Goal: Task Accomplishment & Management: Use online tool/utility

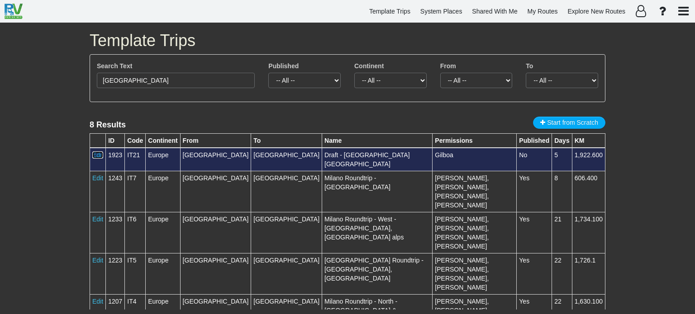
click at [99, 154] on link "Edit" at bounding box center [97, 155] width 11 height 7
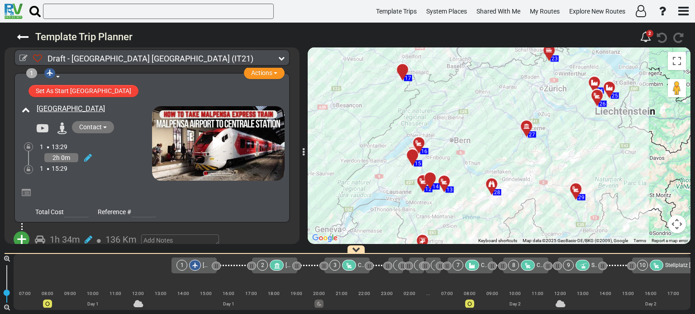
drag, startPoint x: 518, startPoint y: 135, endPoint x: 565, endPoint y: 179, distance: 64.0
click at [565, 179] on div "To activate drag with keyboard, press Alt + Enter. Once in keyboard drag state,…" at bounding box center [499, 146] width 383 height 197
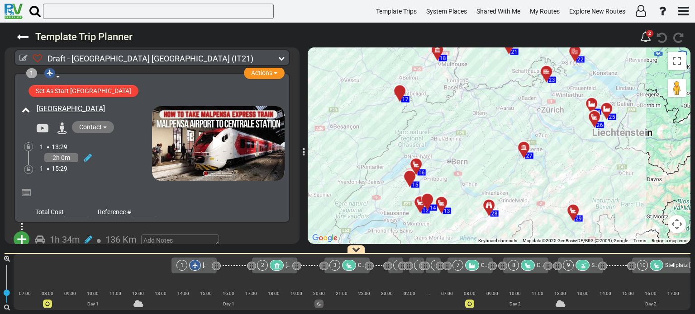
drag, startPoint x: 491, startPoint y: 141, endPoint x: 481, endPoint y: 195, distance: 55.4
click at [481, 195] on div "To activate drag with keyboard, press Alt + Enter. Once in keyboard drag state,…" at bounding box center [499, 146] width 383 height 197
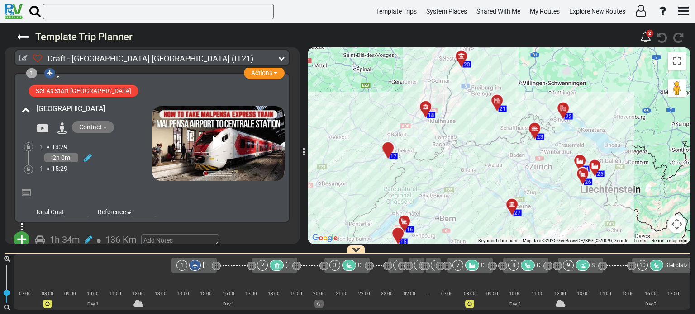
click at [425, 107] on div at bounding box center [428, 111] width 15 height 14
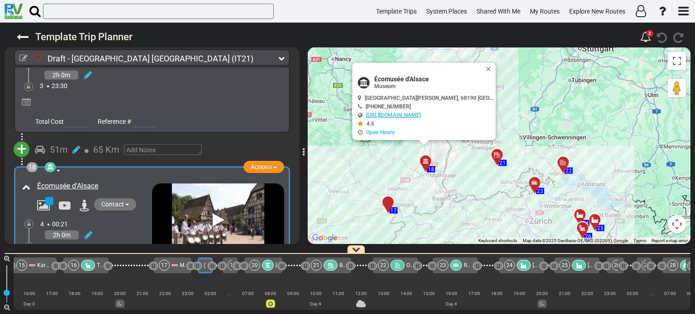
scroll to position [0, 1047]
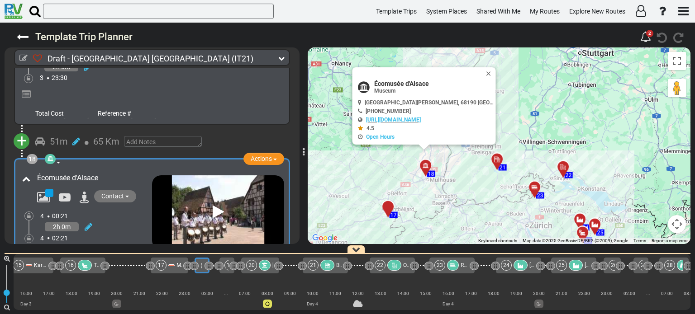
click at [390, 206] on div "17" at bounding box center [388, 207] width 16 height 16
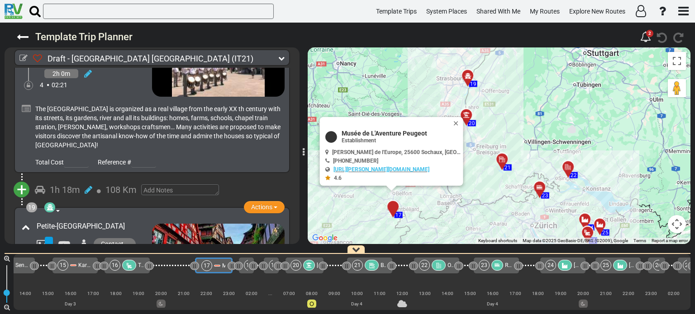
scroll to position [3103, 0]
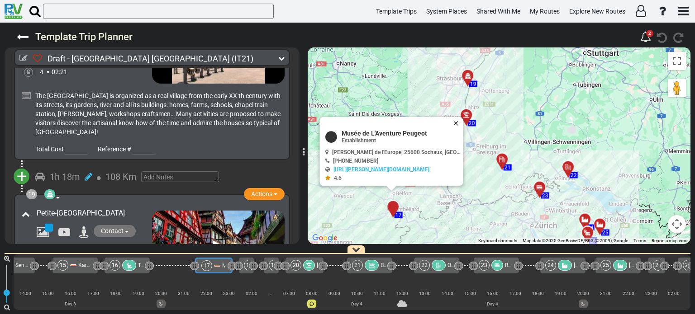
click at [452, 121] on button "Close" at bounding box center [457, 123] width 11 height 13
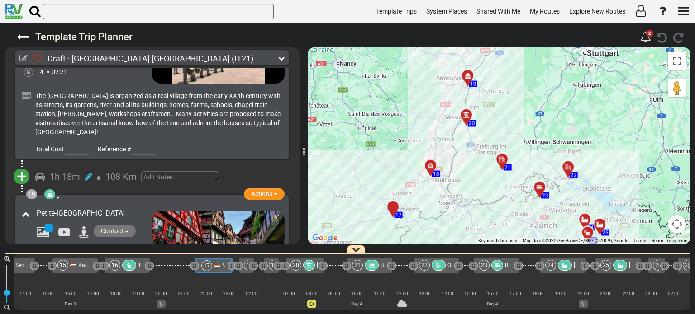
click at [432, 165] on div at bounding box center [433, 169] width 15 height 14
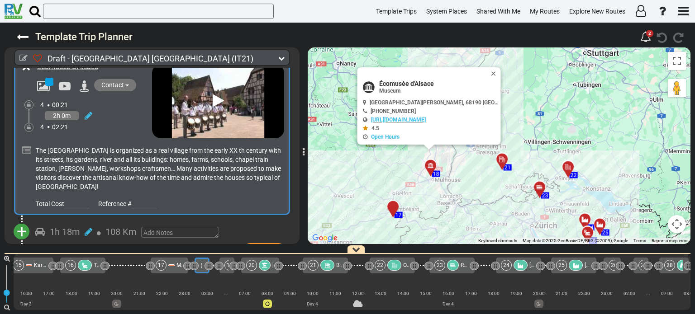
scroll to position [3062, 0]
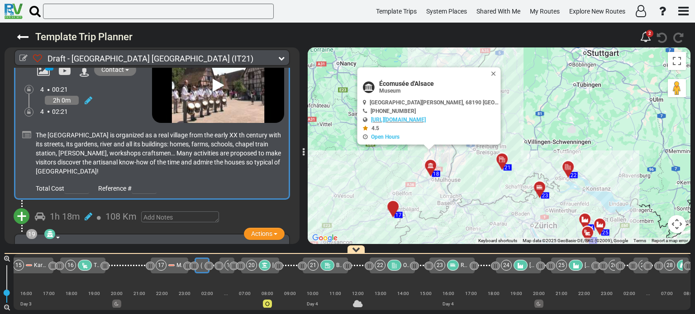
click at [21, 206] on span "+" at bounding box center [22, 216] width 10 height 21
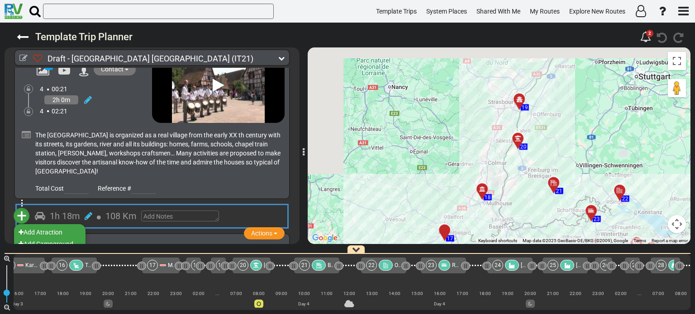
scroll to position [0, 1062]
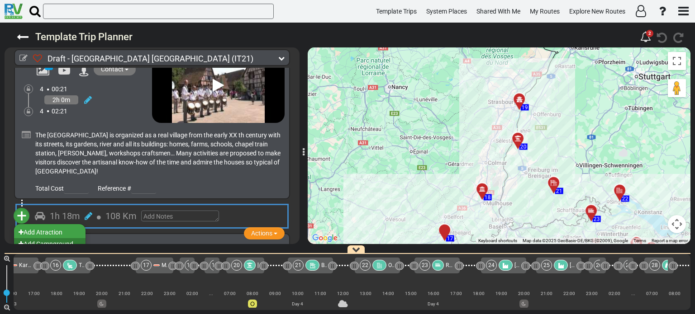
click at [50, 238] on li "Add Campground" at bounding box center [49, 244] width 71 height 12
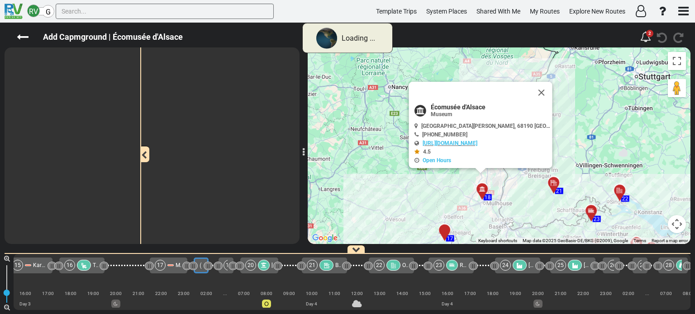
scroll to position [0, 1047]
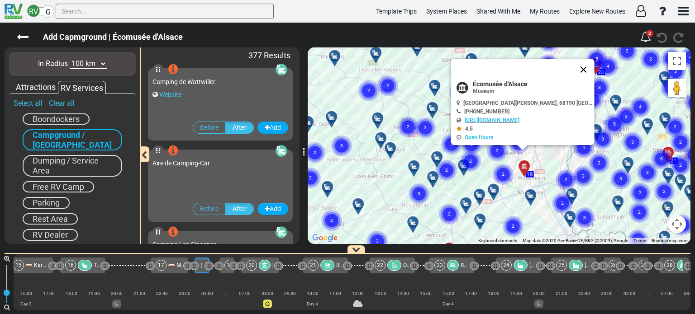
click at [578, 69] on button "Close" at bounding box center [584, 70] width 22 height 22
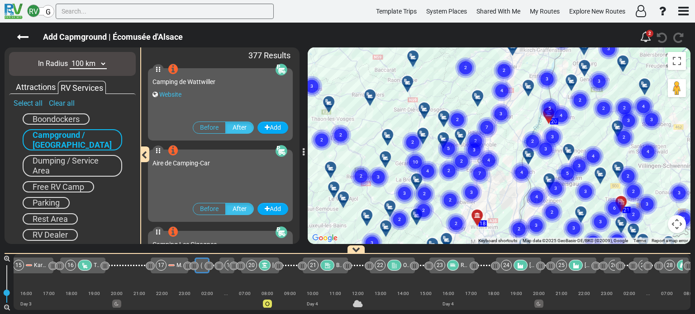
drag, startPoint x: 547, startPoint y: 138, endPoint x: 499, endPoint y: 188, distance: 69.1
click at [499, 188] on div "To activate drag with keyboard, press Alt + Enter. Once in keyboard drag state,…" at bounding box center [499, 146] width 383 height 197
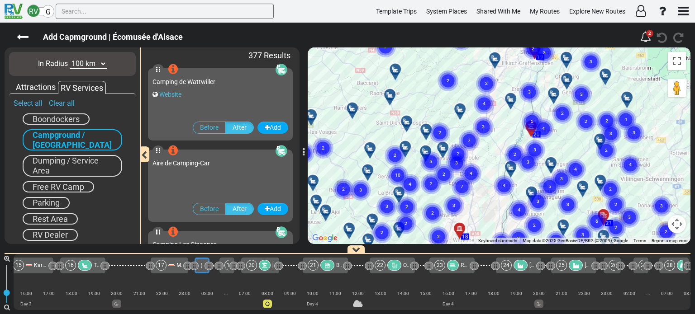
drag, startPoint x: 524, startPoint y: 124, endPoint x: 505, endPoint y: 139, distance: 23.8
click at [505, 139] on gmp-advanced-marker "2" at bounding box center [515, 144] width 23 height 24
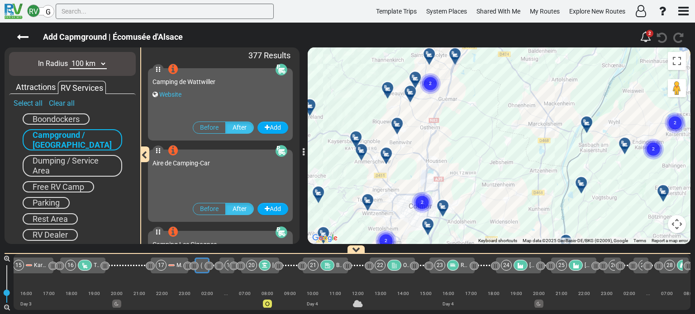
drag, startPoint x: 471, startPoint y: 181, endPoint x: 531, endPoint y: 107, distance: 95.1
click at [531, 107] on div "To activate drag with keyboard, press Alt + Enter. Once in keyboard drag state,…" at bounding box center [499, 146] width 383 height 197
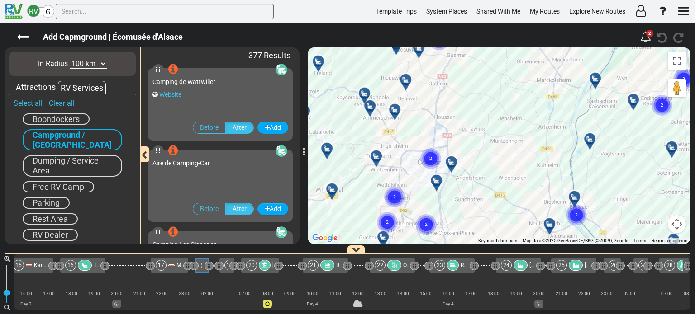
drag, startPoint x: 505, startPoint y: 131, endPoint x: 514, endPoint y: 86, distance: 46.6
click at [514, 86] on div "To activate drag with keyboard, press Alt + Enter. Once in keyboard drag state,…" at bounding box center [499, 146] width 383 height 197
click at [515, 105] on div "To activate drag with keyboard, press Alt + Enter. Once in keyboard drag state,…" at bounding box center [499, 146] width 383 height 197
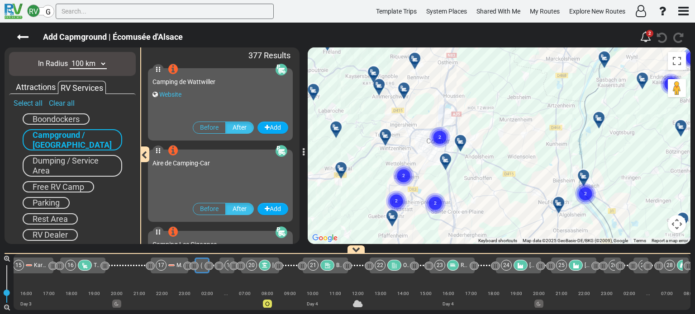
drag, startPoint x: 512, startPoint y: 129, endPoint x: 513, endPoint y: 110, distance: 19.0
click at [513, 110] on div "To activate drag with keyboard, press Alt + Enter. Once in keyboard drag state,…" at bounding box center [499, 146] width 383 height 197
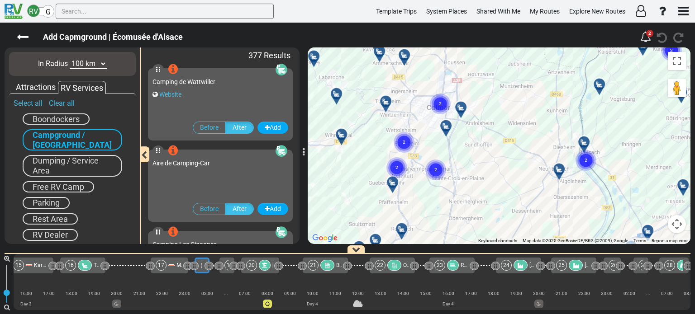
click at [513, 111] on div "To activate drag with keyboard, press Alt + Enter. Once in keyboard drag state,…" at bounding box center [499, 146] width 383 height 197
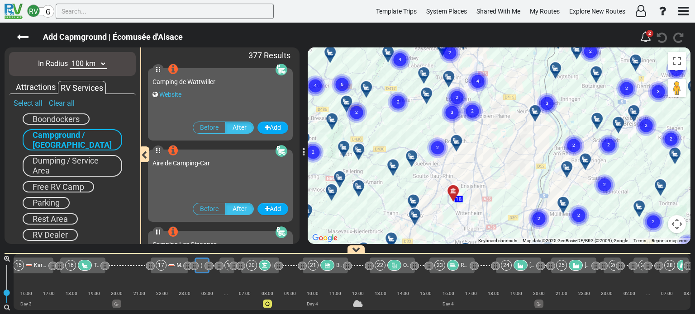
click at [457, 138] on icon at bounding box center [456, 141] width 9 height 7
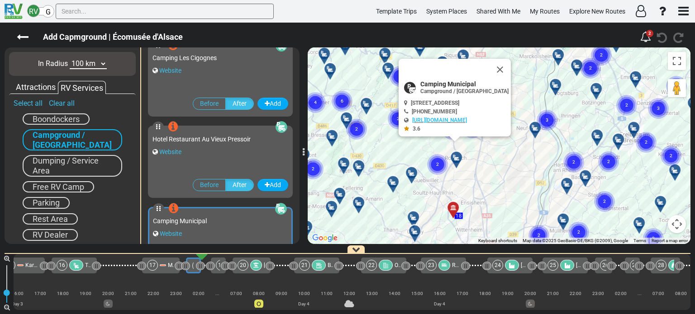
scroll to position [324, 0]
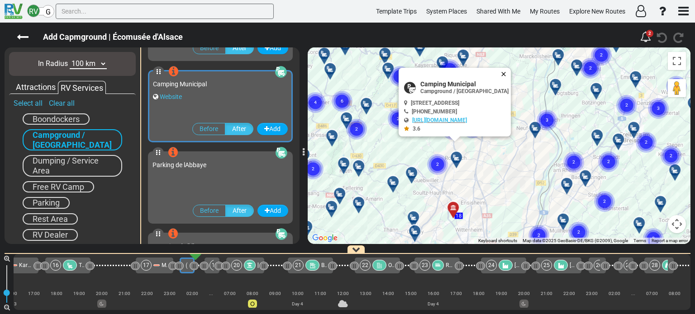
click at [511, 71] on button "Close" at bounding box center [505, 74] width 11 height 13
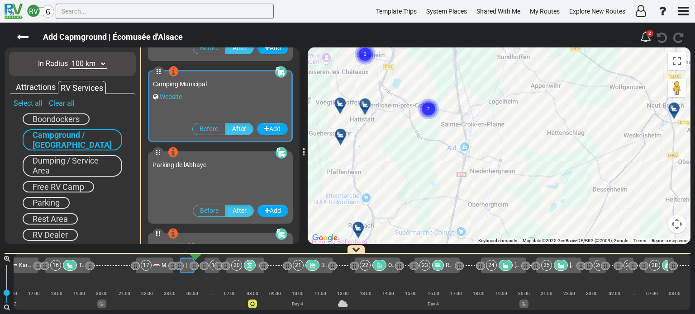
drag, startPoint x: 461, startPoint y: 138, endPoint x: 499, endPoint y: 199, distance: 71.9
click at [499, 199] on div "To activate drag with keyboard, press Alt + Enter. Once in keyboard drag state,…" at bounding box center [499, 146] width 383 height 197
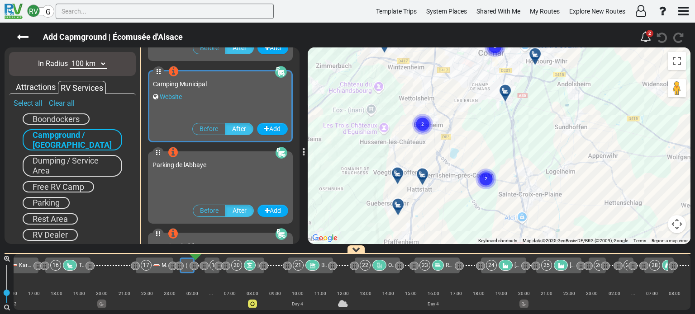
drag, startPoint x: 411, startPoint y: 138, endPoint x: 462, endPoint y: 195, distance: 76.9
click at [462, 195] on div "To activate drag with keyboard, press Alt + Enter. Once in keyboard drag state,…" at bounding box center [499, 146] width 383 height 197
click at [505, 88] on icon at bounding box center [505, 90] width 9 height 7
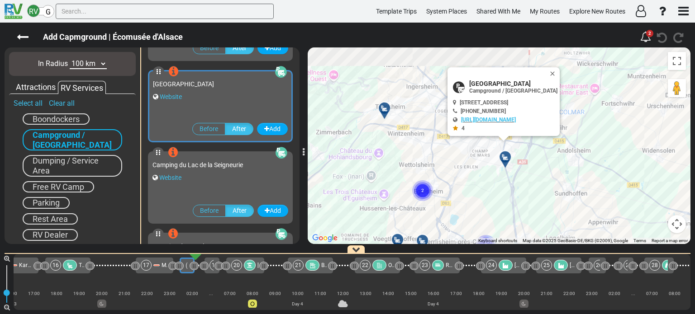
scroll to position [1871, 0]
click at [550, 71] on button "Close" at bounding box center [554, 73] width 11 height 13
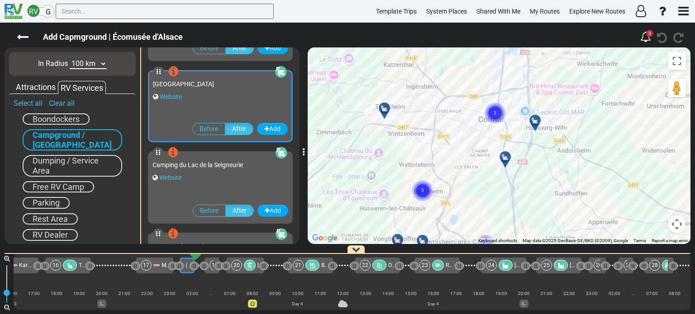
click at [538, 119] on div at bounding box center [538, 124] width 15 height 14
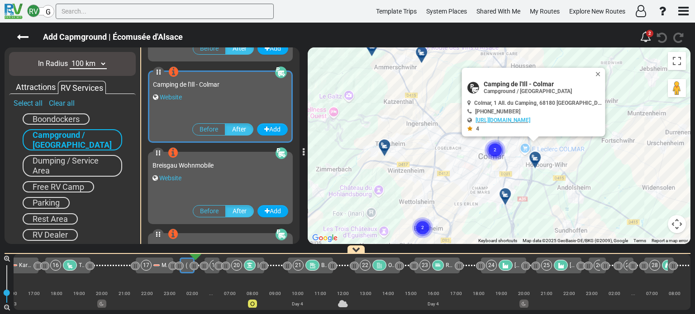
scroll to position [2767, 0]
click at [524, 119] on link "[URL][DOMAIN_NAME]" at bounding box center [503, 120] width 55 height 6
click at [599, 71] on button "Close" at bounding box center [600, 74] width 11 height 13
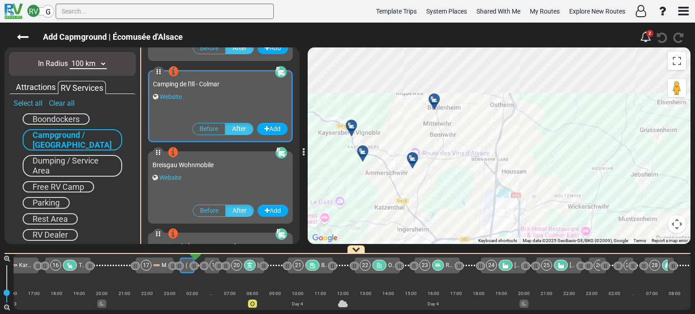
drag, startPoint x: 599, startPoint y: 71, endPoint x: 589, endPoint y: 181, distance: 110.4
click at [589, 181] on div "To activate drag with keyboard, press Alt + Enter. Once in keyboard drag state,…" at bounding box center [499, 146] width 383 height 197
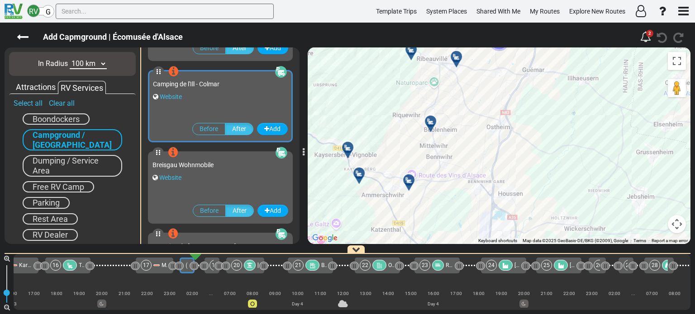
drag, startPoint x: 585, startPoint y: 96, endPoint x: 573, endPoint y: 152, distance: 57.0
click at [573, 152] on div "To activate drag with keyboard, press Alt + Enter. Once in keyboard drag state,…" at bounding box center [499, 146] width 383 height 197
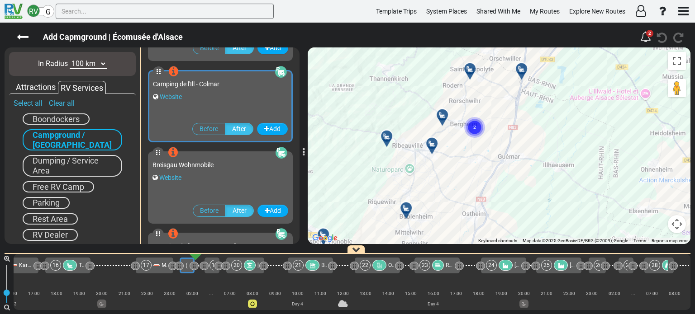
click at [523, 70] on div at bounding box center [524, 73] width 15 height 14
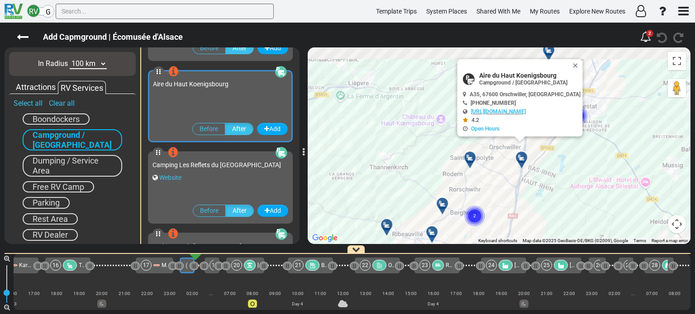
scroll to position [8876, 0]
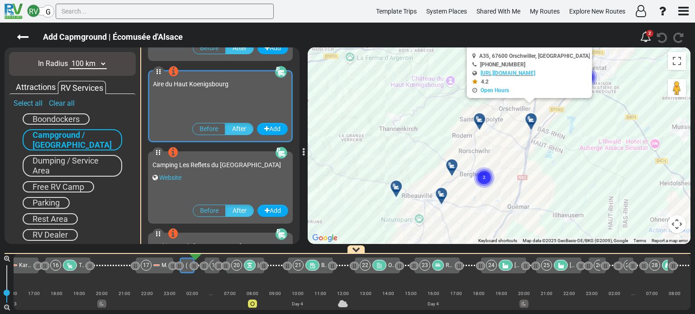
drag, startPoint x: 592, startPoint y: 159, endPoint x: 606, endPoint y: 76, distance: 84.5
click at [606, 76] on div "To activate drag with keyboard, press Alt + Enter. Once in keyboard drag state,…" at bounding box center [499, 146] width 383 height 197
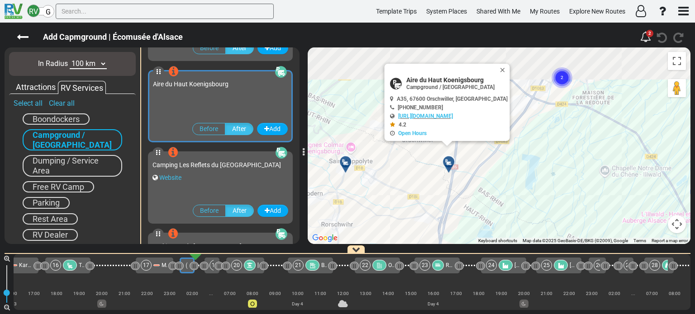
drag, startPoint x: 583, startPoint y: 96, endPoint x: 569, endPoint y: 149, distance: 54.2
click at [569, 149] on div "To activate drag with keyboard, press Alt + Enter. Once in keyboard drag state,…" at bounding box center [499, 146] width 383 height 197
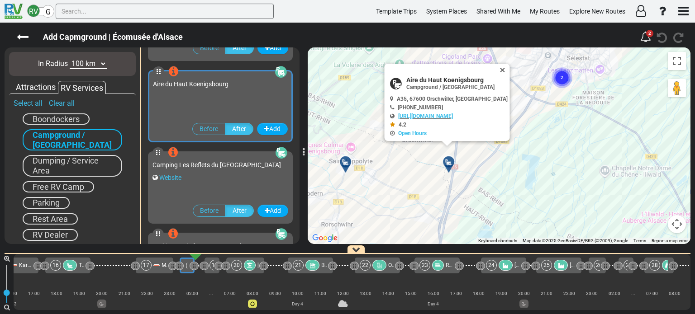
click at [499, 68] on button "Close" at bounding box center [504, 70] width 11 height 13
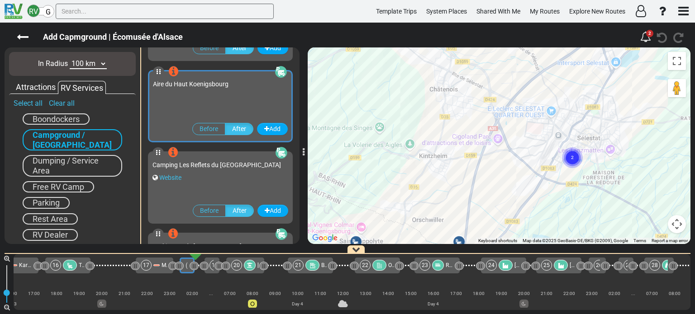
drag, startPoint x: 495, startPoint y: 91, endPoint x: 505, endPoint y: 175, distance: 84.3
click at [505, 175] on div "To activate drag with keyboard, press Alt + Enter. Once in keyboard drag state,…" at bounding box center [499, 146] width 383 height 197
drag, startPoint x: 538, startPoint y: 115, endPoint x: 504, endPoint y: 153, distance: 50.7
click at [504, 153] on div "To activate drag with keyboard, press Alt + Enter. Once in keyboard drag state,…" at bounding box center [499, 146] width 383 height 197
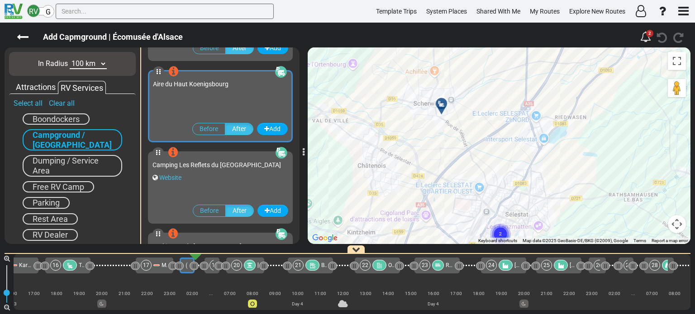
drag, startPoint x: 509, startPoint y: 157, endPoint x: 525, endPoint y: 98, distance: 60.8
click at [525, 98] on div "To activate drag with keyboard, press Alt + Enter. Once in keyboard drag state,…" at bounding box center [499, 146] width 383 height 197
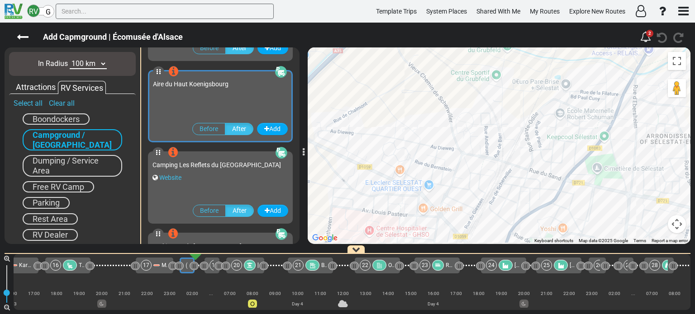
drag, startPoint x: 519, startPoint y: 123, endPoint x: 518, endPoint y: 93, distance: 29.9
click at [518, 93] on div "To activate drag with keyboard, press Alt + Enter. Once in keyboard drag state,…" at bounding box center [499, 146] width 383 height 197
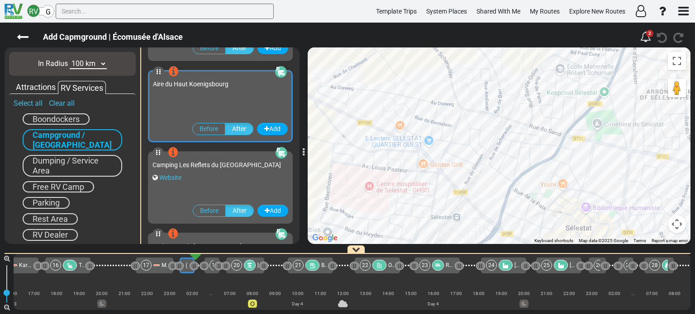
drag, startPoint x: 514, startPoint y: 200, endPoint x: 523, endPoint y: 164, distance: 36.4
click at [523, 164] on div "To activate drag with keyboard, press Alt + Enter. Once in keyboard drag state,…" at bounding box center [499, 146] width 383 height 197
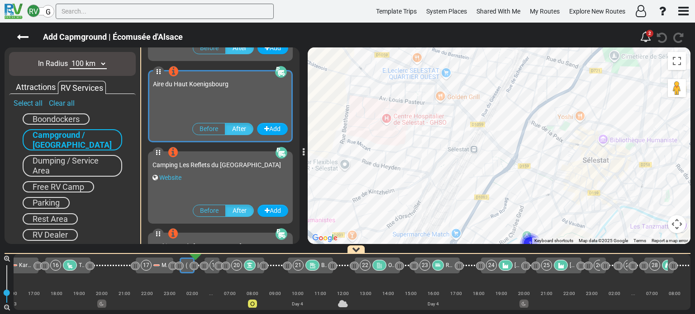
drag, startPoint x: 518, startPoint y: 212, endPoint x: 527, endPoint y: 134, distance: 78.3
click at [526, 135] on div "To activate drag with keyboard, press Alt + Enter. Once in keyboard drag state,…" at bounding box center [499, 146] width 383 height 197
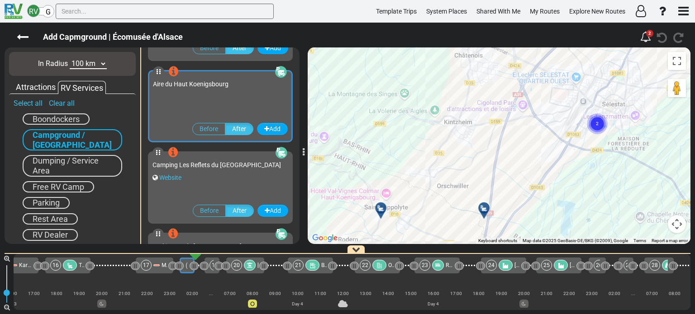
drag, startPoint x: 484, startPoint y: 144, endPoint x: 553, endPoint y: 124, distance: 71.6
click at [553, 124] on div "To activate drag with keyboard, press Alt + Enter. Once in keyboard drag state,…" at bounding box center [499, 146] width 383 height 197
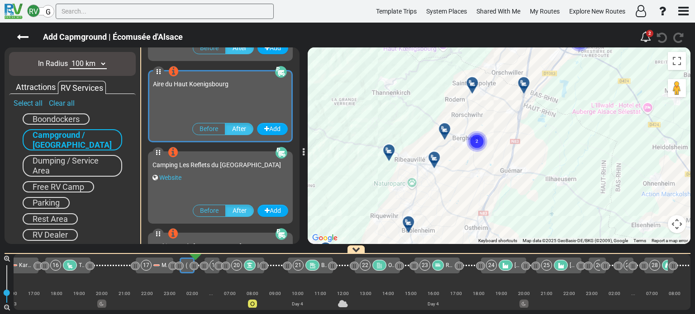
drag, startPoint x: 506, startPoint y: 174, endPoint x: 509, endPoint y: 115, distance: 58.9
click at [509, 115] on div "To activate drag with keyboard, press Alt + Enter. Once in keyboard drag state,…" at bounding box center [499, 146] width 383 height 197
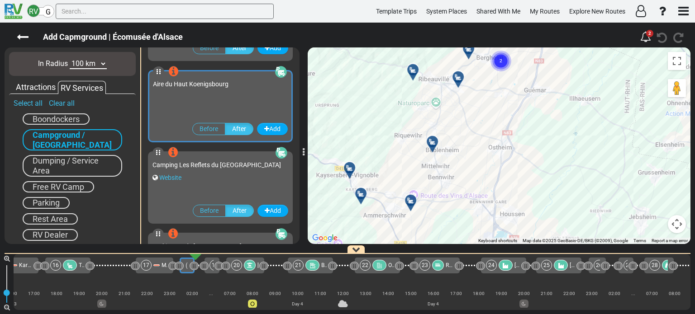
drag, startPoint x: 464, startPoint y: 220, endPoint x: 489, endPoint y: 135, distance: 88.5
click at [489, 135] on div "To activate drag with keyboard, press Alt + Enter. Once in keyboard drag state,…" at bounding box center [499, 146] width 383 height 197
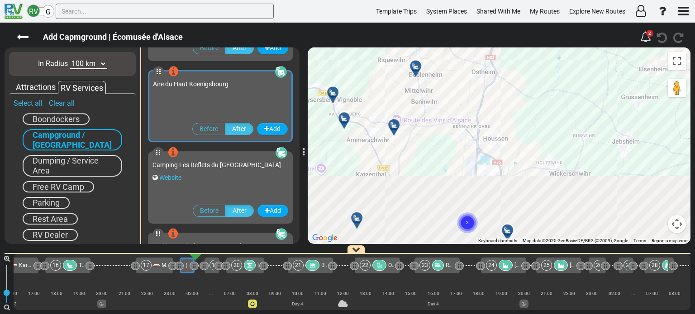
drag, startPoint x: 392, startPoint y: 177, endPoint x: 373, endPoint y: 90, distance: 89.5
click at [373, 90] on div "To activate drag with keyboard, press Alt + Enter. Once in keyboard drag state,…" at bounding box center [499, 146] width 383 height 197
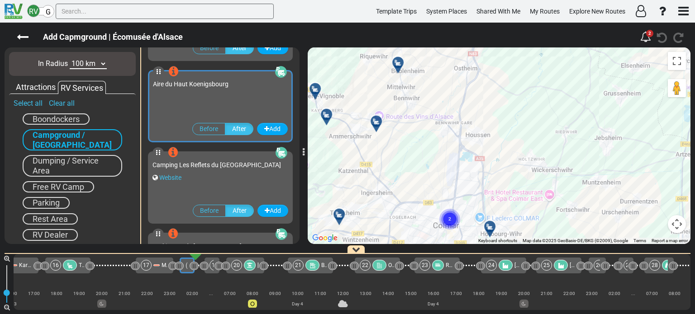
drag, startPoint x: 420, startPoint y: 133, endPoint x: 409, endPoint y: 175, distance: 43.6
click at [409, 175] on div "To activate drag with keyboard, press Alt + Enter. Once in keyboard drag state,…" at bounding box center [499, 146] width 383 height 197
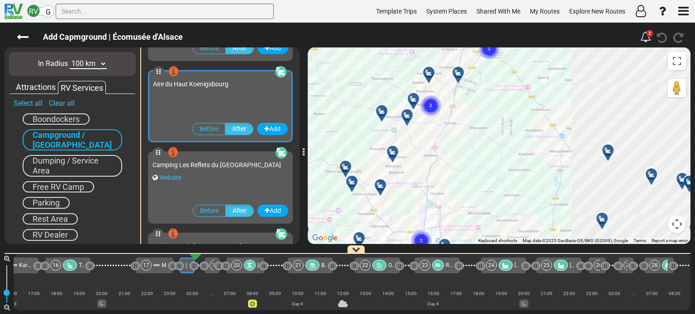
drag, startPoint x: 413, startPoint y: 159, endPoint x: 401, endPoint y: 195, distance: 38.2
click at [401, 195] on div "To activate drag with keyboard, press Alt + Enter. Once in keyboard drag state,…" at bounding box center [499, 146] width 383 height 197
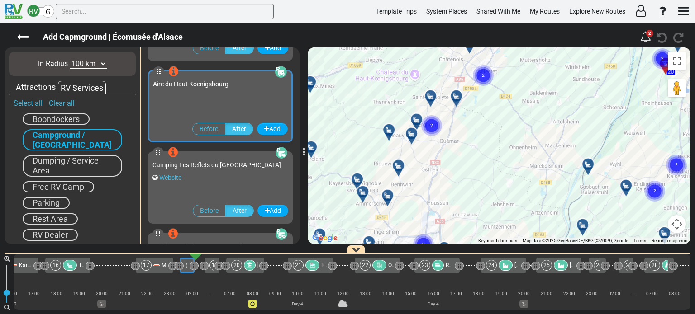
drag, startPoint x: 476, startPoint y: 164, endPoint x: 458, endPoint y: 212, distance: 51.0
click at [459, 209] on div "To activate drag with keyboard, press Alt + Enter. Once in keyboard drag state,…" at bounding box center [499, 146] width 383 height 197
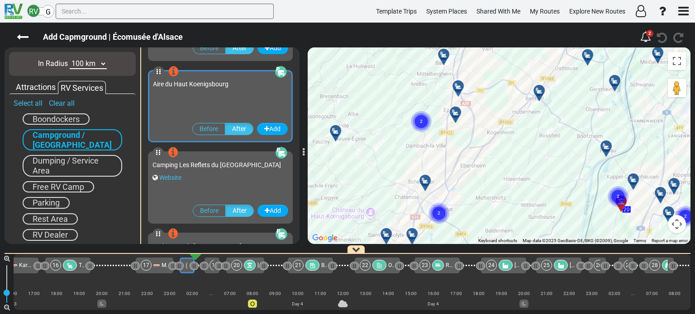
drag, startPoint x: 496, startPoint y: 140, endPoint x: 485, endPoint y: 190, distance: 51.8
click at [485, 190] on div "To activate drag with keyboard, press Alt + Enter. Once in keyboard drag state,…" at bounding box center [499, 146] width 383 height 197
click at [457, 89] on div at bounding box center [461, 90] width 15 height 14
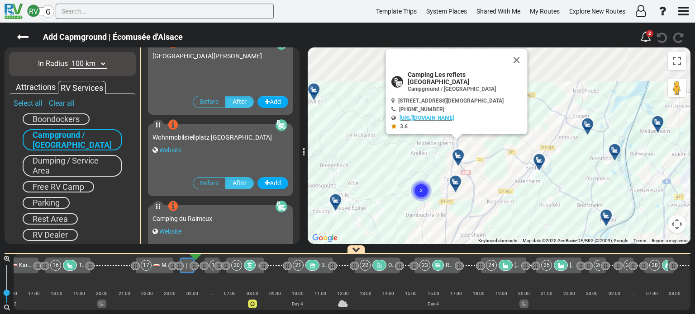
scroll to position [15147, 0]
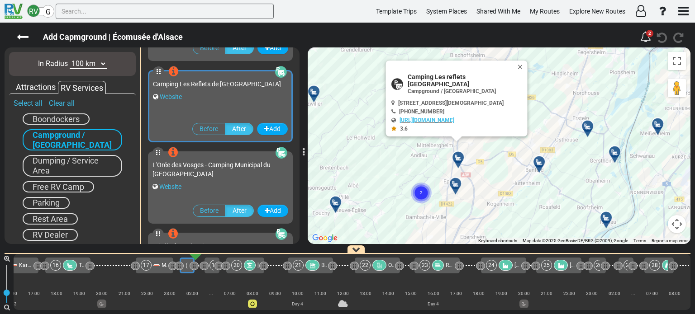
click at [456, 186] on div at bounding box center [458, 188] width 15 height 14
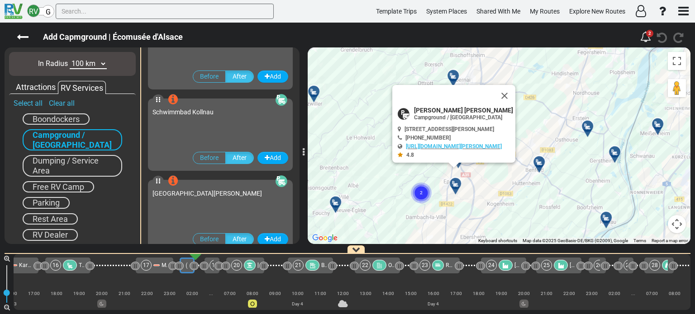
scroll to position [13925, 0]
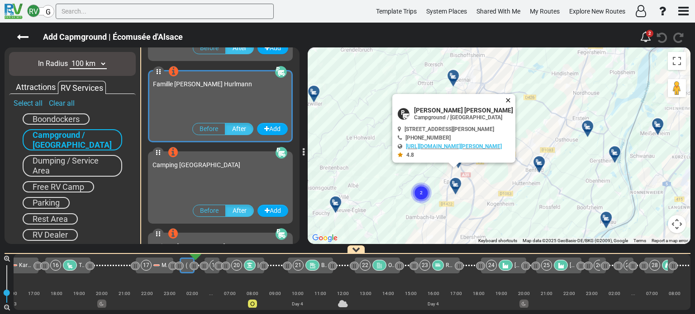
click at [512, 98] on button "Close" at bounding box center [510, 100] width 11 height 13
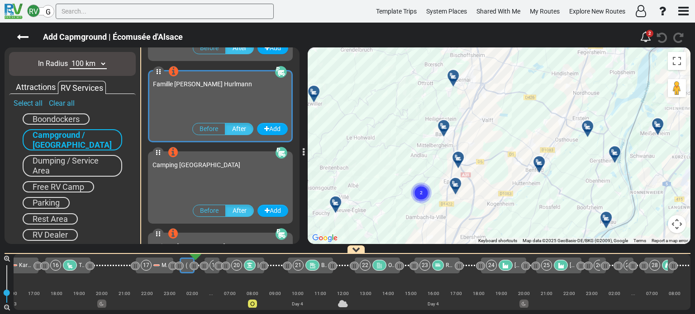
click at [335, 203] on div at bounding box center [338, 206] width 15 height 14
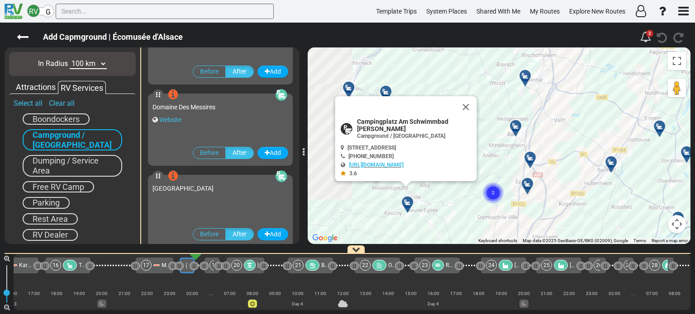
scroll to position [12378, 0]
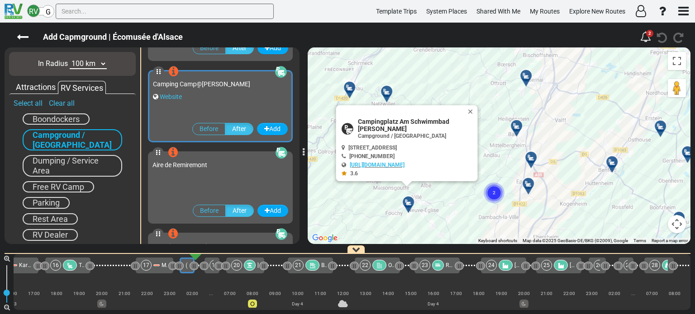
click at [528, 185] on div at bounding box center [531, 188] width 15 height 14
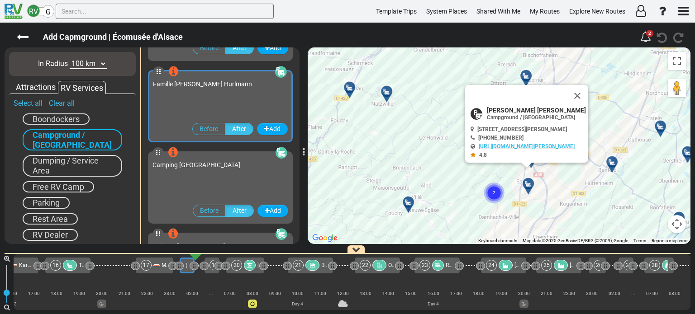
scroll to position [13925, 0]
click at [583, 99] on button "Close" at bounding box center [582, 100] width 11 height 13
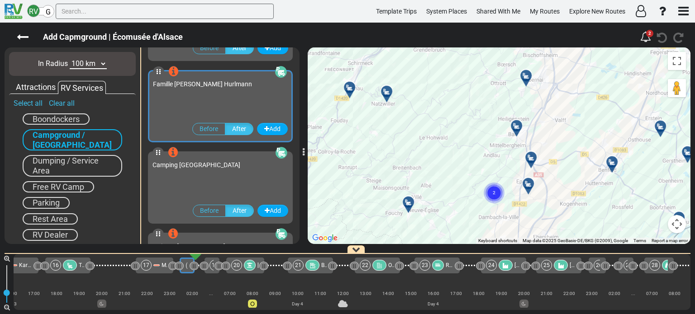
click at [527, 186] on div at bounding box center [531, 188] width 15 height 14
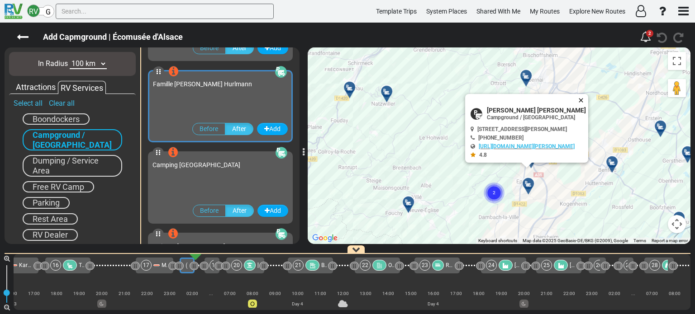
click at [583, 98] on button "Close" at bounding box center [582, 100] width 11 height 13
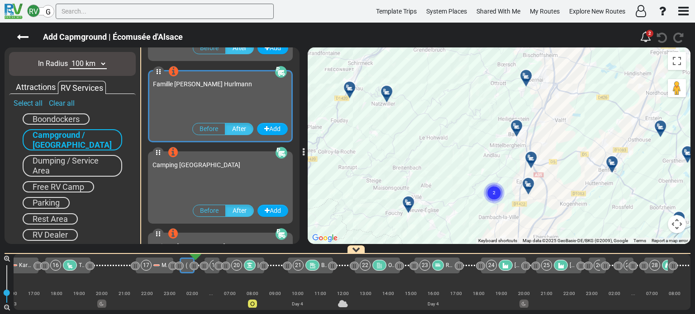
click at [532, 157] on div at bounding box center [534, 161] width 15 height 14
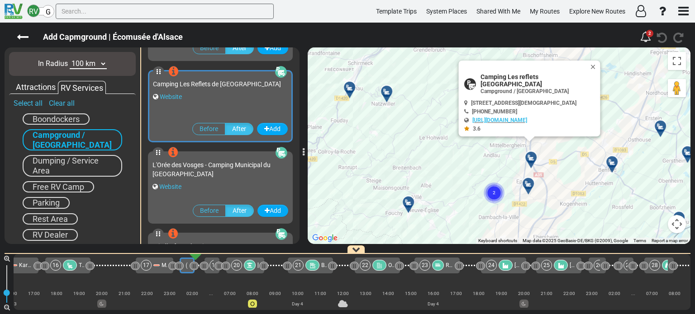
scroll to position [15147, 0]
click at [594, 73] on button "Close" at bounding box center [595, 67] width 11 height 13
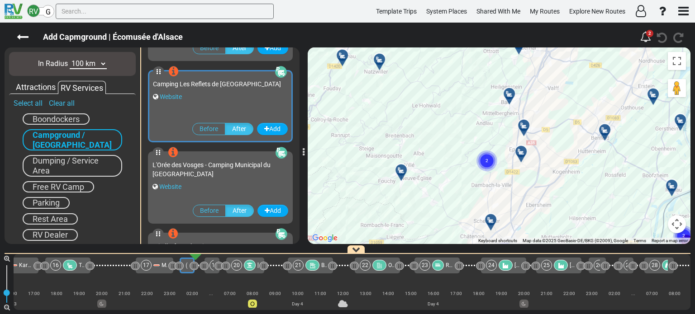
drag, startPoint x: 579, startPoint y: 147, endPoint x: 569, endPoint y: 97, distance: 50.8
click at [569, 99] on div "To activate drag with keyboard, press Alt + Enter. Once in keyboard drag state,…" at bounding box center [499, 146] width 383 height 197
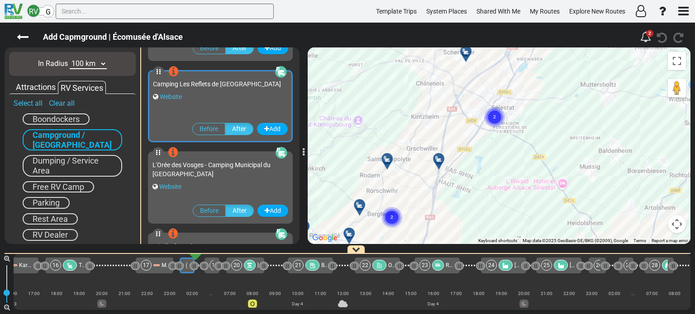
drag, startPoint x: 512, startPoint y: 214, endPoint x: 560, endPoint y: 129, distance: 97.7
click at [560, 129] on div "To activate drag with keyboard, press Alt + Enter. Once in keyboard drag state,…" at bounding box center [499, 146] width 383 height 197
click at [439, 158] on icon at bounding box center [438, 159] width 9 height 7
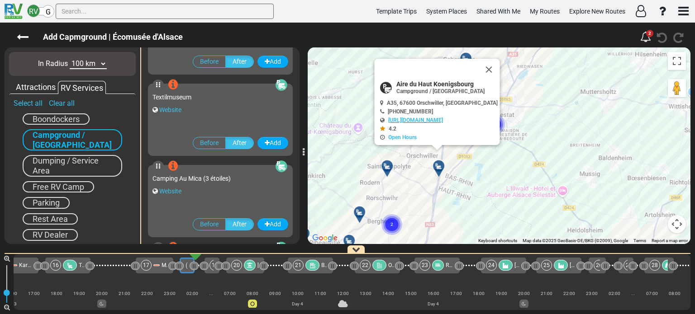
scroll to position [8876, 0]
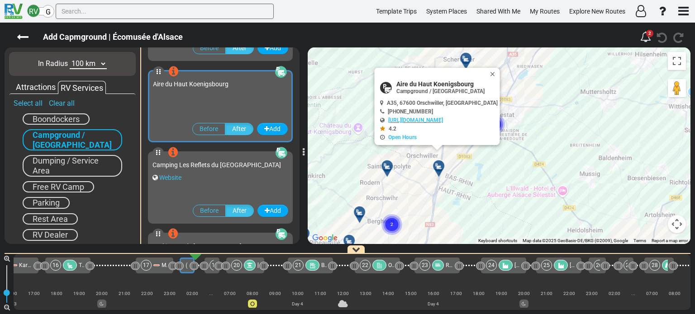
click at [391, 164] on div at bounding box center [390, 170] width 15 height 14
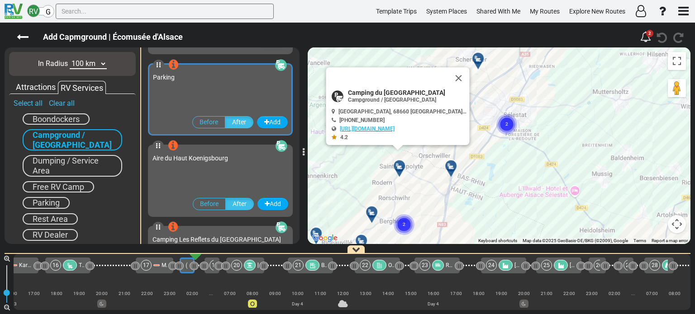
scroll to position [8794, 0]
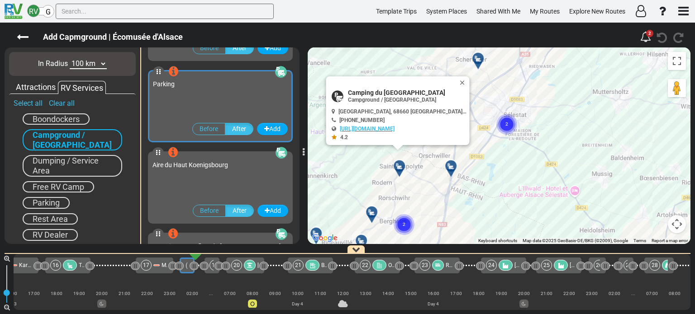
click at [399, 165] on icon at bounding box center [399, 166] width 9 height 7
click at [371, 212] on icon at bounding box center [371, 212] width 9 height 7
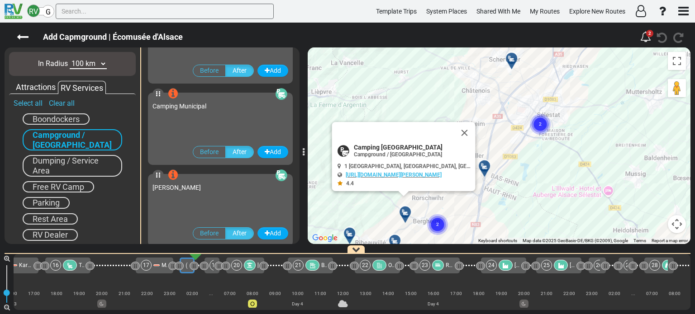
scroll to position [7980, 0]
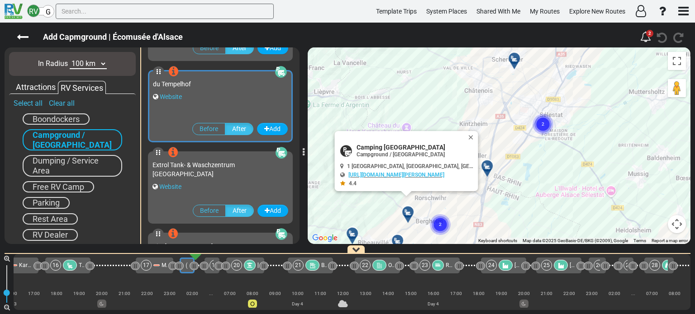
click at [441, 223] on text "2" at bounding box center [440, 224] width 3 height 6
click at [472, 135] on button "Close" at bounding box center [472, 137] width 11 height 13
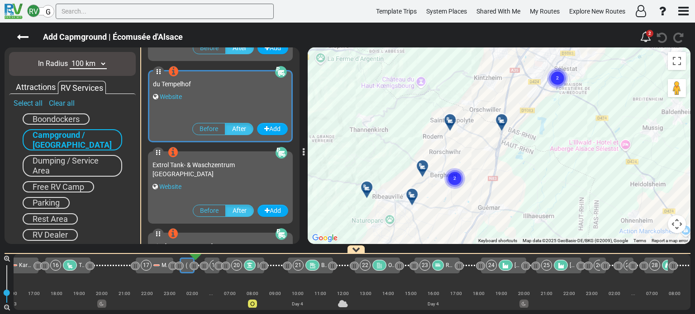
drag, startPoint x: 462, startPoint y: 164, endPoint x: 480, endPoint y: 98, distance: 69.1
click at [480, 98] on div "To activate drag with keyboard, press Alt + Enter. Once in keyboard drag state,…" at bounding box center [499, 146] width 383 height 197
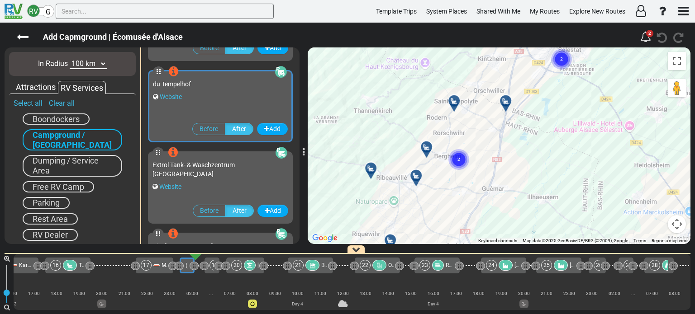
click at [414, 177] on div at bounding box center [419, 179] width 15 height 14
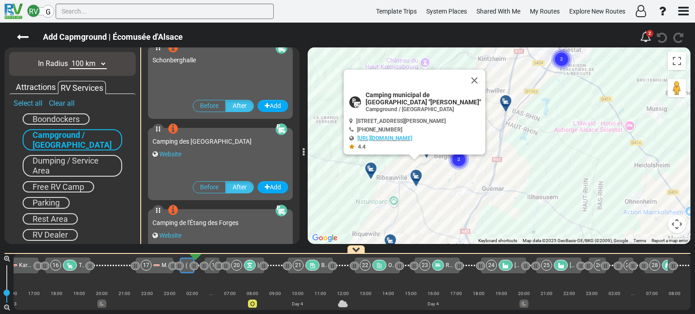
scroll to position [7165, 0]
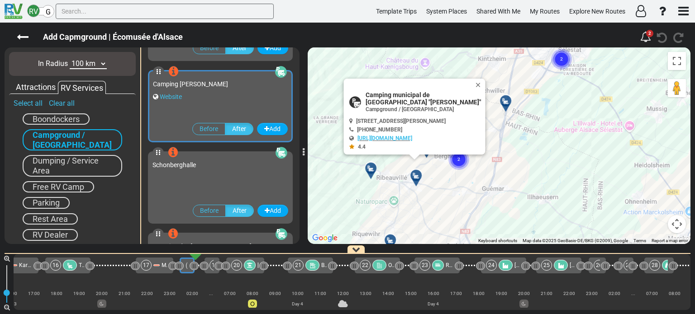
click at [373, 168] on div at bounding box center [373, 172] width 15 height 14
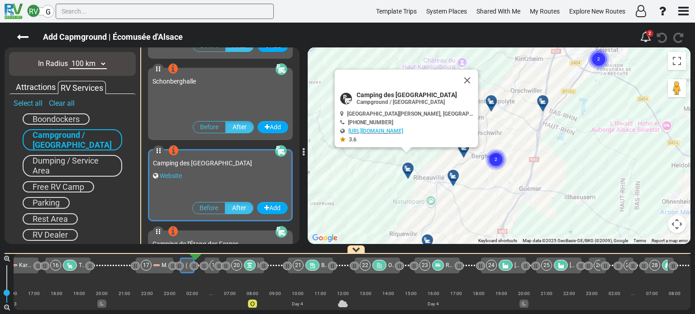
scroll to position [7328, 0]
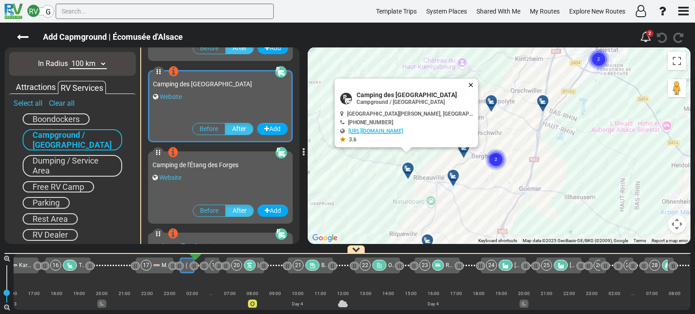
click at [472, 83] on button "Close" at bounding box center [472, 85] width 11 height 13
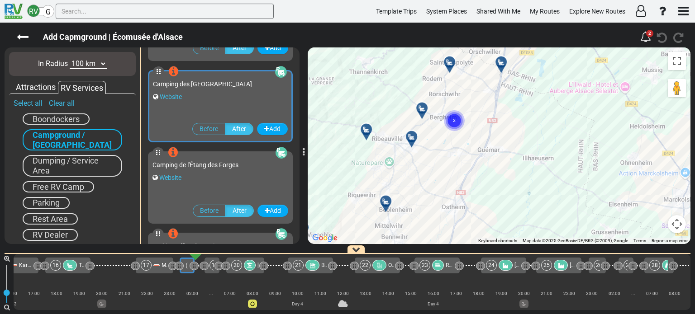
drag, startPoint x: 518, startPoint y: 137, endPoint x: 475, endPoint y: 95, distance: 59.5
click at [475, 95] on div "To activate drag with keyboard, press Alt + Enter. Once in keyboard drag state,…" at bounding box center [499, 146] width 383 height 197
click at [385, 199] on icon at bounding box center [385, 198] width 9 height 7
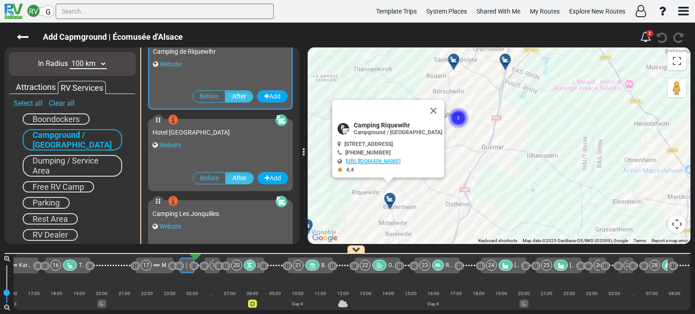
scroll to position [5862, 0]
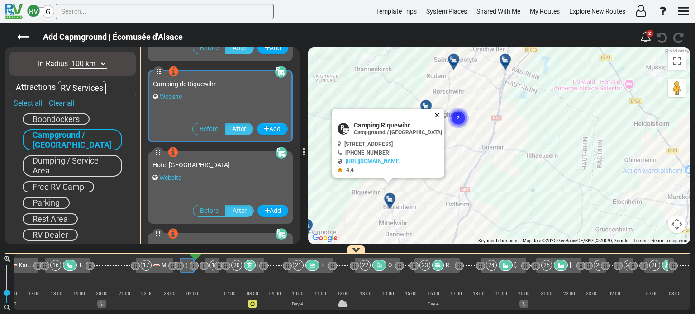
click at [433, 112] on button "Close" at bounding box center [438, 115] width 11 height 13
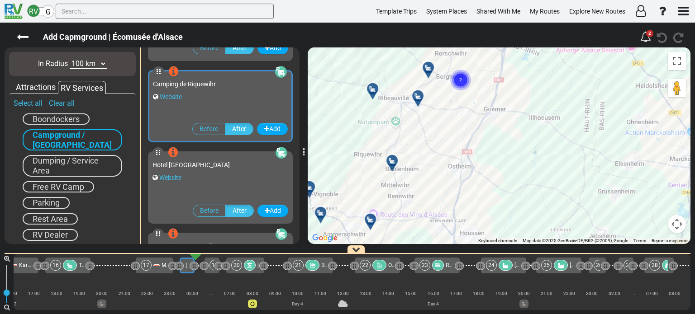
drag, startPoint x: 466, startPoint y: 157, endPoint x: 467, endPoint y: 103, distance: 54.3
click at [467, 103] on div "To activate drag with keyboard, press Alt + Enter. Once in keyboard drag state,…" at bounding box center [499, 146] width 383 height 197
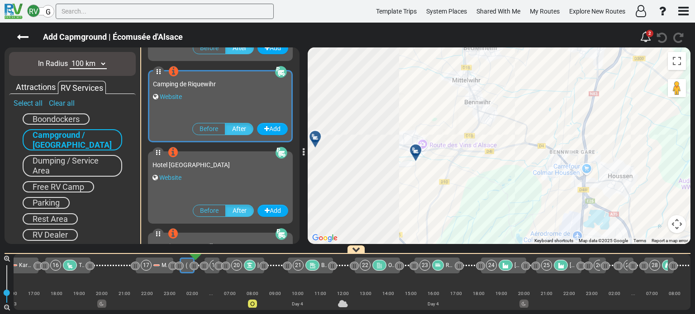
drag, startPoint x: 410, startPoint y: 161, endPoint x: 529, endPoint y: 98, distance: 134.2
click at [529, 98] on div "To activate drag with keyboard, press Alt + Enter. Once in keyboard drag state,…" at bounding box center [499, 146] width 383 height 197
click at [416, 149] on icon at bounding box center [416, 150] width 9 height 7
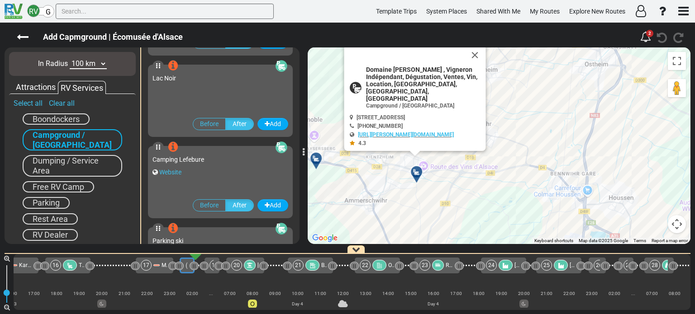
scroll to position [4315, 0]
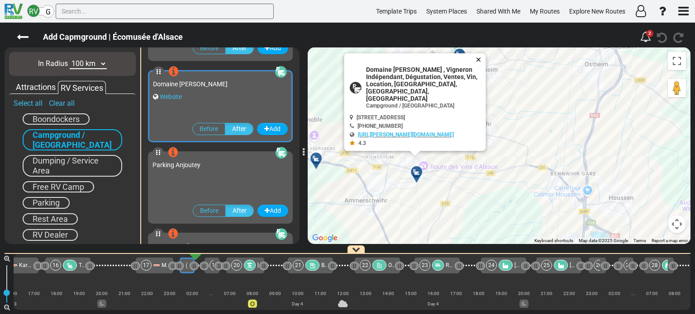
click at [479, 66] on button "Close" at bounding box center [480, 59] width 11 height 13
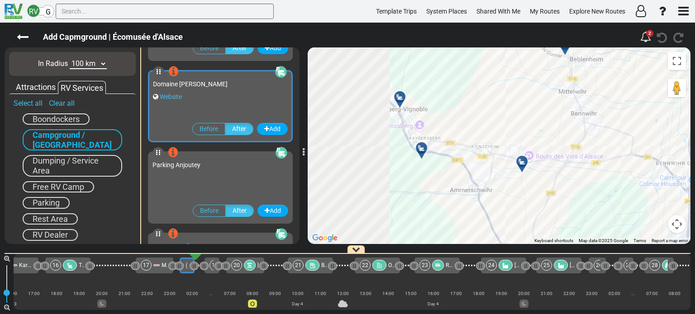
drag, startPoint x: 442, startPoint y: 106, endPoint x: 559, endPoint y: 96, distance: 117.6
click at [559, 96] on div "To activate drag with keyboard, press Alt + Enter. Once in keyboard drag state,…" at bounding box center [499, 146] width 383 height 197
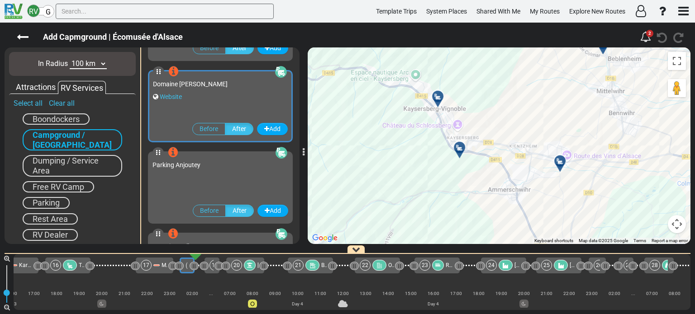
click at [459, 146] on icon at bounding box center [459, 147] width 9 height 7
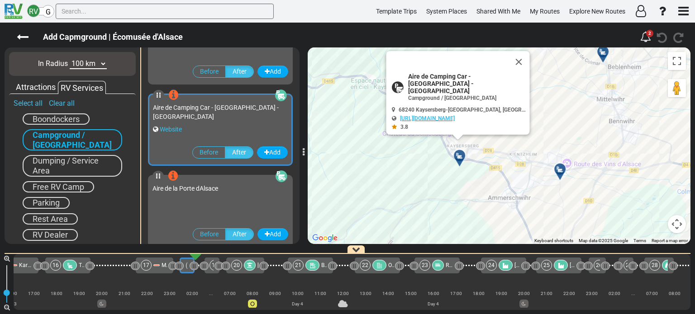
scroll to position [4559, 0]
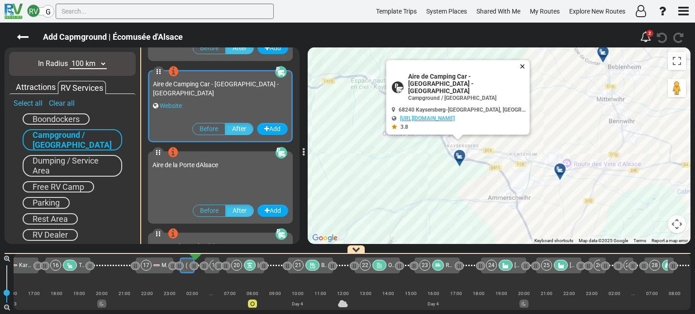
click at [522, 72] on button "Close" at bounding box center [524, 73] width 11 height 13
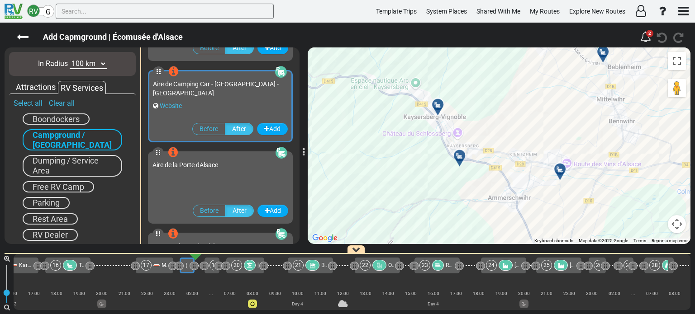
click at [461, 157] on div at bounding box center [462, 159] width 15 height 14
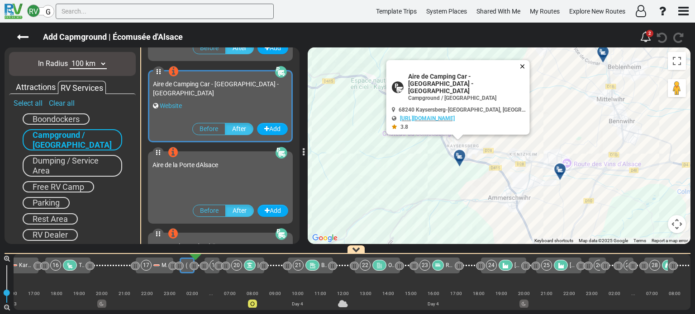
click at [521, 71] on button "Close" at bounding box center [524, 73] width 11 height 13
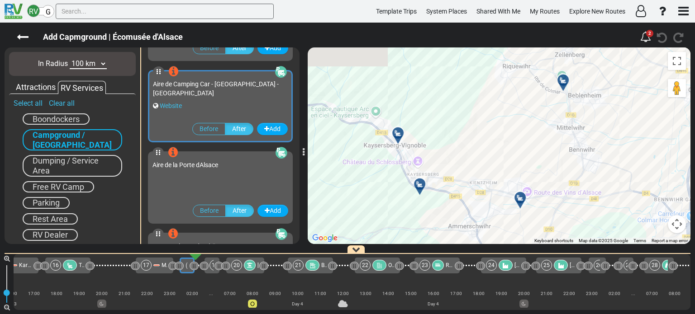
drag, startPoint x: 525, startPoint y: 133, endPoint x: 483, endPoint y: 162, distance: 51.3
click at [483, 162] on div "To activate drag with keyboard, press Alt + Enter. Once in keyboard drag state,…" at bounding box center [499, 146] width 383 height 197
drag, startPoint x: 463, startPoint y: 173, endPoint x: 447, endPoint y: 188, distance: 21.5
click at [447, 188] on div "To activate drag with keyboard, press Alt + Enter. Once in keyboard drag state,…" at bounding box center [499, 146] width 383 height 197
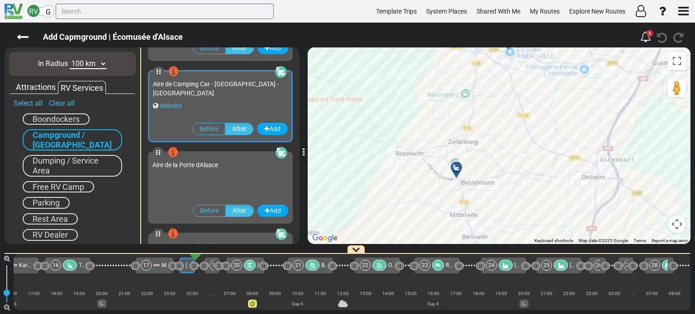
drag, startPoint x: 514, startPoint y: 133, endPoint x: 466, endPoint y: 177, distance: 65.3
click at [469, 174] on div "To activate drag with keyboard, press Alt + Enter. Once in keyboard drag state,…" at bounding box center [499, 146] width 383 height 197
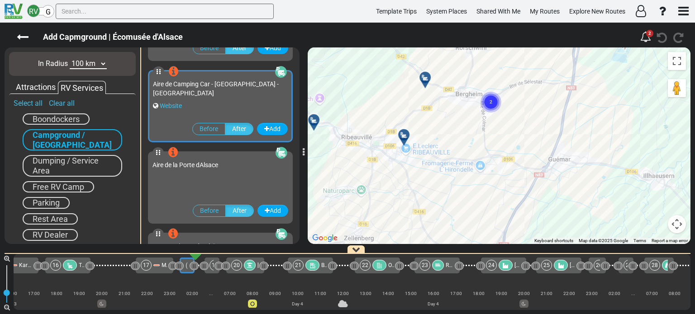
drag, startPoint x: 530, startPoint y: 119, endPoint x: 504, endPoint y: 172, distance: 59.5
click at [505, 172] on div "To activate drag with keyboard, press Alt + Enter. Once in keyboard drag state,…" at bounding box center [499, 146] width 383 height 197
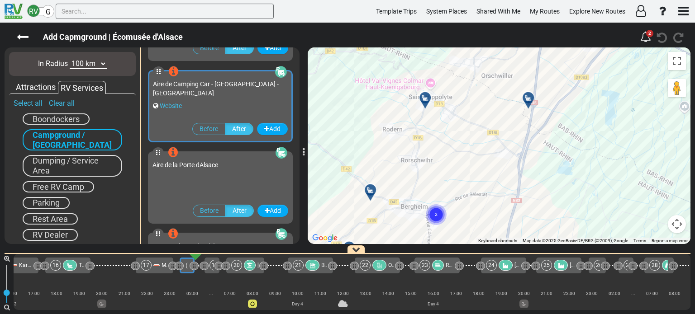
drag, startPoint x: 510, startPoint y: 74, endPoint x: 477, endPoint y: 142, distance: 75.7
click at [482, 135] on div "To activate drag with keyboard, press Alt + Enter. Once in keyboard drag state,…" at bounding box center [499, 146] width 383 height 197
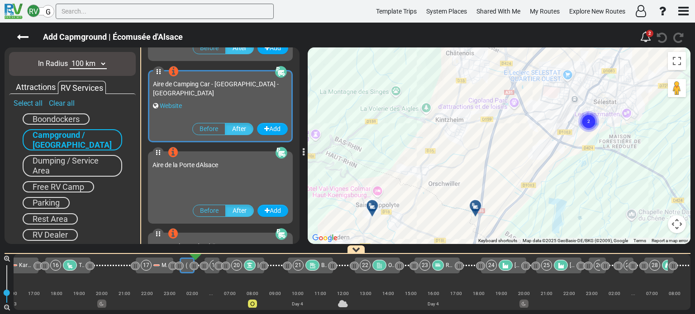
click at [523, 86] on div "To activate drag with keyboard, press Alt + Enter. Once in keyboard drag state,…" at bounding box center [499, 146] width 383 height 197
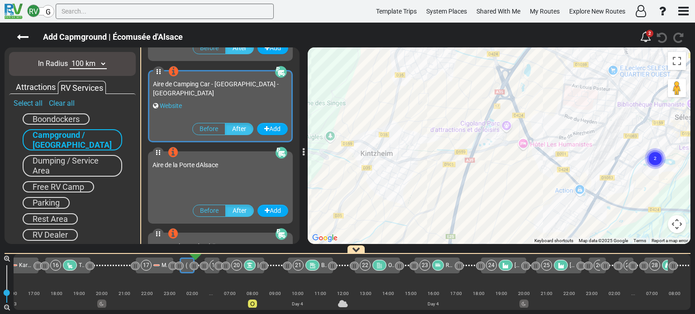
drag, startPoint x: 508, startPoint y: 184, endPoint x: 536, endPoint y: 123, distance: 67.6
click at [525, 145] on div "To activate drag with keyboard, press Alt + Enter. Once in keyboard drag state,…" at bounding box center [499, 146] width 383 height 197
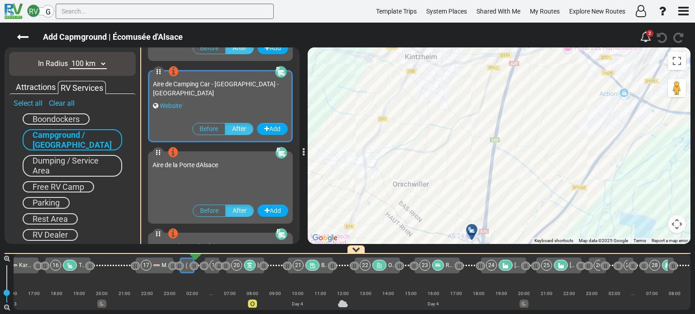
drag, startPoint x: 478, startPoint y: 182, endPoint x: 543, endPoint y: 100, distance: 104.7
click at [532, 113] on div "To activate drag with keyboard, press Alt + Enter. Once in keyboard drag state,…" at bounding box center [499, 146] width 383 height 197
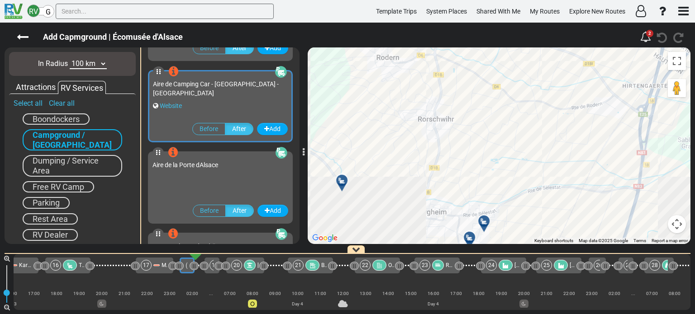
drag, startPoint x: 479, startPoint y: 145, endPoint x: 572, endPoint y: 111, distance: 99.2
click at [572, 111] on div "To activate drag with keyboard, press Alt + Enter. Once in keyboard drag state,…" at bounding box center [499, 146] width 383 height 197
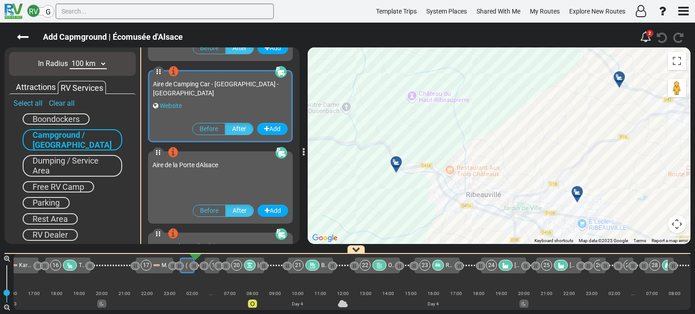
click at [621, 78] on div at bounding box center [622, 81] width 15 height 14
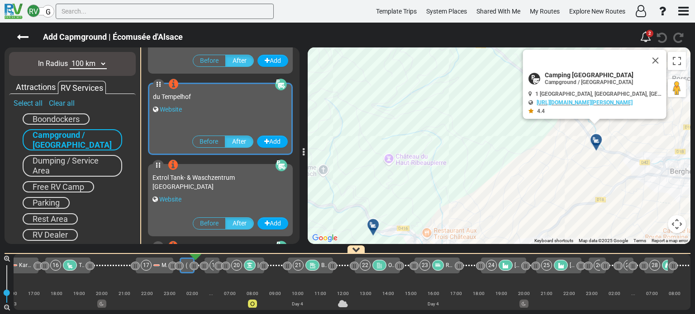
scroll to position [7980, 0]
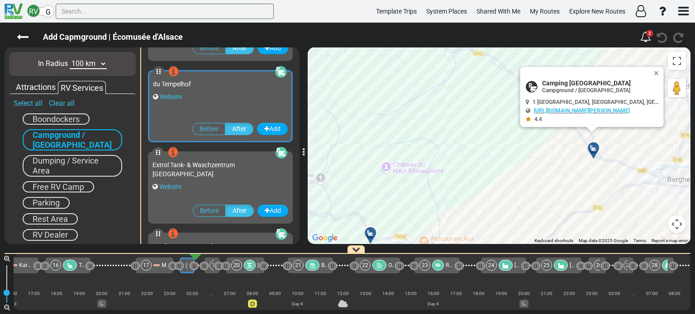
drag, startPoint x: 536, startPoint y: 165, endPoint x: 544, endPoint y: 105, distance: 60.3
click at [541, 110] on div "To activate drag with keyboard, press Alt + Enter. Once in keyboard drag state,…" at bounding box center [499, 146] width 383 height 197
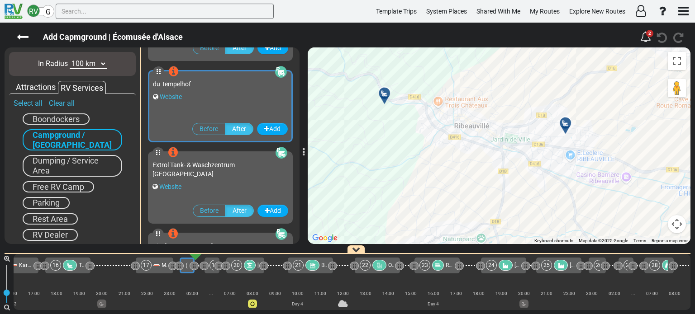
click at [384, 94] on div at bounding box center [387, 97] width 15 height 14
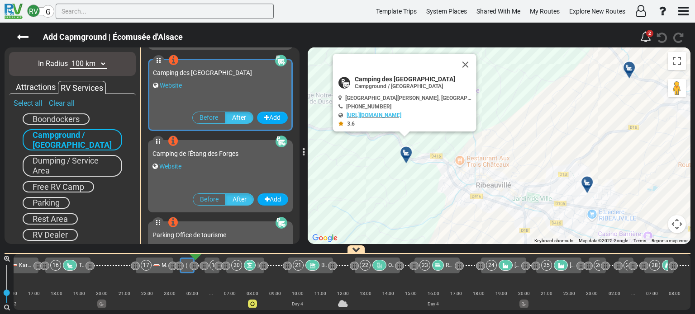
scroll to position [7328, 0]
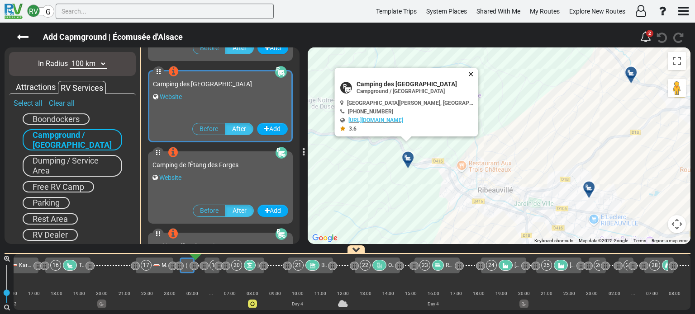
click at [473, 71] on button "Close" at bounding box center [472, 74] width 11 height 13
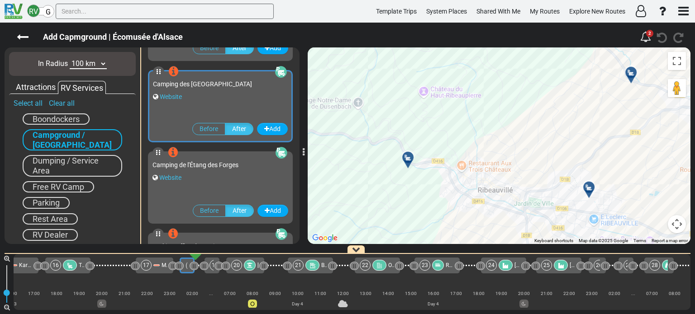
drag, startPoint x: 486, startPoint y: 108, endPoint x: 485, endPoint y: 77, distance: 31.2
click at [485, 77] on div "To navigate, press the arrow keys. To activate drag with keyboard, press Alt + …" at bounding box center [499, 146] width 383 height 197
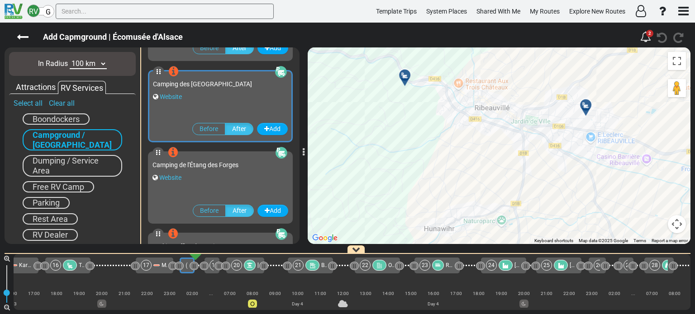
drag, startPoint x: 459, startPoint y: 169, endPoint x: 457, endPoint y: 119, distance: 50.2
click at [457, 126] on div "To activate drag with keyboard, press Alt + Enter. Once in keyboard drag state,…" at bounding box center [499, 146] width 383 height 197
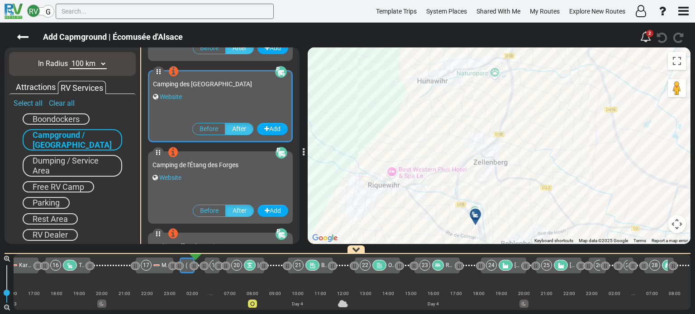
drag, startPoint x: 443, startPoint y: 131, endPoint x: 442, endPoint y: 120, distance: 10.5
click at [442, 120] on div "To activate drag with keyboard, press Alt + Enter. Once in keyboard drag state,…" at bounding box center [499, 146] width 383 height 197
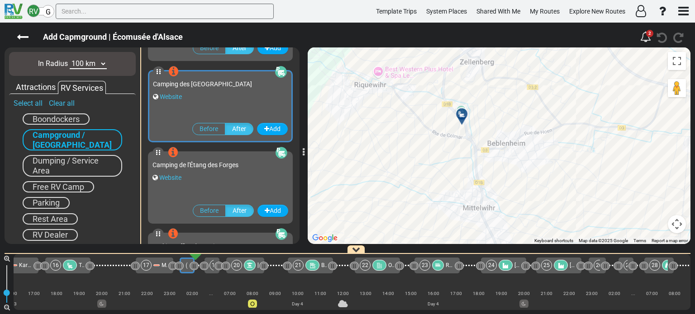
click at [462, 113] on icon at bounding box center [461, 114] width 9 height 7
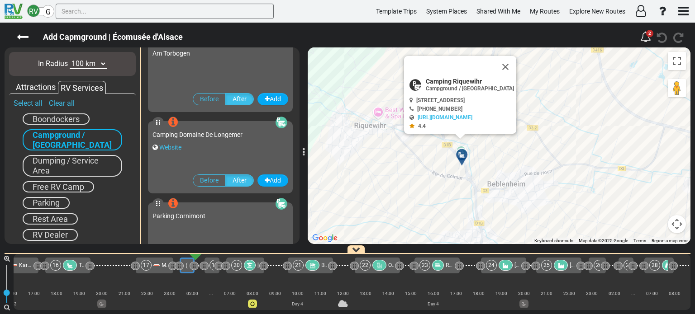
scroll to position [5862, 0]
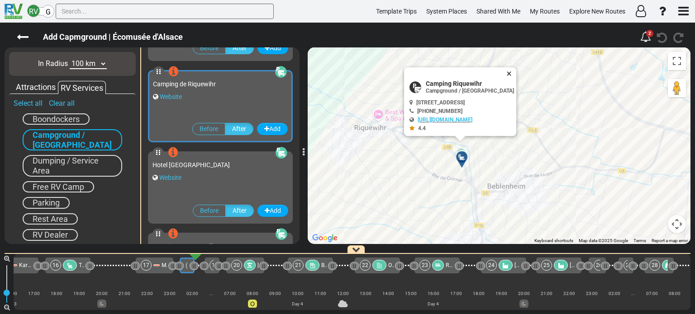
click at [506, 71] on button "Close" at bounding box center [510, 73] width 11 height 13
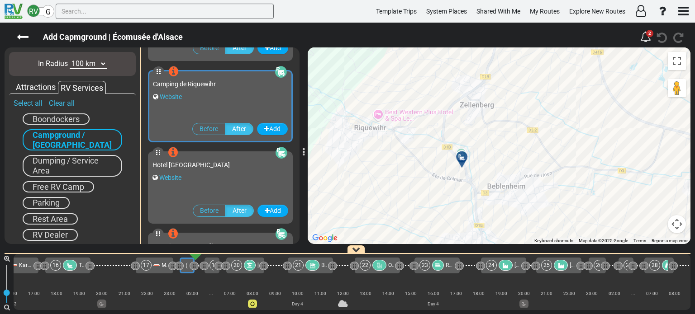
drag, startPoint x: 523, startPoint y: 73, endPoint x: 479, endPoint y: 133, distance: 74.6
click at [480, 133] on div "To navigate, press the arrow keys. To activate drag with keyboard, press Alt + …" at bounding box center [499, 146] width 383 height 197
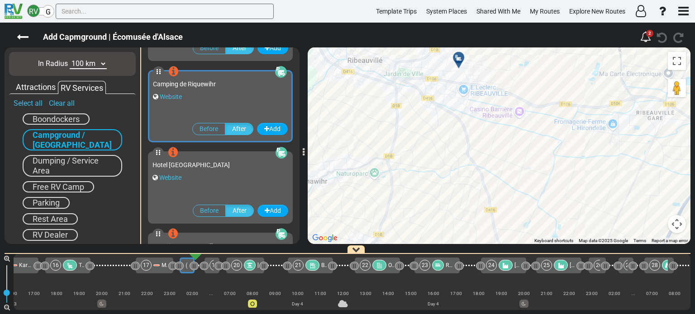
drag, startPoint x: 476, startPoint y: 92, endPoint x: 480, endPoint y: 73, distance: 19.3
click at [480, 73] on div "To activate drag with keyboard, press Alt + Enter. Once in keyboard drag state,…" at bounding box center [499, 146] width 383 height 197
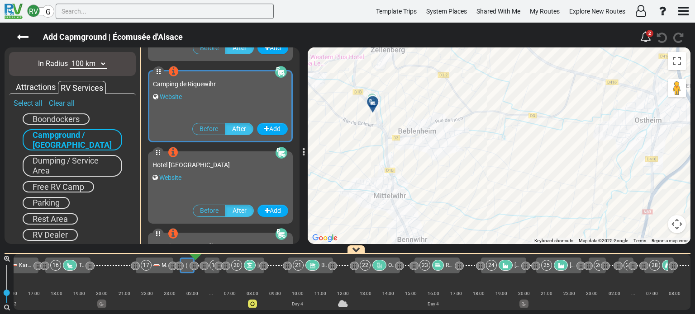
drag, startPoint x: 463, startPoint y: 149, endPoint x: 471, endPoint y: 113, distance: 36.7
click at [469, 128] on div "To activate drag with keyboard, press Alt + Enter. Once in keyboard drag state,…" at bounding box center [499, 146] width 383 height 197
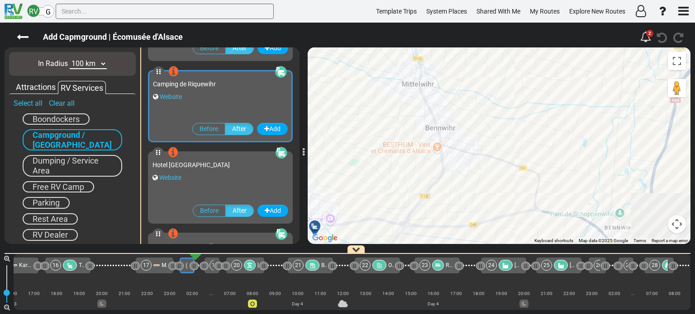
click at [471, 152] on div "To activate drag with keyboard, press Alt + Enter. Once in keyboard drag state,…" at bounding box center [499, 146] width 383 height 197
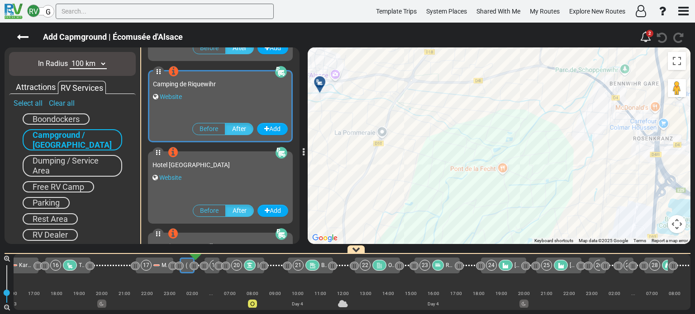
drag, startPoint x: 479, startPoint y: 170, endPoint x: 422, endPoint y: 153, distance: 59.7
click at [422, 153] on div "To activate drag with keyboard, press Alt + Enter. Once in keyboard drag state,…" at bounding box center [499, 146] width 383 height 197
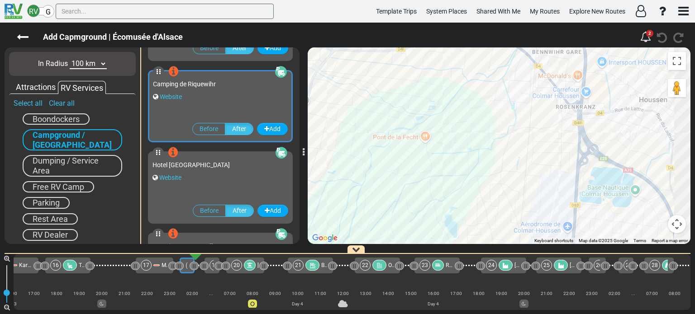
click at [428, 157] on div "To activate drag with keyboard, press Alt + Enter. Once in keyboard drag state,…" at bounding box center [499, 146] width 383 height 197
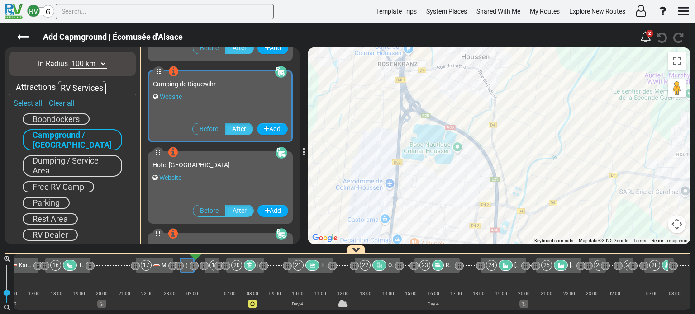
drag, startPoint x: 434, startPoint y: 195, endPoint x: 463, endPoint y: 110, distance: 89.4
click at [463, 110] on div "To activate drag with keyboard, press Alt + Enter. Once in keyboard drag state,…" at bounding box center [499, 146] width 383 height 197
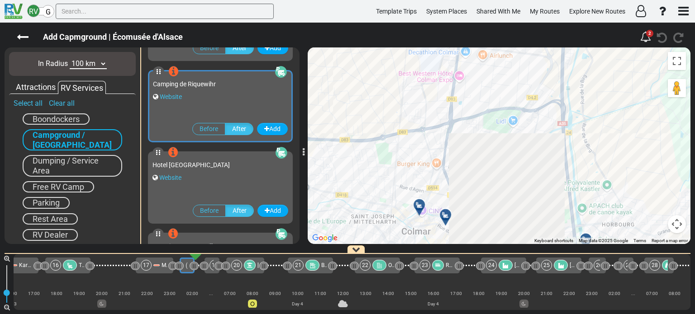
drag, startPoint x: 441, startPoint y: 174, endPoint x: 439, endPoint y: 143, distance: 30.8
click at [439, 144] on div "To activate drag with keyboard, press Alt + Enter. Once in keyboard drag state,…" at bounding box center [499, 146] width 383 height 197
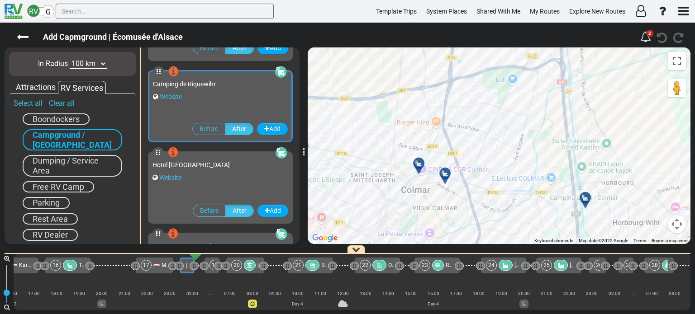
click at [419, 165] on div at bounding box center [421, 167] width 15 height 14
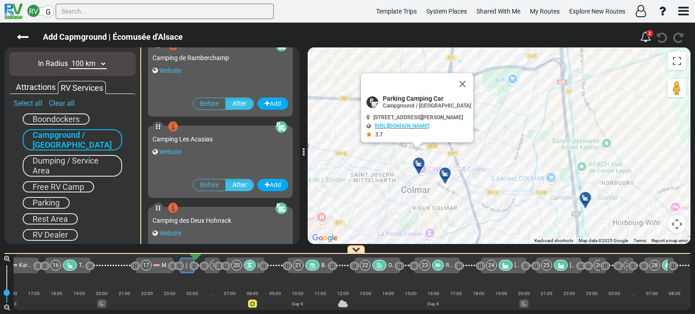
scroll to position [2686, 0]
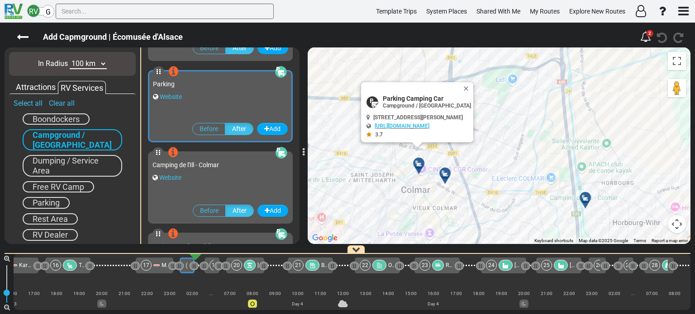
click at [445, 175] on div at bounding box center [448, 177] width 15 height 14
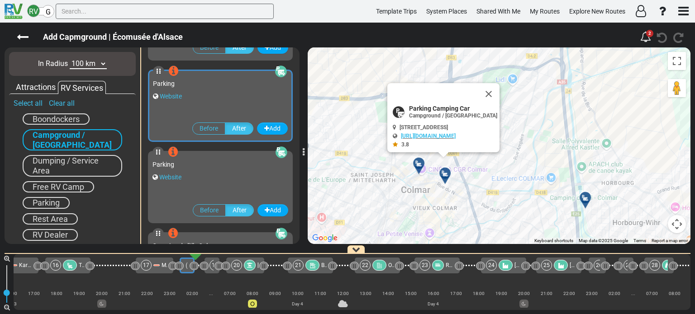
scroll to position [2604, 0]
click at [499, 97] on button "Close" at bounding box center [494, 98] width 11 height 13
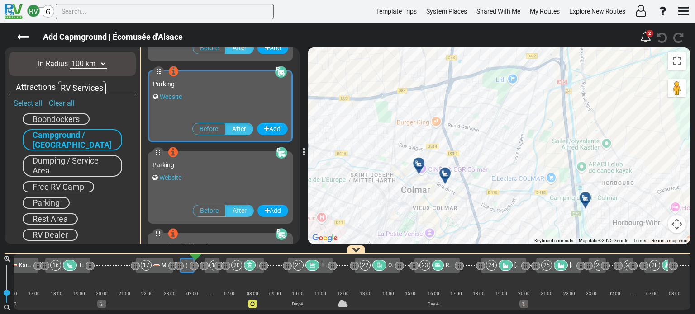
drag, startPoint x: 526, startPoint y: 176, endPoint x: 478, endPoint y: 95, distance: 94.4
click at [478, 95] on div "To navigate, press the arrow keys. To activate drag with keyboard, press Alt + …" at bounding box center [499, 146] width 383 height 197
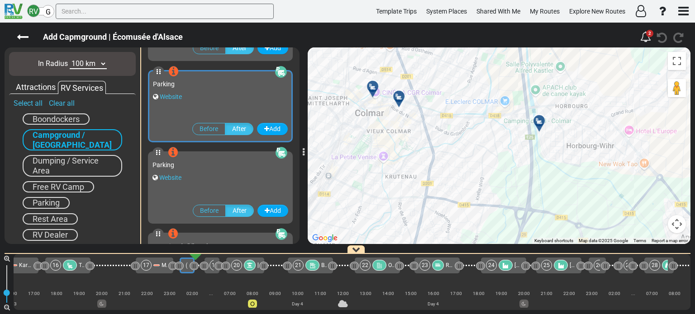
click at [538, 121] on icon at bounding box center [539, 121] width 9 height 7
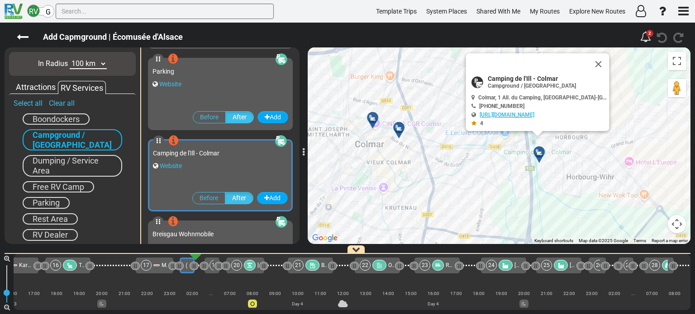
scroll to position [2767, 0]
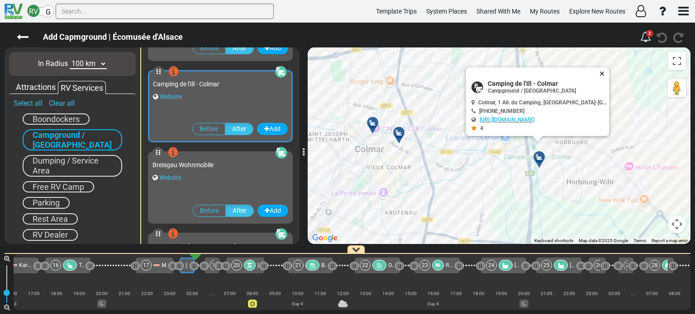
click at [601, 72] on button "Close" at bounding box center [604, 73] width 11 height 13
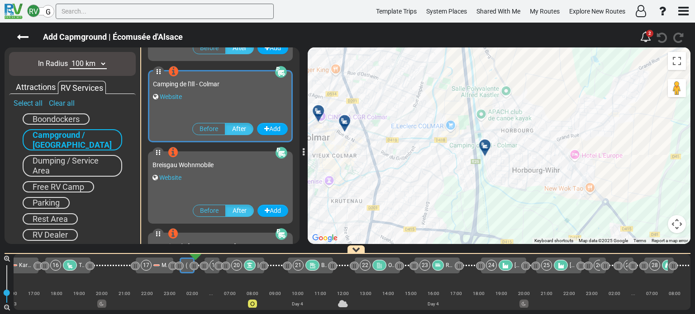
drag, startPoint x: 603, startPoint y: 99, endPoint x: 531, endPoint y: 86, distance: 73.0
click at [531, 86] on div "To activate drag with keyboard, press Alt + Enter. Once in keyboard drag state,…" at bounding box center [499, 146] width 383 height 197
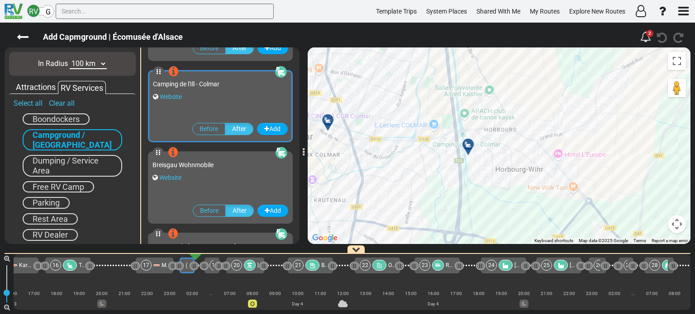
click at [470, 145] on div at bounding box center [471, 148] width 15 height 14
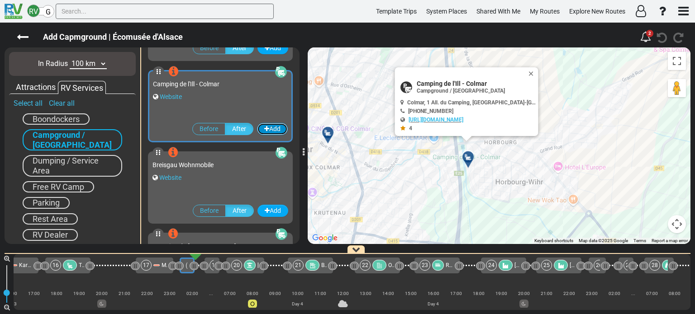
click at [268, 130] on button "Add" at bounding box center [272, 129] width 31 height 12
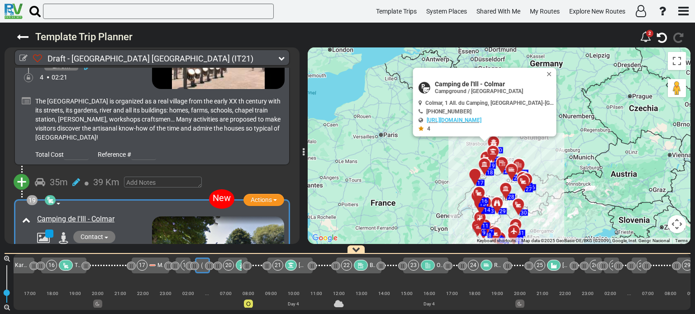
scroll to position [3136, 0]
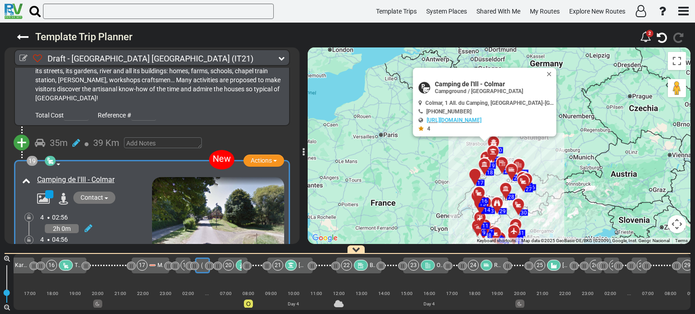
click at [295, 127] on div "+ Add Atraction Add Campground 35m" at bounding box center [152, 143] width 295 height 33
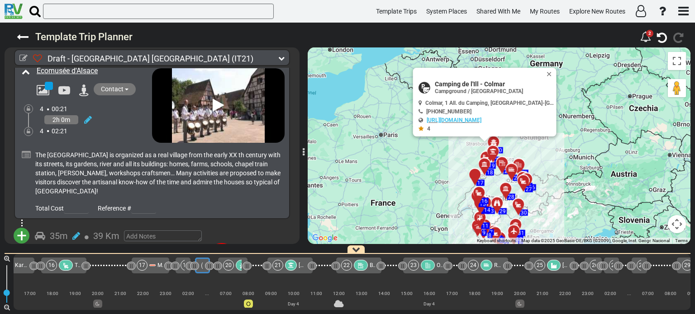
scroll to position [3064, 0]
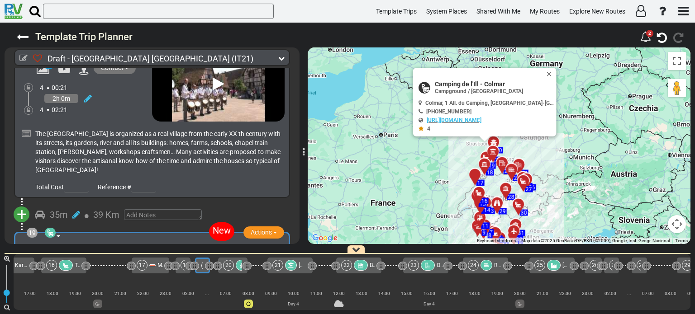
click at [203, 209] on div "35m 39 Km" at bounding box center [159, 215] width 248 height 13
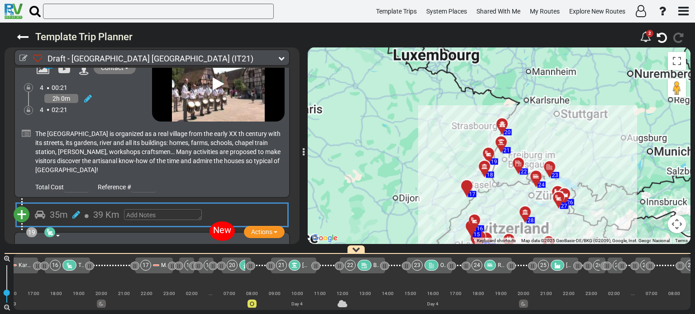
scroll to position [0, 1062]
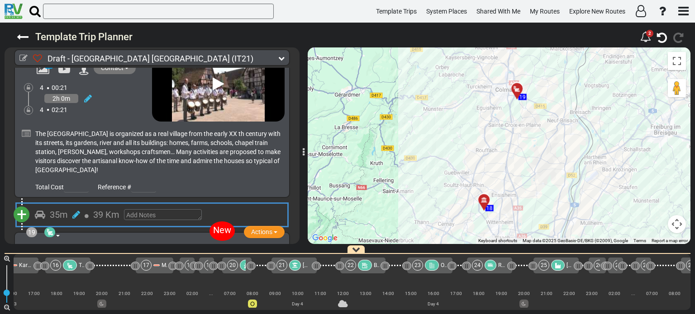
click at [143, 247] on div "Camping de l'Ill - Colmar" at bounding box center [93, 252] width 113 height 10
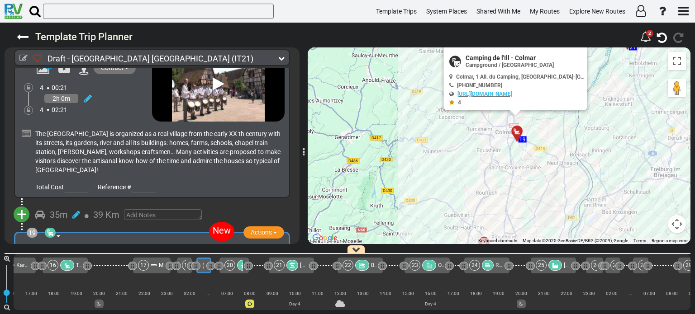
scroll to position [0, 1066]
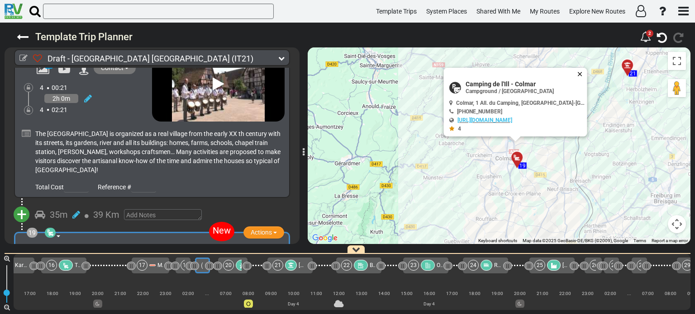
click at [583, 74] on button "Close" at bounding box center [581, 74] width 11 height 13
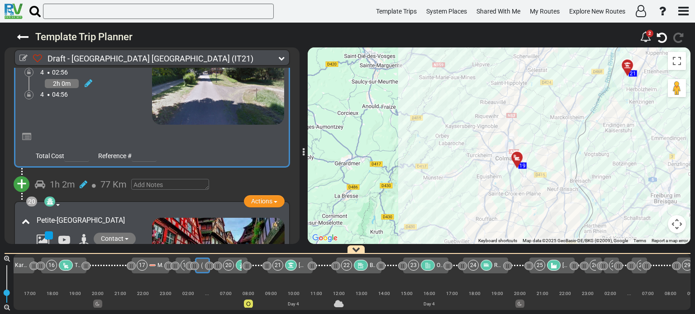
scroll to position [3299, 0]
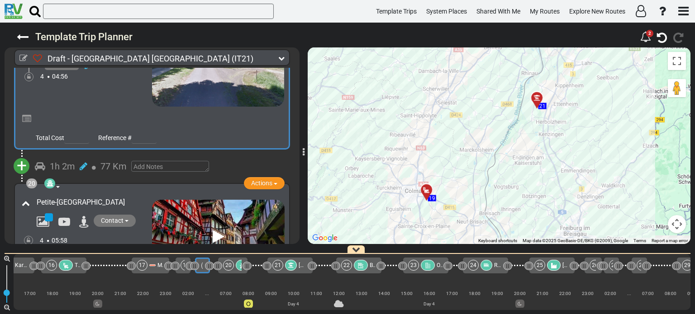
drag, startPoint x: 585, startPoint y: 175, endPoint x: 494, endPoint y: 208, distance: 97.0
click at [494, 208] on div "To activate drag with keyboard, press Alt + Enter. Once in keyboard drag state,…" at bounding box center [499, 146] width 383 height 197
drag, startPoint x: 476, startPoint y: 128, endPoint x: 474, endPoint y: 189, distance: 61.1
click at [474, 189] on div "To activate drag with keyboard, press Alt + Enter. Once in keyboard drag state,…" at bounding box center [499, 146] width 383 height 197
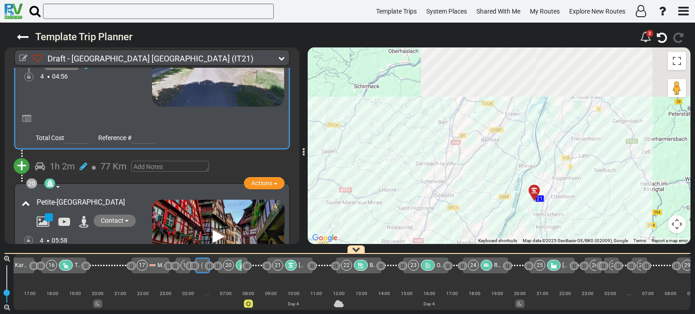
drag, startPoint x: 472, startPoint y: 135, endPoint x: 457, endPoint y: 164, distance: 32.6
click at [457, 164] on div "To activate drag with keyboard, press Alt + Enter. Once in keyboard drag state,…" at bounding box center [499, 146] width 383 height 197
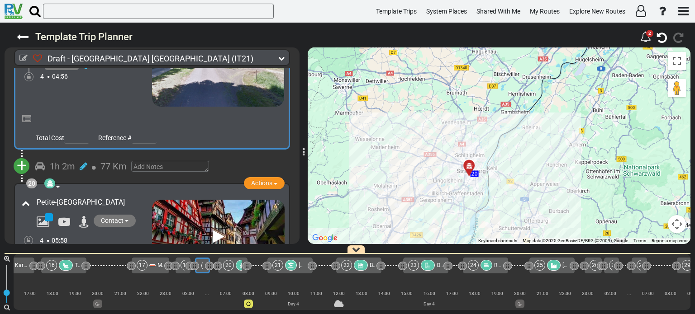
drag, startPoint x: 496, startPoint y: 116, endPoint x: 460, endPoint y: 174, distance: 68.3
click at [460, 174] on div "To activate drag with keyboard, press Alt + Enter. Once in keyboard drag state,…" at bounding box center [499, 146] width 383 height 197
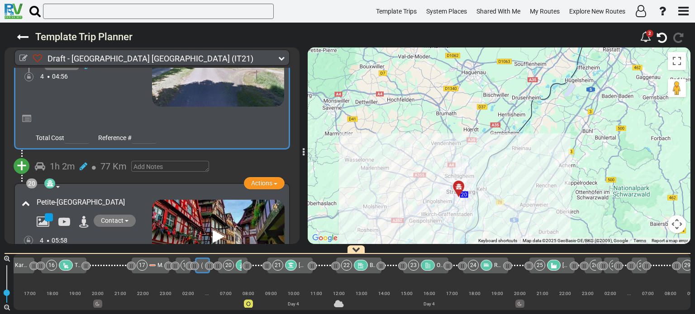
click at [482, 119] on div "To activate drag with keyboard, press Alt + Enter. Once in keyboard drag state,…" at bounding box center [499, 146] width 383 height 197
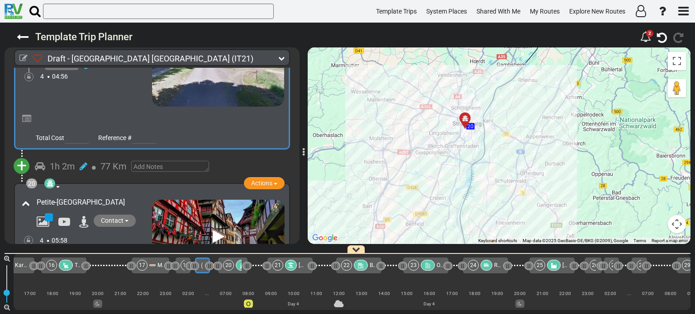
drag, startPoint x: 496, startPoint y: 160, endPoint x: 506, endPoint y: 71, distance: 88.8
click at [506, 71] on div "To activate drag with keyboard, press Alt + Enter. Once in keyboard drag state,…" at bounding box center [499, 146] width 383 height 197
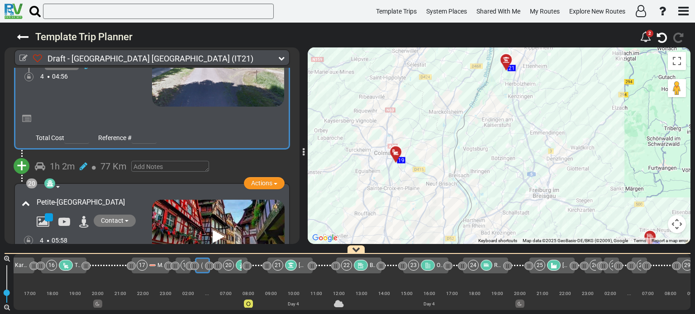
drag, startPoint x: 490, startPoint y: 148, endPoint x: 534, endPoint y: 50, distance: 108.1
click at [534, 50] on div "To activate drag with keyboard, press Alt + Enter. Once in keyboard drag state,…" at bounding box center [499, 146] width 383 height 197
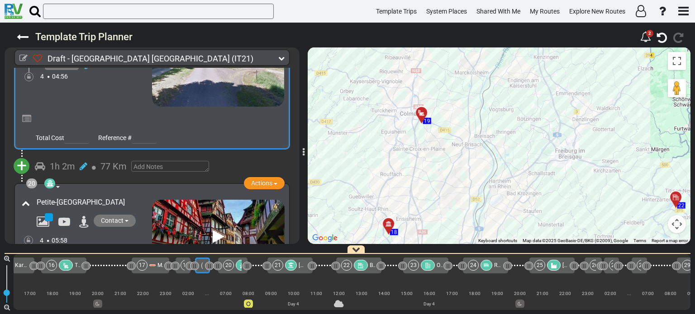
drag, startPoint x: 490, startPoint y: 103, endPoint x: 490, endPoint y: 114, distance: 11.3
click at [490, 114] on div "To activate drag with keyboard, press Alt + Enter. Once in keyboard drag state,…" at bounding box center [499, 146] width 383 height 197
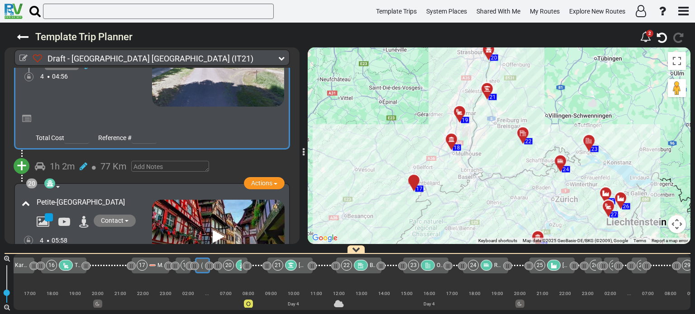
drag, startPoint x: 492, startPoint y: 118, endPoint x: 472, endPoint y: 114, distance: 20.4
click at [472, 114] on div "To activate drag with keyboard, press Alt + Enter. Once in keyboard drag state,…" at bounding box center [499, 146] width 383 height 197
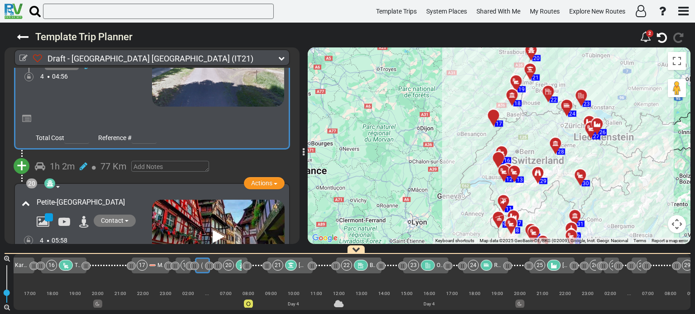
drag, startPoint x: 630, startPoint y: 122, endPoint x: 613, endPoint y: 92, distance: 34.1
click at [613, 92] on div "To activate drag with keyboard, press Alt + Enter. Once in keyboard drag state,…" at bounding box center [499, 146] width 383 height 197
click at [542, 124] on div "To activate drag with keyboard, press Alt + Enter. Once in keyboard drag state,…" at bounding box center [499, 146] width 383 height 197
click at [283, 57] on icon at bounding box center [281, 58] width 6 height 6
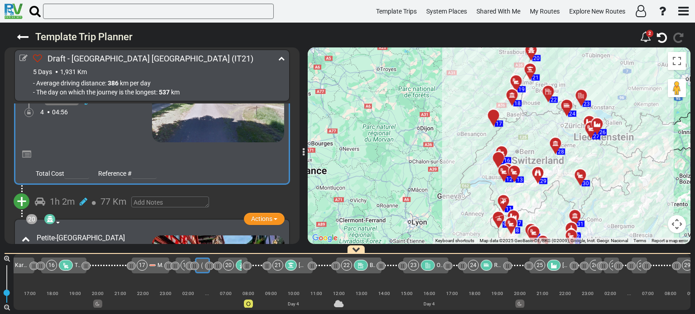
click at [283, 57] on icon at bounding box center [281, 58] width 6 height 6
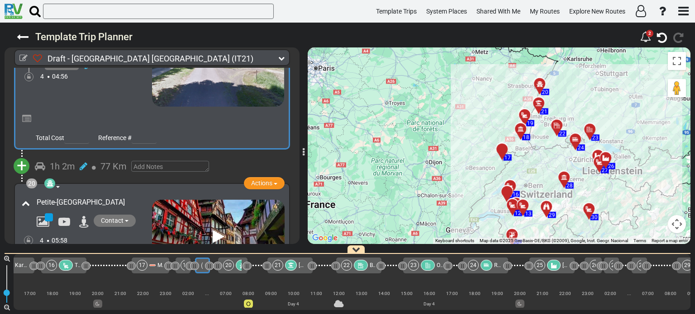
drag, startPoint x: 612, startPoint y: 117, endPoint x: 621, endPoint y: 152, distance: 35.6
click at [621, 152] on div "To activate drag with keyboard, press Alt + Enter. Once in keyboard drag state,…" at bounding box center [499, 146] width 383 height 197
click at [520, 128] on icon at bounding box center [520, 128] width 6 height 6
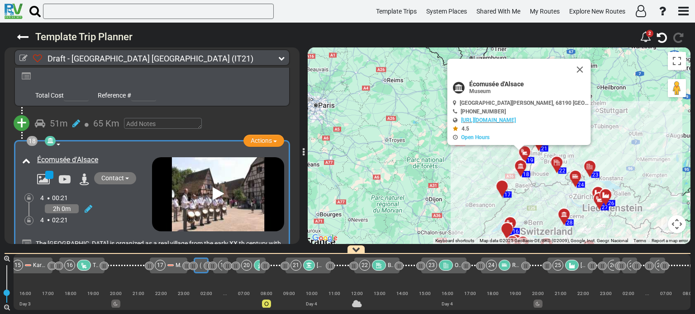
scroll to position [0, 1047]
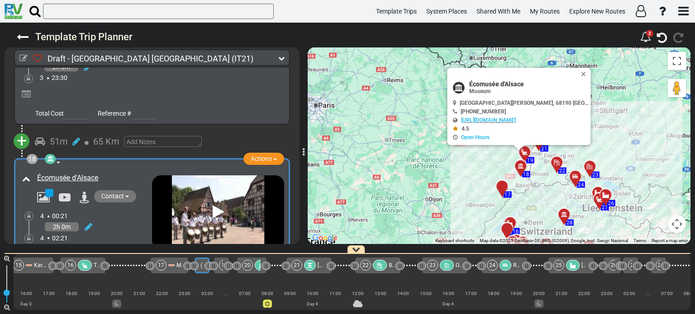
click at [525, 153] on div at bounding box center [527, 156] width 15 height 14
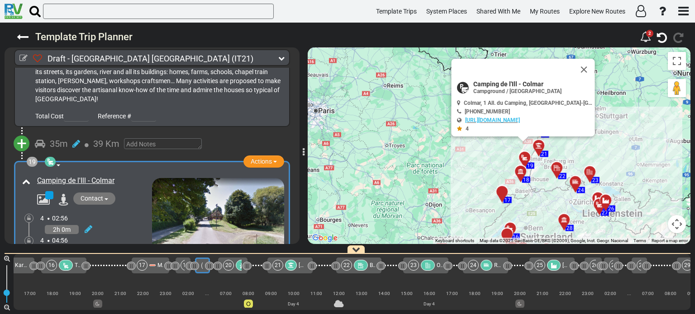
scroll to position [3136, 0]
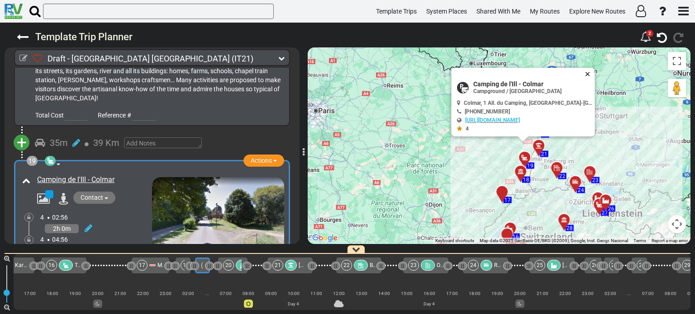
click at [588, 74] on button "Close" at bounding box center [589, 74] width 11 height 13
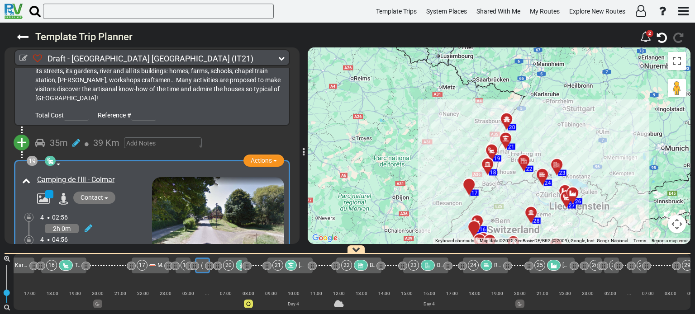
drag, startPoint x: 563, startPoint y: 126, endPoint x: 528, endPoint y: 119, distance: 35.6
click at [528, 119] on div "To activate drag with keyboard, press Alt + Enter. Once in keyboard drag state,…" at bounding box center [499, 146] width 383 height 197
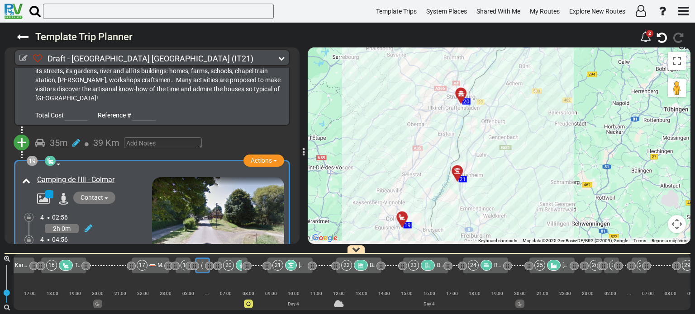
drag, startPoint x: 498, startPoint y: 128, endPoint x: 538, endPoint y: 77, distance: 64.5
click at [538, 77] on div "To activate drag with keyboard, press Alt + Enter. Once in keyboard drag state,…" at bounding box center [499, 146] width 383 height 197
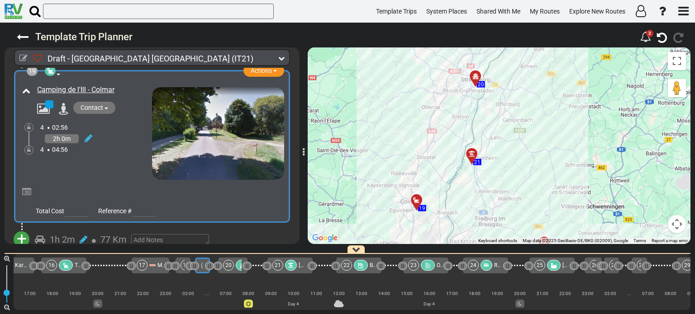
scroll to position [3244, 0]
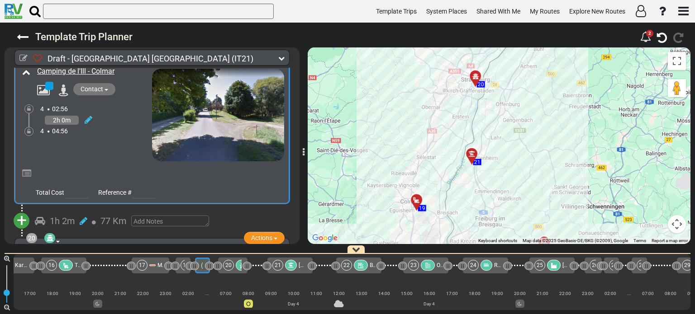
click at [22, 210] on span "+" at bounding box center [22, 220] width 10 height 21
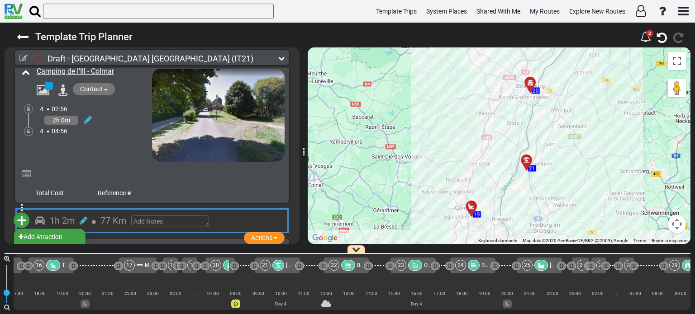
scroll to position [0, 1081]
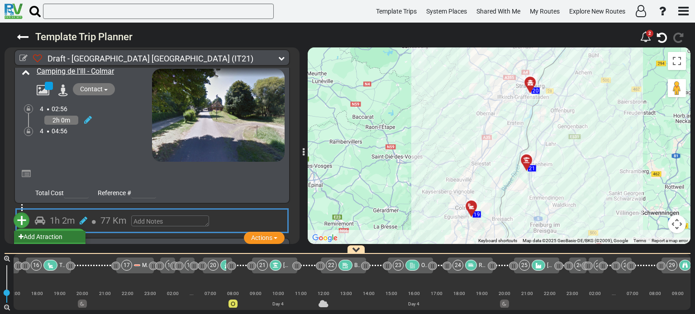
click at [52, 231] on li "Add Atraction" at bounding box center [49, 237] width 71 height 12
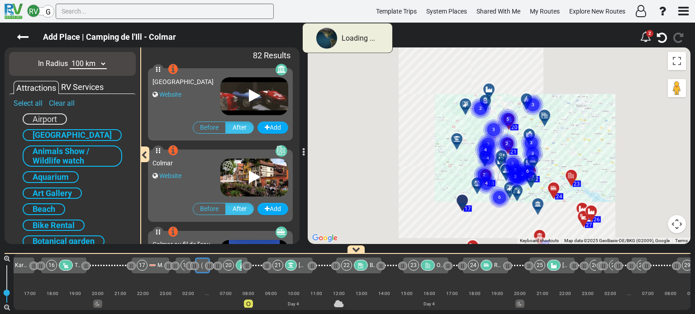
scroll to position [0, 1066]
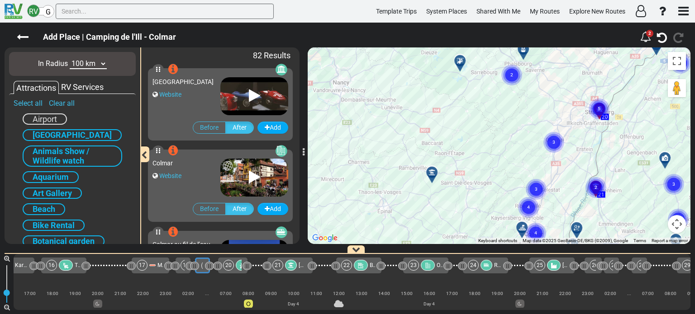
drag, startPoint x: 404, startPoint y: 116, endPoint x: 381, endPoint y: 105, distance: 25.9
click at [381, 105] on div "To activate drag with keyboard, press Alt + Enter. Once in keyboard drag state,…" at bounding box center [499, 146] width 383 height 197
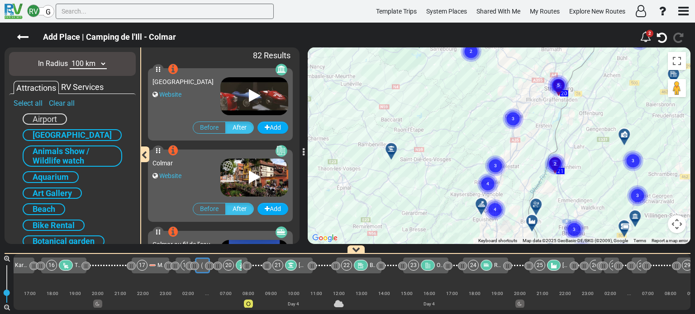
drag, startPoint x: 394, startPoint y: 111, endPoint x: 371, endPoint y: 98, distance: 25.8
click at [371, 98] on div "To activate drag with keyboard, press Alt + Enter. Once in keyboard drag state,…" at bounding box center [499, 146] width 383 height 197
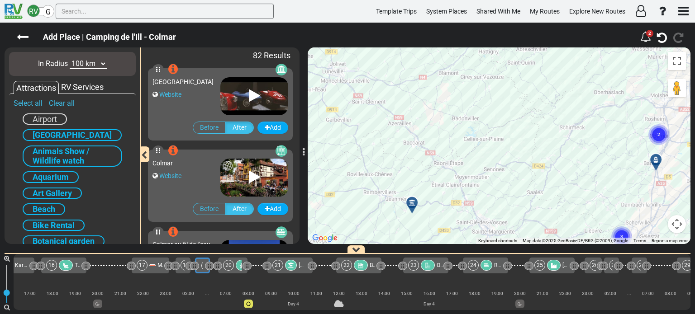
drag, startPoint x: 418, startPoint y: 134, endPoint x: 341, endPoint y: 83, distance: 92.2
click at [341, 83] on div "To activate drag with keyboard, press Alt + Enter. Once in keyboard drag state,…" at bounding box center [499, 146] width 383 height 197
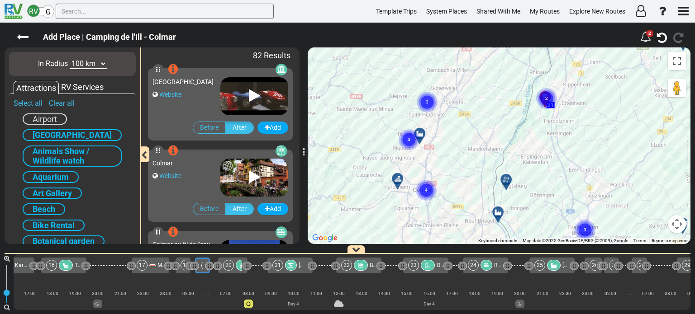
click at [428, 100] on text "3" at bounding box center [427, 102] width 3 height 6
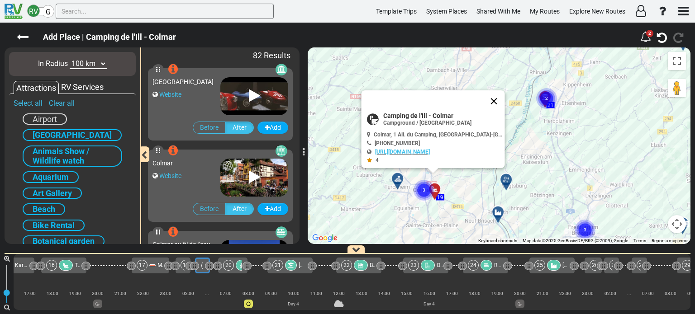
click at [494, 100] on button "Close" at bounding box center [494, 101] width 22 height 22
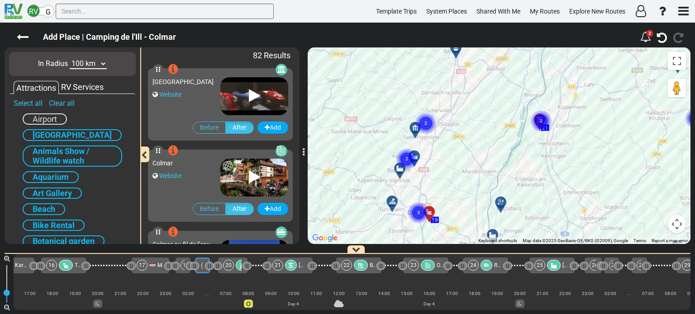
drag, startPoint x: 455, startPoint y: 106, endPoint x: 449, endPoint y: 134, distance: 28.8
click at [449, 134] on div "To activate drag with keyboard, press Alt + Enter. Once in keyboard drag state,…" at bounding box center [499, 146] width 383 height 197
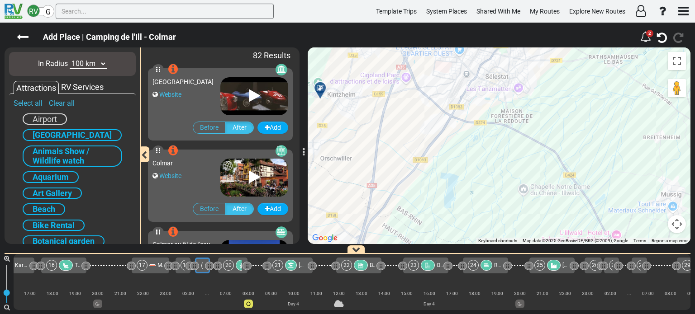
drag, startPoint x: 429, startPoint y: 124, endPoint x: 500, endPoint y: 165, distance: 81.3
click at [500, 165] on div "To activate drag with keyboard, press Alt + Enter. Once in keyboard drag state,…" at bounding box center [499, 146] width 383 height 197
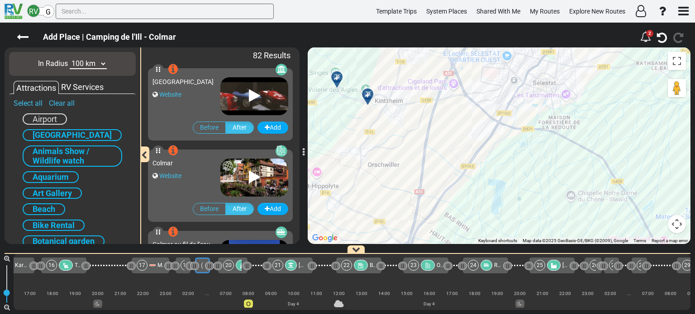
drag, startPoint x: 518, startPoint y: 138, endPoint x: 523, endPoint y: 140, distance: 5.9
click at [523, 140] on div "To activate drag with keyboard, press Alt + Enter. Once in keyboard drag state,…" at bounding box center [499, 146] width 383 height 197
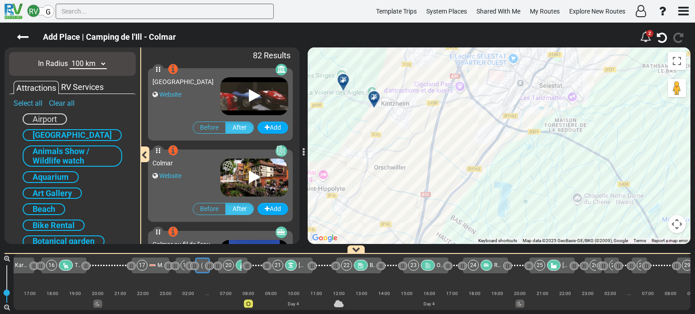
click at [373, 97] on icon at bounding box center [374, 97] width 9 height 7
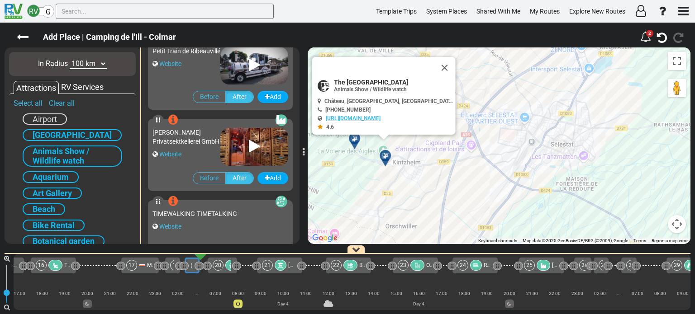
scroll to position [894, 0]
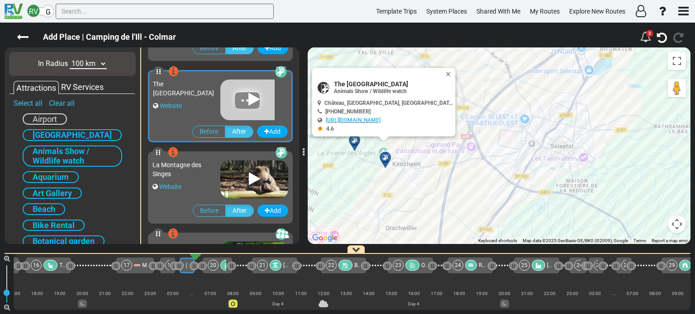
click at [386, 157] on icon at bounding box center [385, 157] width 9 height 7
click at [271, 130] on button "Add" at bounding box center [272, 132] width 31 height 12
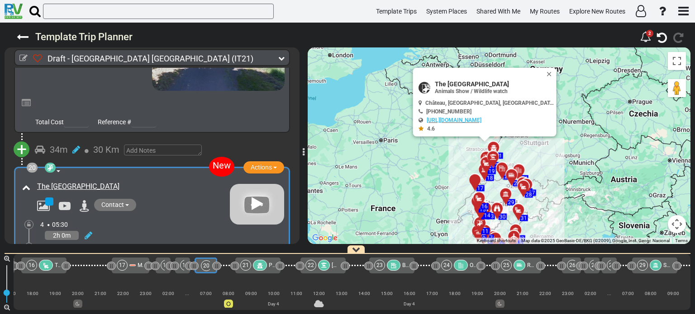
scroll to position [3319, 0]
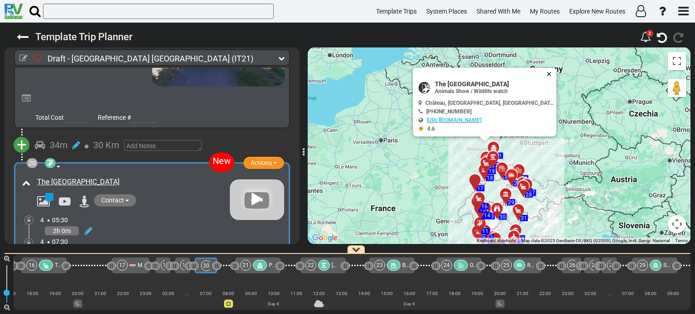
click at [546, 71] on button "Close" at bounding box center [551, 74] width 11 height 13
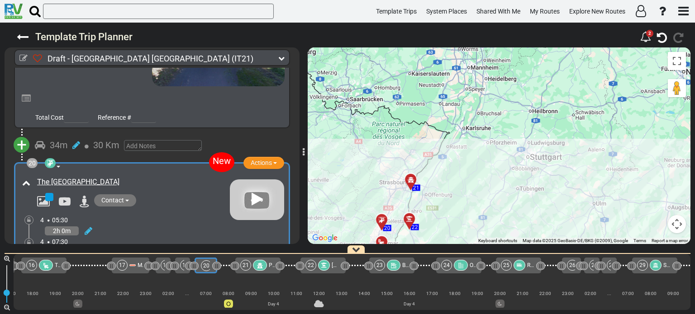
drag, startPoint x: 512, startPoint y: 136, endPoint x: 527, endPoint y: 92, distance: 45.8
click at [527, 92] on div "To activate drag with keyboard, press Alt + Enter. Once in keyboard drag state,…" at bounding box center [499, 146] width 383 height 197
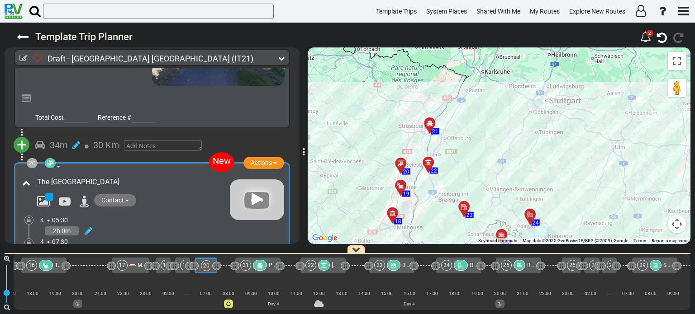
drag, startPoint x: 516, startPoint y: 127, endPoint x: 516, endPoint y: 104, distance: 23.1
click at [516, 104] on div "To activate drag with keyboard, press Alt + Enter. Once in keyboard drag state,…" at bounding box center [499, 146] width 383 height 197
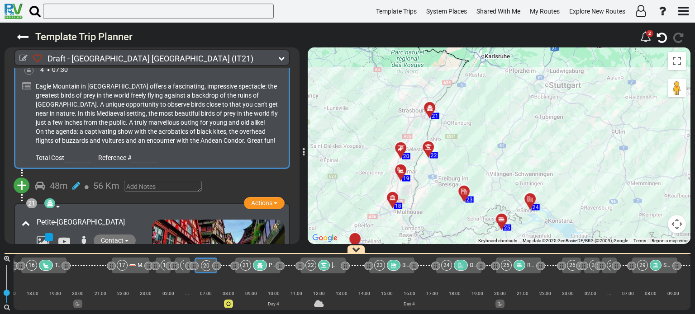
scroll to position [3500, 0]
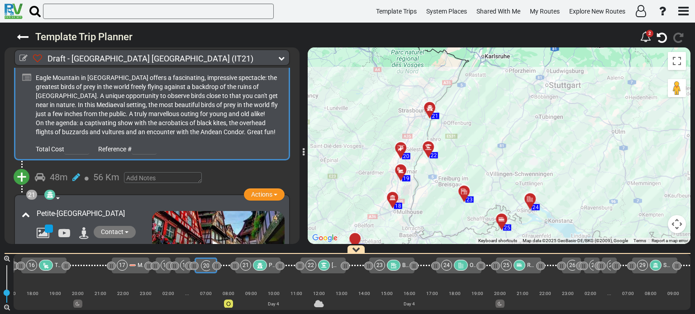
click at [431, 147] on div at bounding box center [431, 151] width 15 height 14
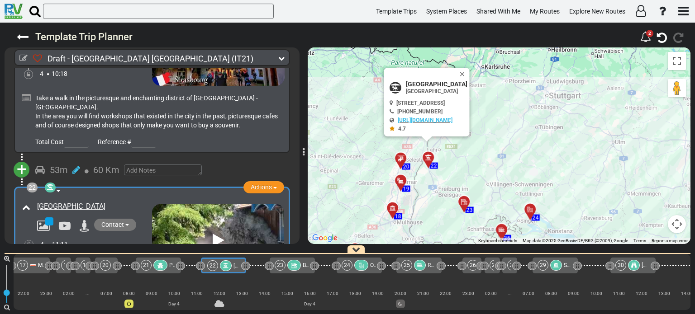
scroll to position [0, 1191]
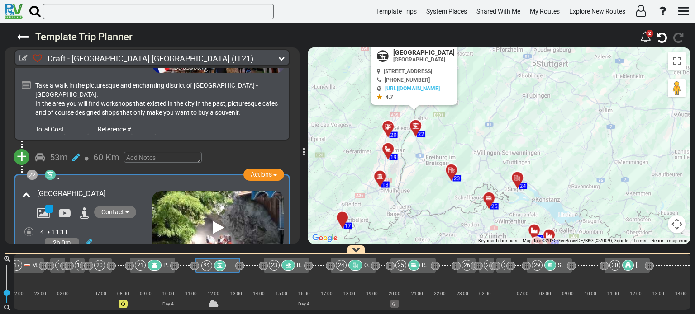
drag, startPoint x: 516, startPoint y: 157, endPoint x: 504, endPoint y: 126, distance: 34.1
click at [504, 126] on div "To activate drag with keyboard, press Alt + Enter. Once in keyboard drag state,…" at bounding box center [499, 146] width 383 height 197
click at [451, 171] on div at bounding box center [454, 174] width 15 height 14
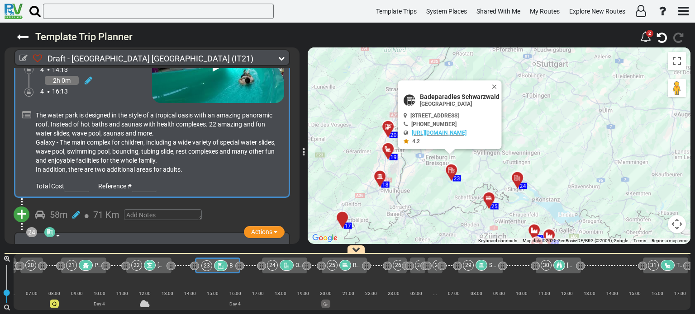
scroll to position [4147, 0]
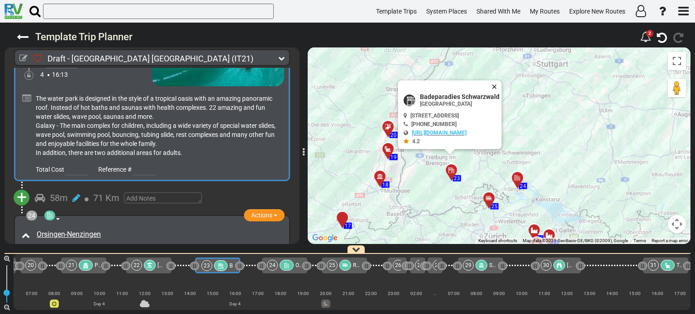
click at [502, 86] on button "Close" at bounding box center [496, 87] width 11 height 13
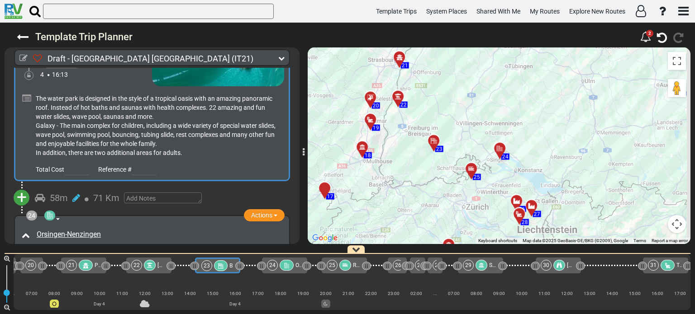
drag, startPoint x: 543, startPoint y: 136, endPoint x: 525, endPoint y: 105, distance: 35.7
click at [525, 105] on div "To activate drag with keyboard, press Alt + Enter. Once in keyboard drag state,…" at bounding box center [499, 146] width 383 height 197
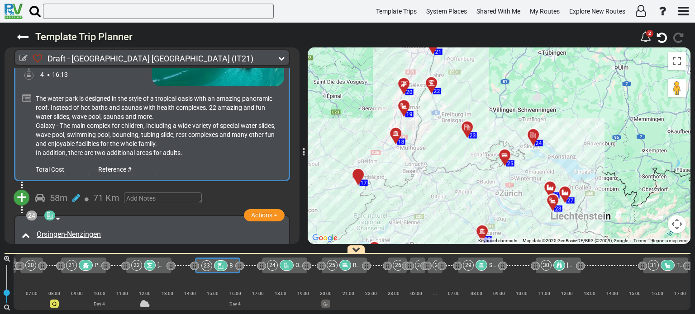
drag, startPoint x: 466, startPoint y: 108, endPoint x: 500, endPoint y: 95, distance: 37.0
click at [500, 95] on div "To activate drag with keyboard, press Alt + Enter. Once in keyboard drag state,…" at bounding box center [499, 146] width 383 height 197
click at [467, 128] on div at bounding box center [470, 131] width 15 height 14
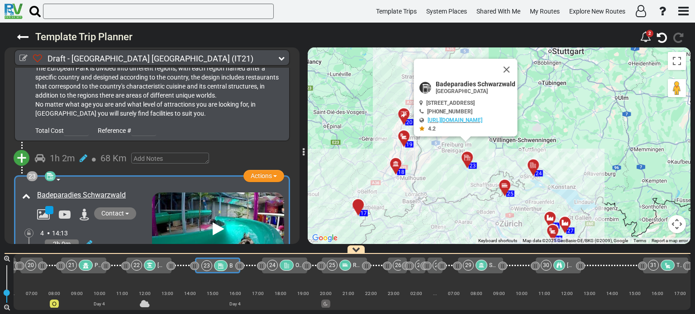
scroll to position [3966, 0]
click at [534, 167] on div at bounding box center [536, 169] width 15 height 14
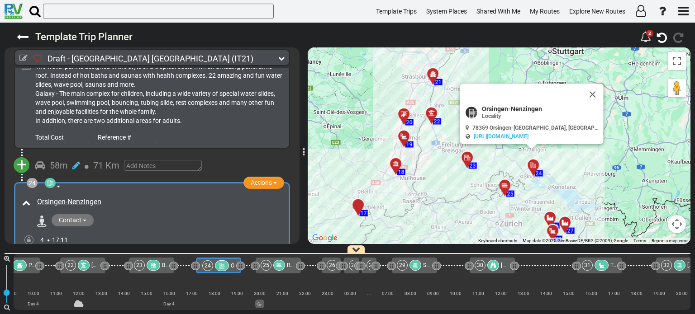
scroll to position [0, 1327]
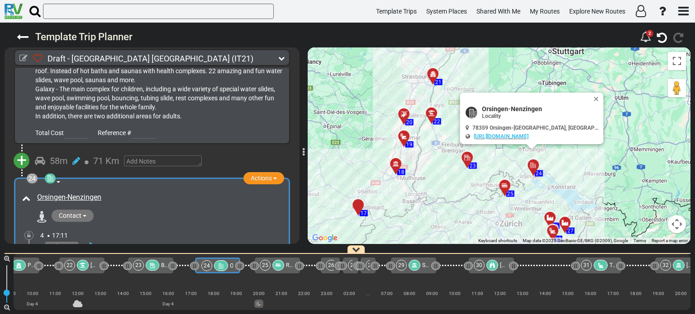
click at [505, 184] on icon at bounding box center [504, 185] width 6 height 6
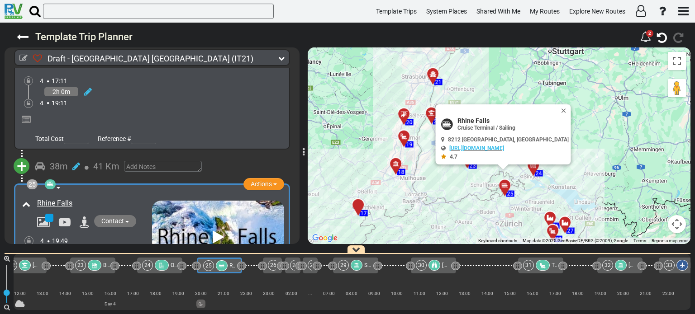
scroll to position [0, 1387]
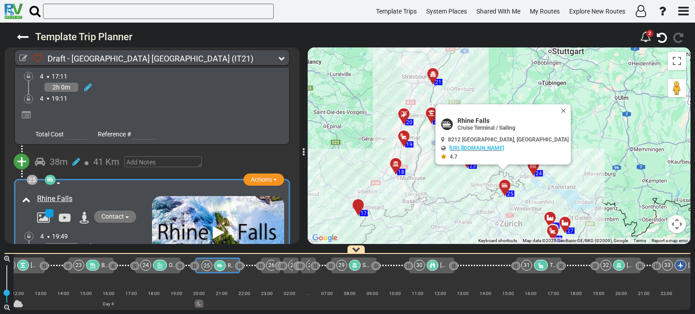
click at [550, 217] on icon at bounding box center [550, 217] width 9 height 7
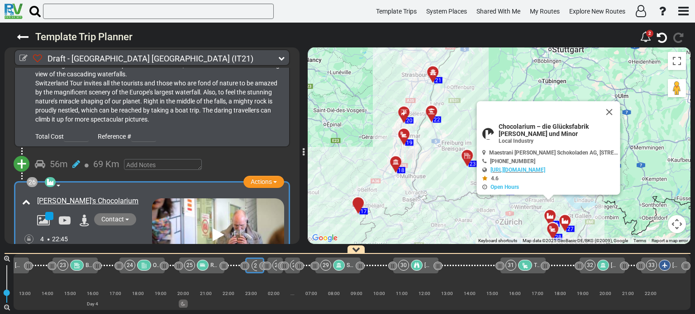
scroll to position [4606, 0]
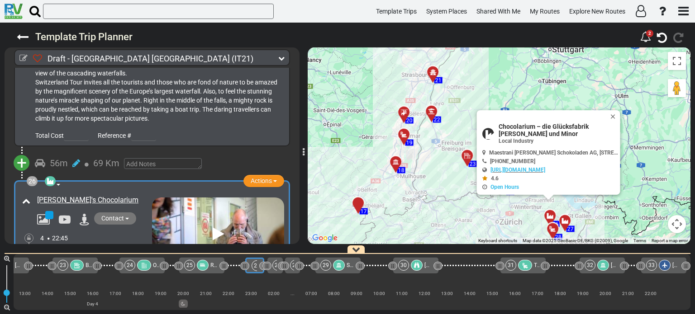
click at [552, 215] on div at bounding box center [553, 220] width 15 height 14
click at [533, 169] on link "[URL][DOMAIN_NAME]" at bounding box center [517, 170] width 55 height 6
drag, startPoint x: 496, startPoint y: 122, endPoint x: 546, endPoint y: 133, distance: 51.1
click at [546, 133] on div "Chocolarium – die Glücksfabrik [PERSON_NAME] und Minor Local Industry" at bounding box center [550, 133] width 136 height 21
copy span "Chocolarium – die Glücksfabrik [PERSON_NAME] und Minor"
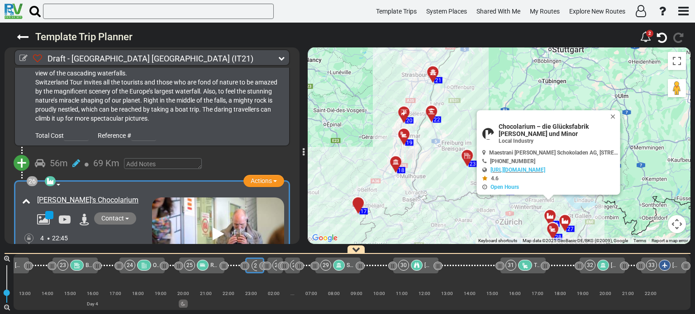
click at [548, 137] on div "Chocolarium – die Glücksfabrik [PERSON_NAME] und Minor Local Industry" at bounding box center [558, 133] width 119 height 21
click at [612, 116] on button "Close" at bounding box center [614, 116] width 11 height 13
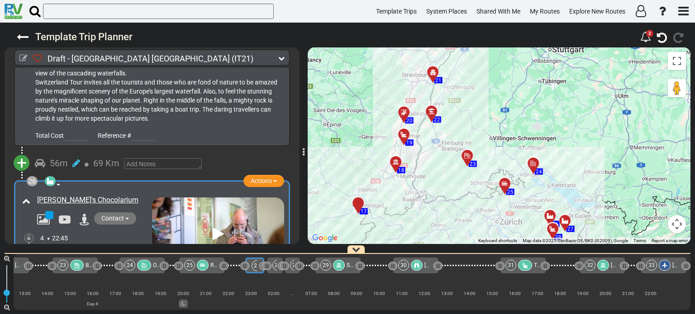
click at [547, 214] on icon at bounding box center [550, 216] width 9 height 7
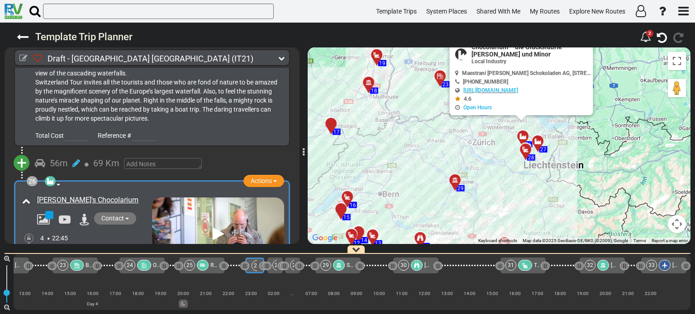
drag, startPoint x: 595, startPoint y: 207, endPoint x: 566, endPoint y: 124, distance: 87.4
click at [566, 124] on div "To activate drag with keyboard, press Alt + Enter. Once in keyboard drag state,…" at bounding box center [499, 146] width 383 height 197
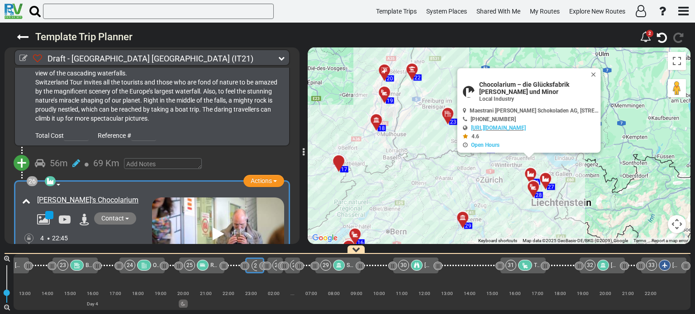
drag, startPoint x: 607, startPoint y: 71, endPoint x: 615, endPoint y: 116, distance: 45.5
click at [615, 116] on div "To activate drag with keyboard, press Alt + Enter. Once in keyboard drag state,…" at bounding box center [499, 146] width 383 height 197
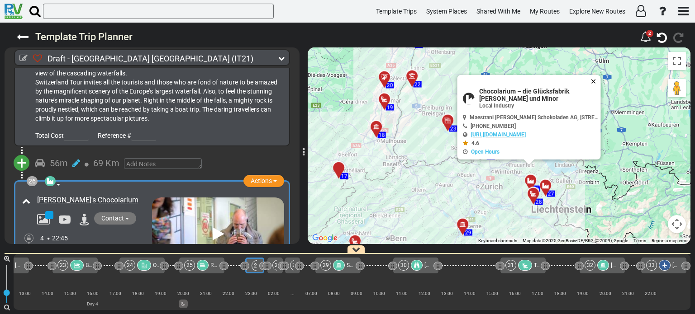
click at [593, 79] on button "Close" at bounding box center [595, 81] width 11 height 13
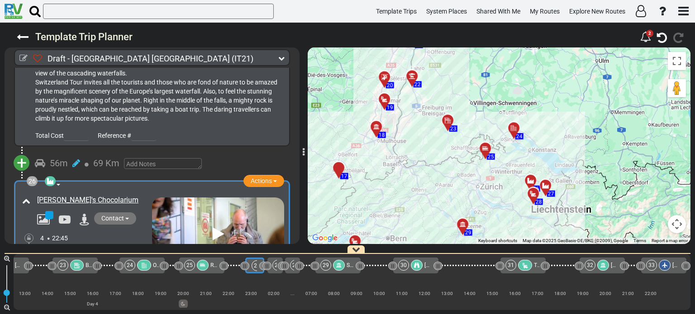
click at [486, 148] on icon at bounding box center [485, 148] width 6 height 6
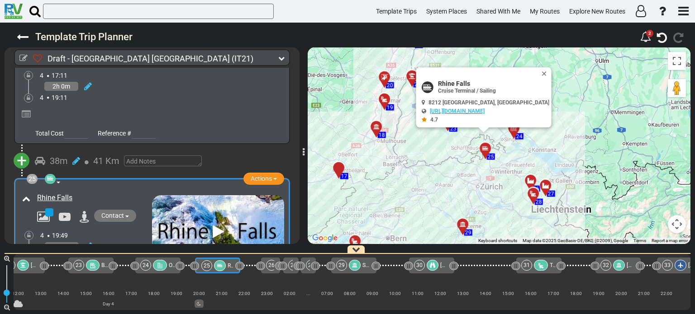
scroll to position [0, 1387]
click at [529, 180] on icon at bounding box center [530, 180] width 9 height 7
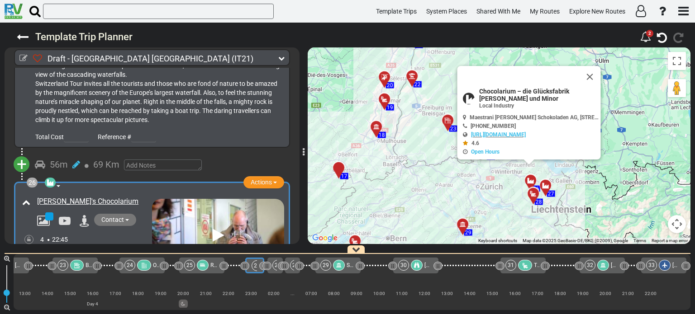
scroll to position [4606, 0]
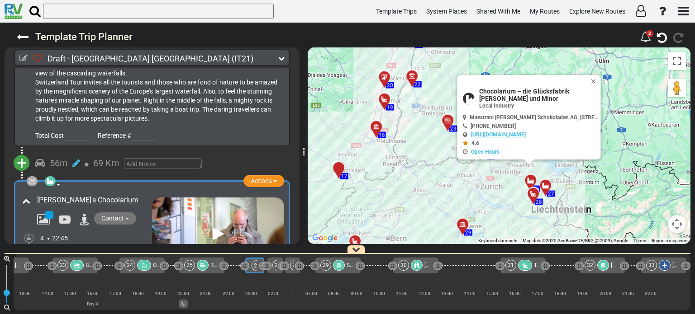
click at [546, 185] on icon at bounding box center [545, 185] width 9 height 7
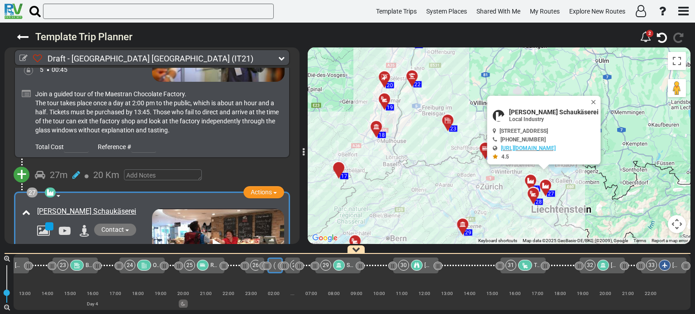
scroll to position [4806, 0]
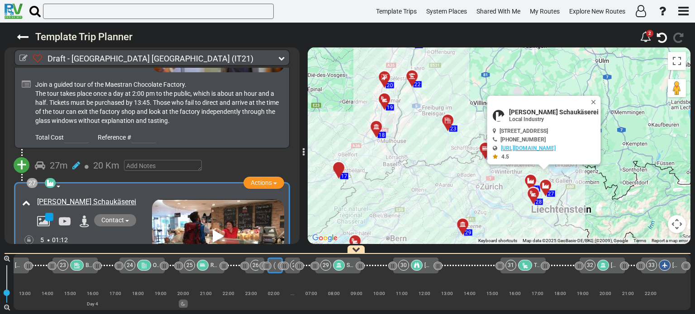
click at [534, 195] on div at bounding box center [536, 197] width 15 height 14
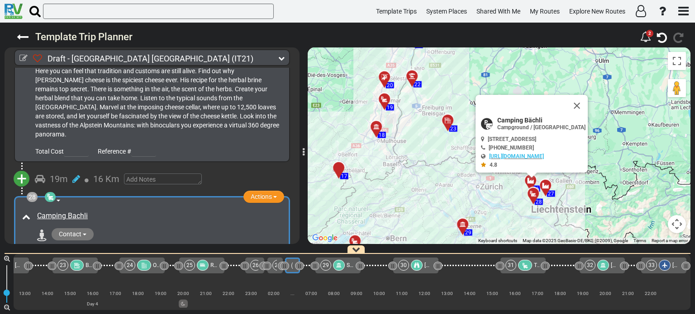
scroll to position [5041, 0]
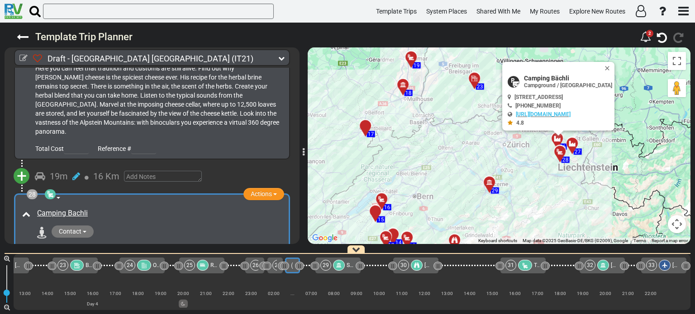
drag, startPoint x: 505, startPoint y: 209, endPoint x: 539, endPoint y: 157, distance: 62.4
click at [539, 157] on div "To activate drag with keyboard, press Alt + Enter. Once in keyboard drag state,…" at bounding box center [499, 146] width 383 height 197
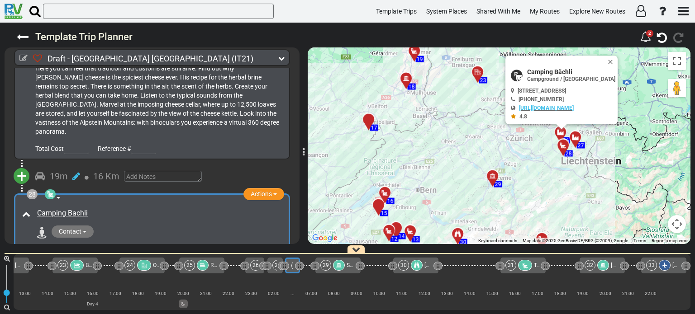
click at [491, 176] on icon at bounding box center [492, 176] width 6 height 6
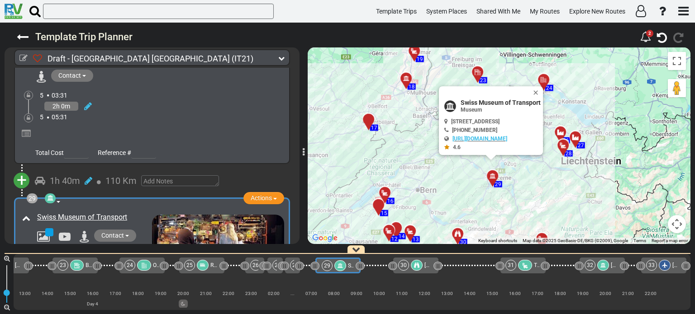
scroll to position [5200, 0]
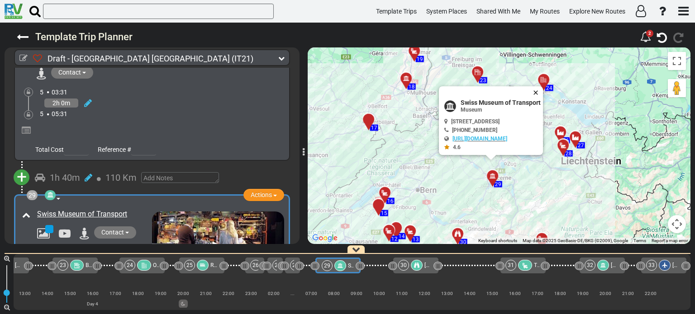
click at [543, 89] on button "Close" at bounding box center [537, 92] width 11 height 13
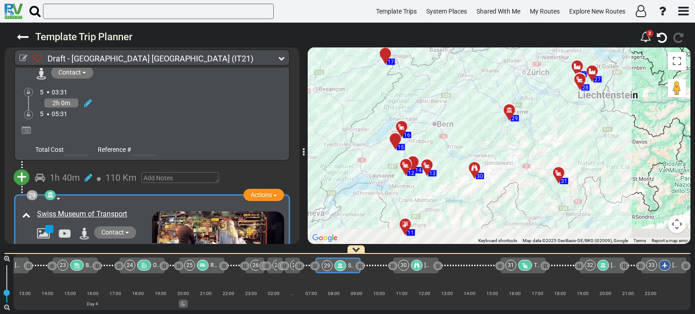
drag, startPoint x: 542, startPoint y: 174, endPoint x: 559, endPoint y: 105, distance: 70.6
click at [559, 105] on div "To activate drag with keyboard, press Alt + Enter. Once in keyboard drag state,…" at bounding box center [499, 146] width 383 height 197
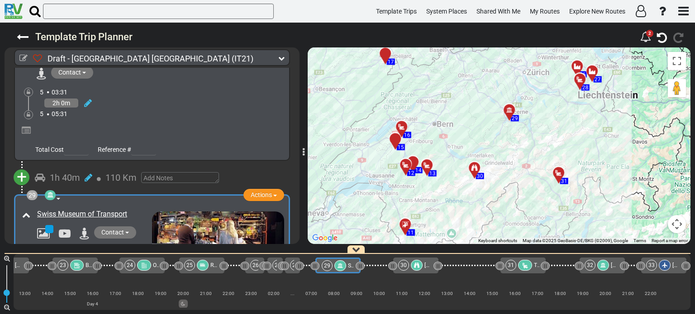
click at [475, 170] on div at bounding box center [477, 172] width 15 height 14
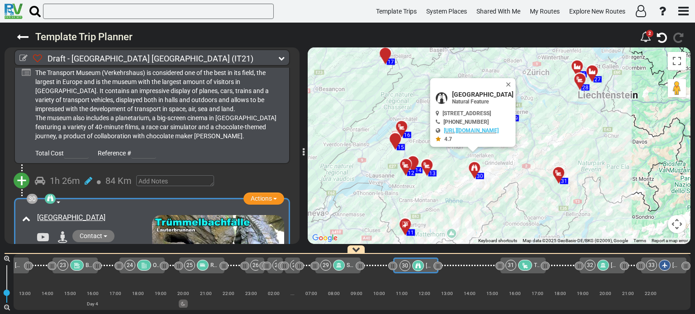
scroll to position [5427, 0]
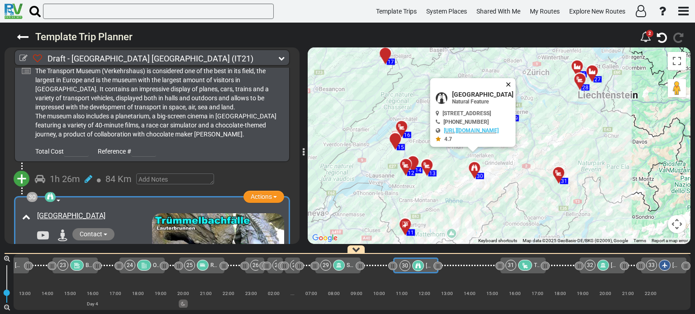
click at [516, 82] on button "Close" at bounding box center [510, 84] width 11 height 13
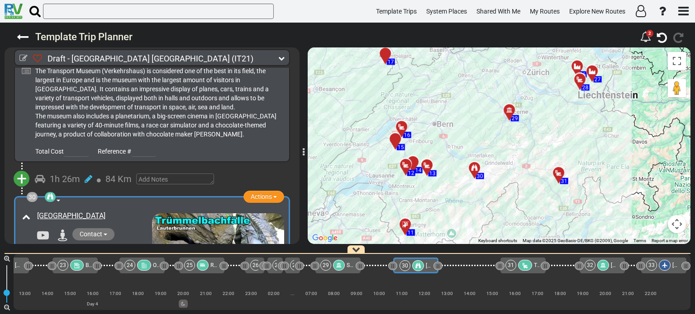
click at [559, 173] on div at bounding box center [561, 177] width 15 height 14
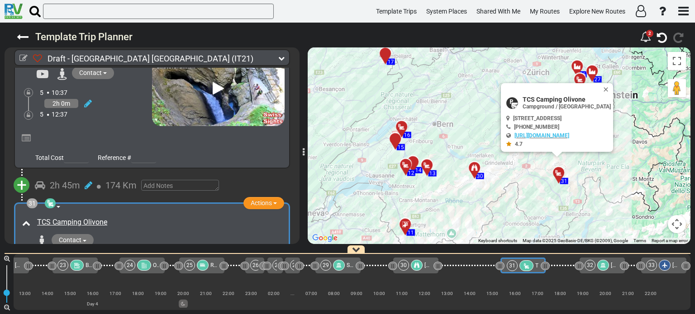
scroll to position [5593, 0]
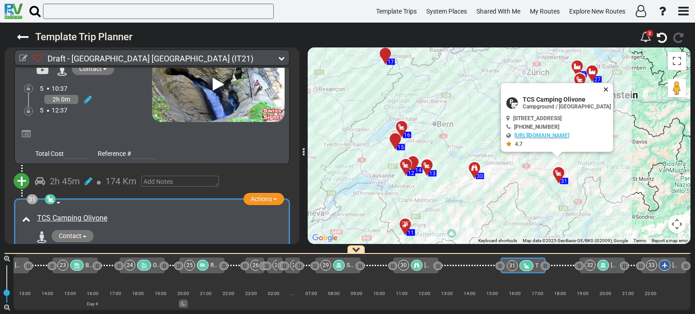
click at [613, 85] on button "Close" at bounding box center [607, 89] width 11 height 13
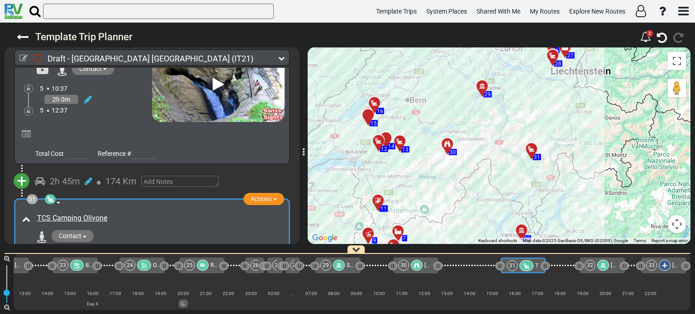
drag, startPoint x: 604, startPoint y: 146, endPoint x: 574, endPoint y: 119, distance: 40.4
click at [574, 119] on div "To activate drag with keyboard, press Alt + Enter. Once in keyboard drag state,…" at bounding box center [499, 146] width 383 height 197
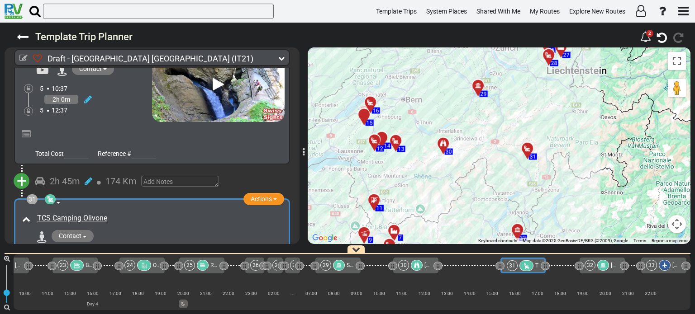
click at [442, 142] on icon at bounding box center [443, 143] width 6 height 6
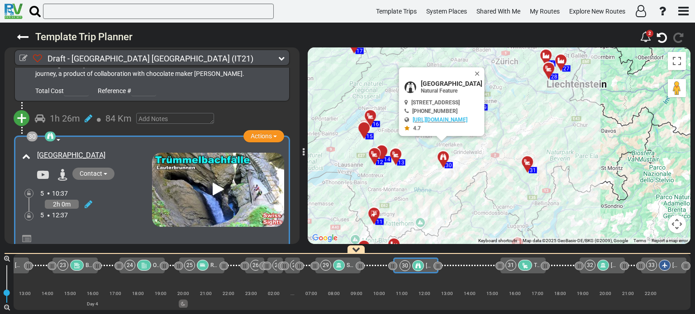
scroll to position [5500, 0]
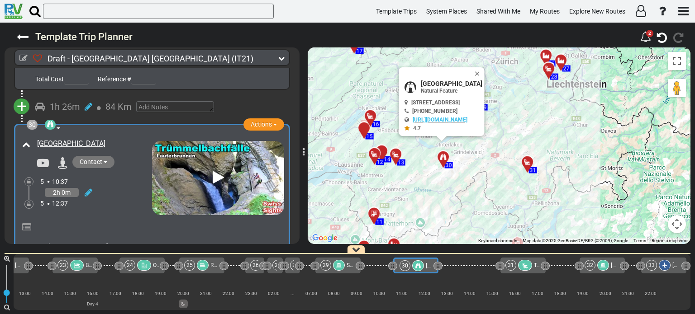
click at [530, 163] on div at bounding box center [530, 166] width 15 height 14
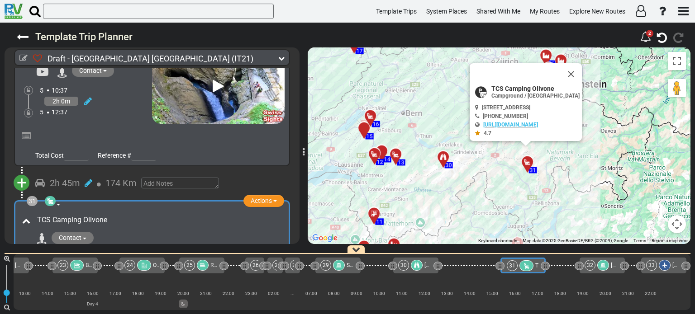
scroll to position [5593, 0]
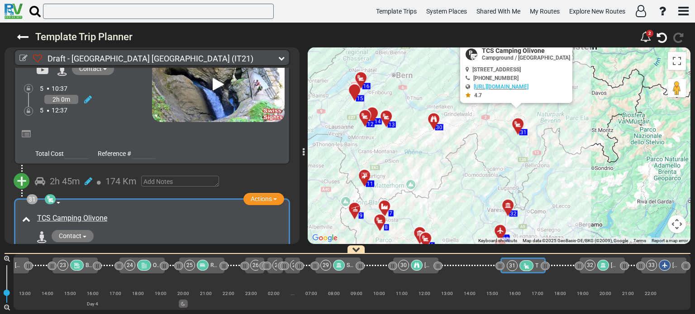
drag, startPoint x: 555, startPoint y: 199, endPoint x: 539, endPoint y: 179, distance: 24.8
click at [545, 161] on div "To activate drag with keyboard, press Alt + Enter. Once in keyboard drag state,…" at bounding box center [499, 146] width 383 height 197
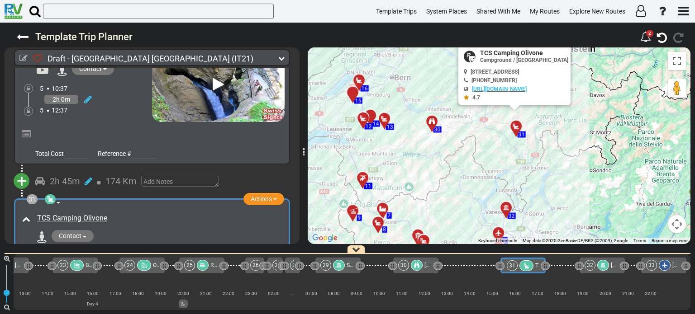
click at [520, 129] on div at bounding box center [519, 130] width 15 height 14
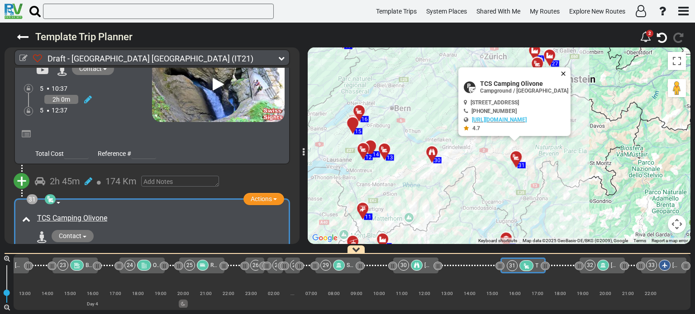
click at [571, 72] on button "Close" at bounding box center [565, 73] width 11 height 13
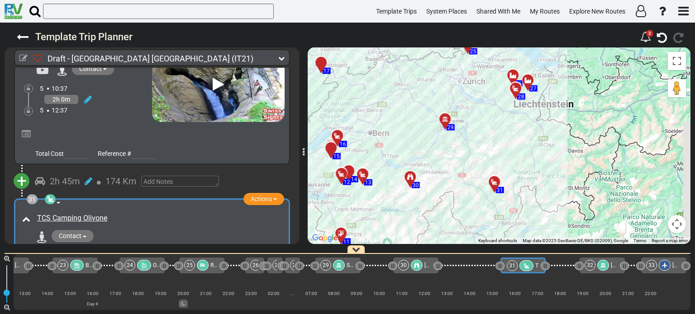
drag, startPoint x: 577, startPoint y: 148, endPoint x: 555, endPoint y: 174, distance: 34.0
click at [555, 174] on div "To activate drag with keyboard, press Alt + Enter. Once in keyboard drag state,…" at bounding box center [499, 146] width 383 height 197
click at [515, 89] on div at bounding box center [518, 92] width 15 height 14
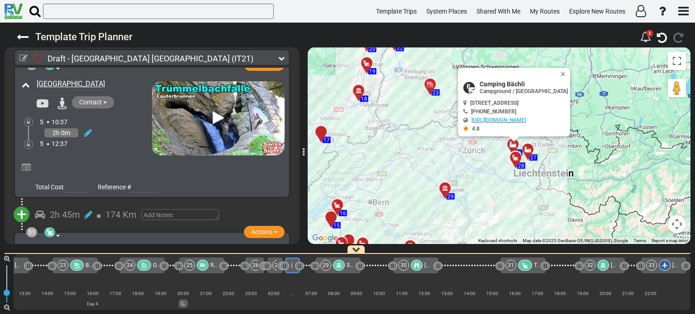
scroll to position [5566, 0]
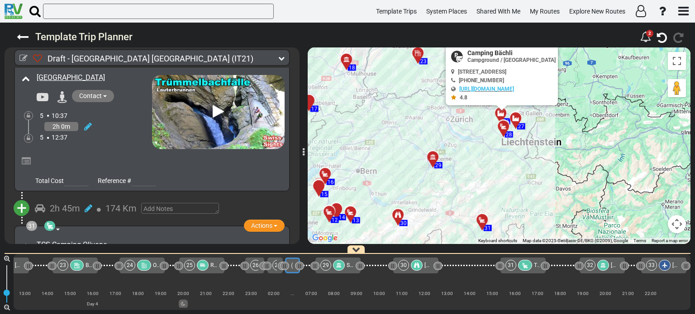
drag, startPoint x: 526, startPoint y: 180, endPoint x: 521, endPoint y: 163, distance: 18.0
click at [521, 163] on div "To activate drag with keyboard, press Alt + Enter. Once in keyboard drag state,…" at bounding box center [499, 146] width 383 height 197
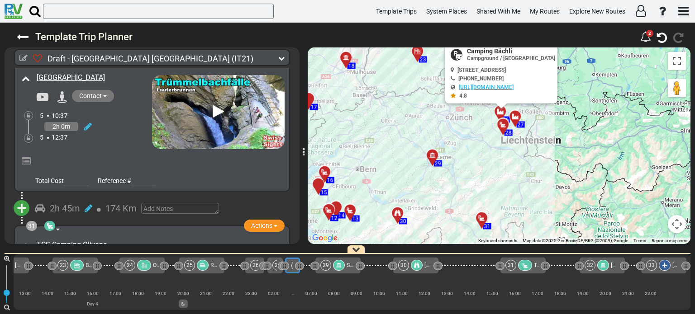
drag, startPoint x: 528, startPoint y: 188, endPoint x: 527, endPoint y: 161, distance: 27.2
click at [527, 161] on div "To activate drag with keyboard, press Alt + Enter. Once in keyboard drag state,…" at bounding box center [499, 146] width 383 height 197
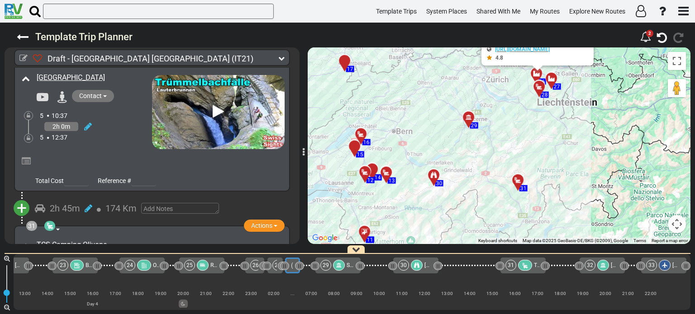
drag, startPoint x: 561, startPoint y: 159, endPoint x: 568, endPoint y: 157, distance: 7.7
click at [568, 157] on div "To activate drag with keyboard, press Alt + Enter. Once in keyboard drag state,…" at bounding box center [499, 146] width 383 height 197
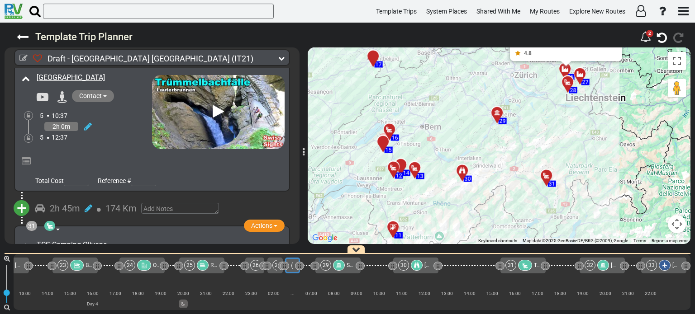
drag, startPoint x: 471, startPoint y: 124, endPoint x: 498, endPoint y: 105, distance: 33.1
click at [498, 105] on div "To activate drag with keyboard, press Alt + Enter. Once in keyboard drag state,…" at bounding box center [499, 146] width 383 height 197
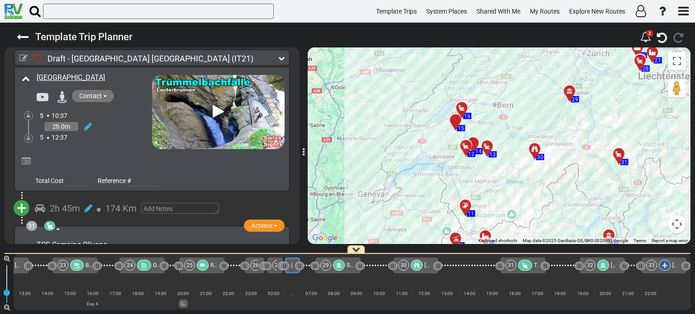
drag, startPoint x: 486, startPoint y: 178, endPoint x: 509, endPoint y: 194, distance: 28.2
click at [509, 194] on div "To activate drag with keyboard, press Alt + Enter. Once in keyboard drag state,…" at bounding box center [499, 146] width 383 height 197
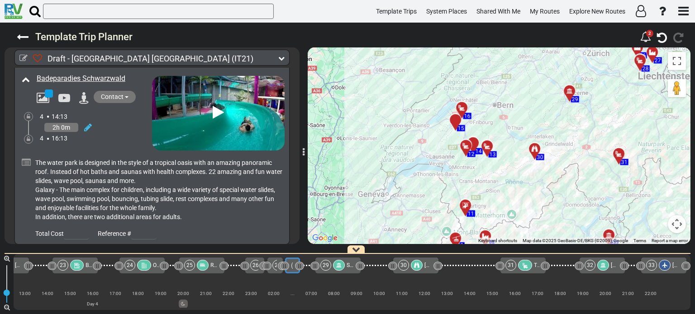
scroll to position [4082, 0]
click at [460, 109] on div at bounding box center [464, 112] width 15 height 14
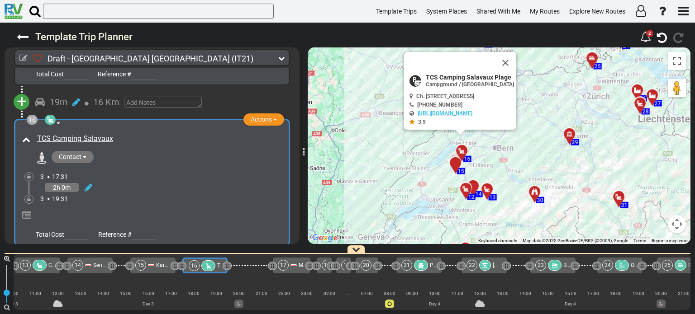
scroll to position [0, 913]
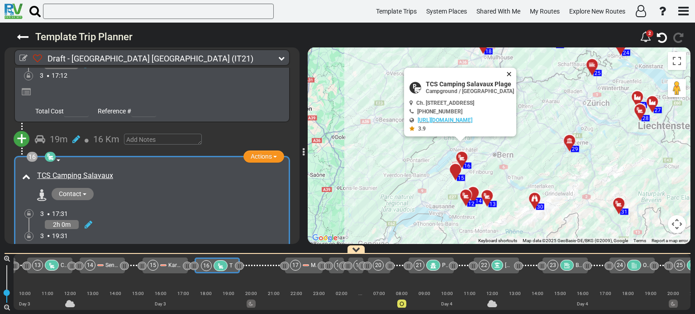
click at [516, 73] on button "Close" at bounding box center [510, 74] width 11 height 13
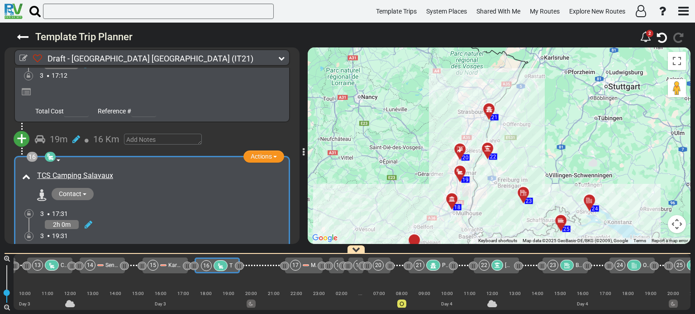
drag, startPoint x: 526, startPoint y: 73, endPoint x: 494, endPoint y: 234, distance: 164.3
click at [494, 234] on div "To activate drag with keyboard, press Alt + Enter. Once in keyboard drag state,…" at bounding box center [499, 146] width 383 height 197
click at [460, 172] on div at bounding box center [462, 176] width 15 height 14
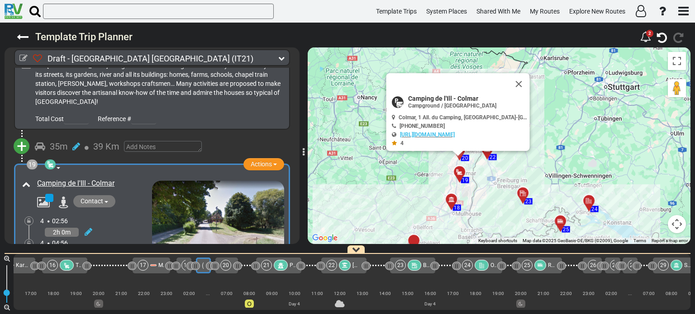
scroll to position [0, 1066]
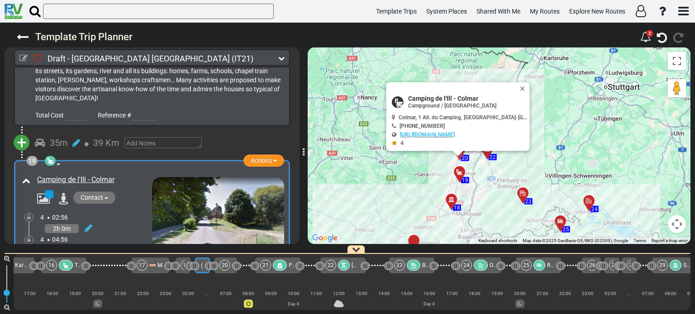
click at [450, 200] on div at bounding box center [454, 203] width 15 height 14
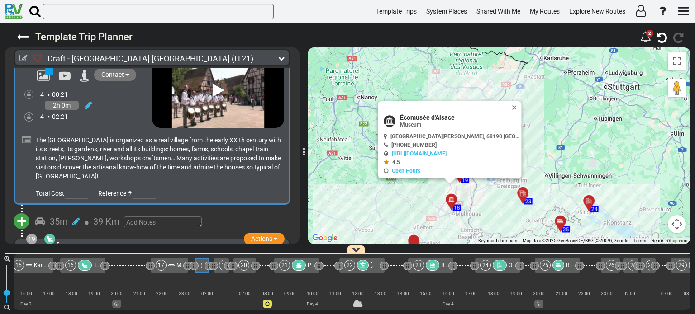
scroll to position [3080, 0]
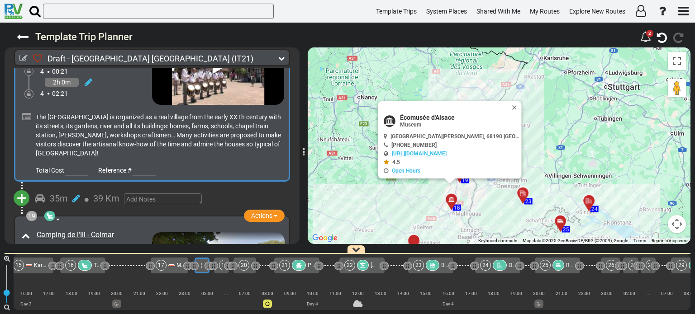
click at [21, 188] on span "+" at bounding box center [22, 198] width 10 height 21
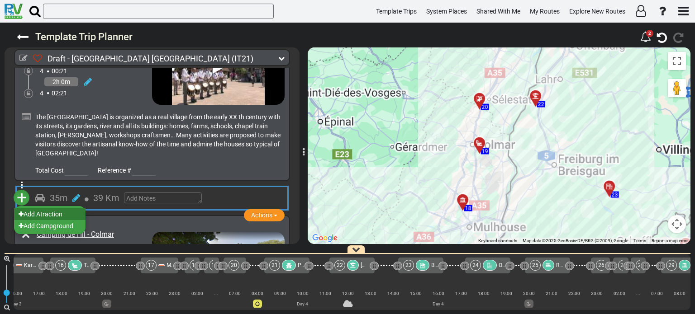
scroll to position [0, 1062]
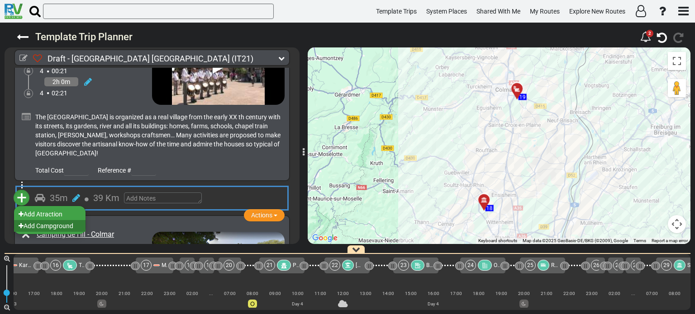
click at [47, 220] on li "Add Campground" at bounding box center [49, 226] width 71 height 12
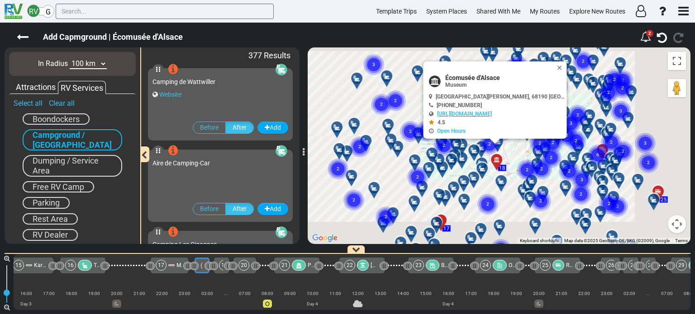
scroll to position [0, 1047]
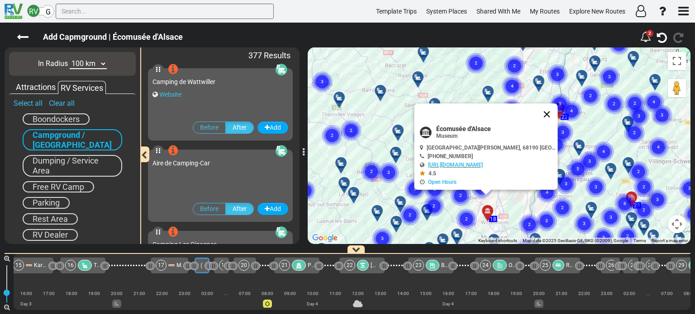
click at [541, 111] on button "Close" at bounding box center [547, 115] width 22 height 22
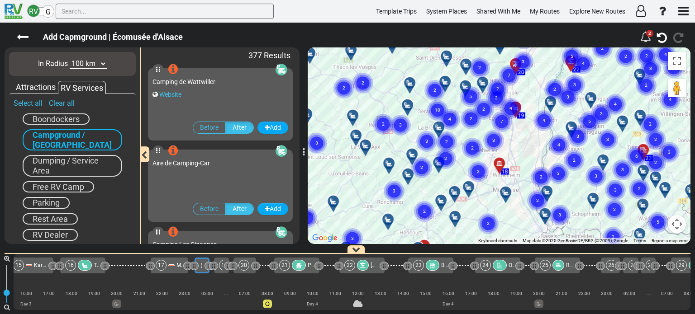
drag, startPoint x: 525, startPoint y: 195, endPoint x: 538, endPoint y: 144, distance: 52.2
click at [538, 144] on div "To activate drag with keyboard, press Alt + Enter. Once in keyboard drag state,…" at bounding box center [499, 146] width 383 height 197
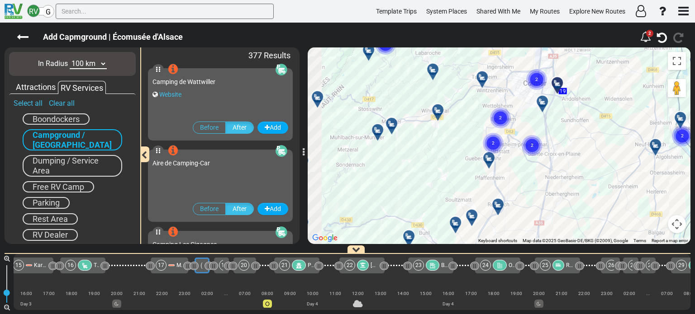
drag, startPoint x: 495, startPoint y: 76, endPoint x: 575, endPoint y: 143, distance: 104.1
click at [575, 143] on div "To activate drag with keyboard, press Alt + Enter. Once in keyboard drag state,…" at bounding box center [499, 146] width 383 height 197
click at [376, 130] on icon at bounding box center [377, 130] width 9 height 7
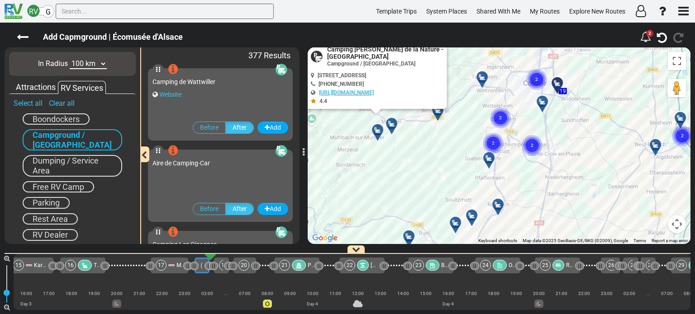
scroll to position [0, 0]
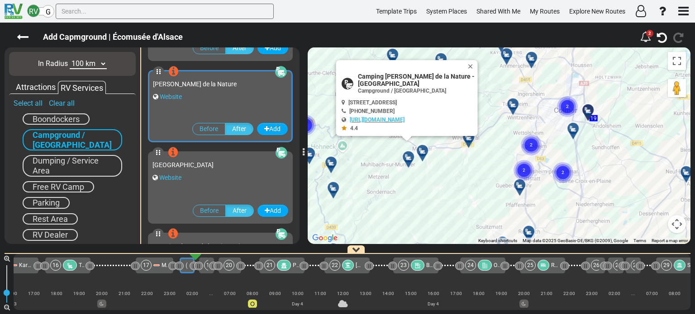
click at [422, 151] on div at bounding box center [425, 155] width 15 height 14
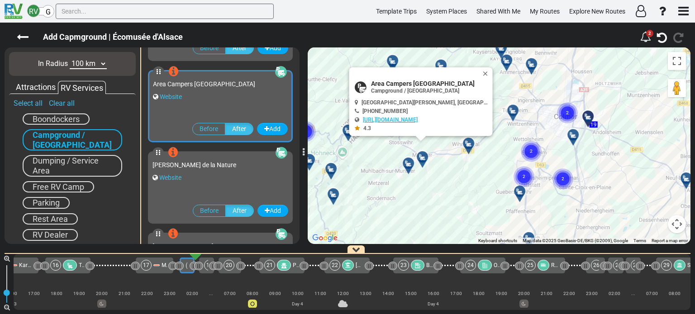
click at [466, 143] on icon at bounding box center [468, 143] width 9 height 7
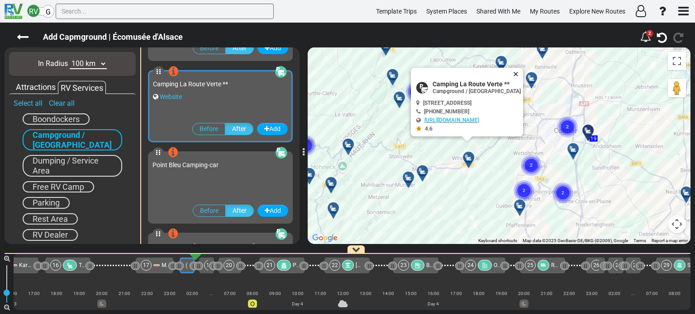
click at [521, 69] on button "Close" at bounding box center [517, 74] width 11 height 13
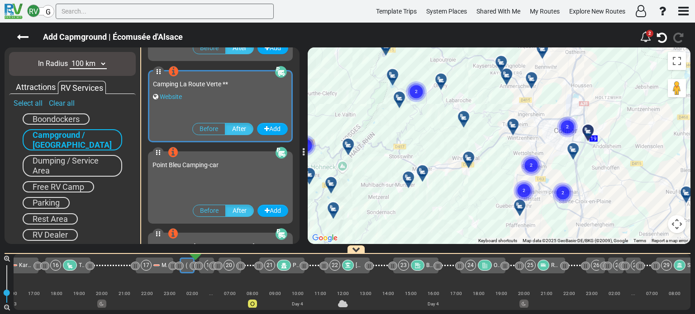
click at [437, 77] on icon at bounding box center [441, 79] width 9 height 7
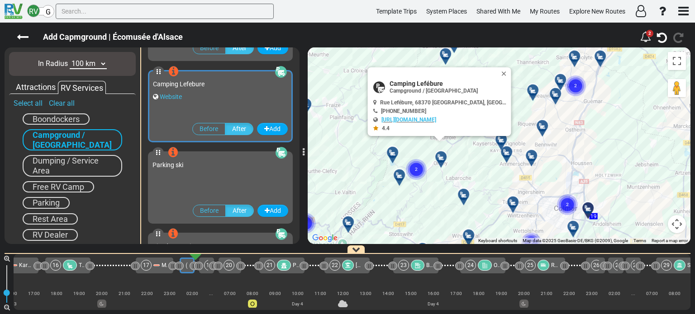
click at [504, 137] on icon at bounding box center [501, 139] width 9 height 7
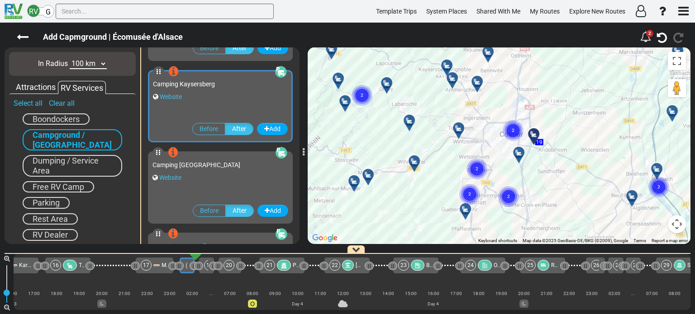
drag, startPoint x: 625, startPoint y: 209, endPoint x: 571, endPoint y: 116, distance: 107.9
click at [571, 116] on div "To activate drag with keyboard, press Alt + Enter. Once in keyboard drag state,…" at bounding box center [499, 146] width 383 height 197
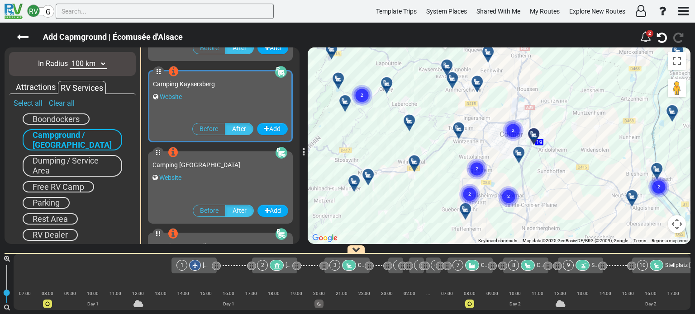
scroll to position [0, 1062]
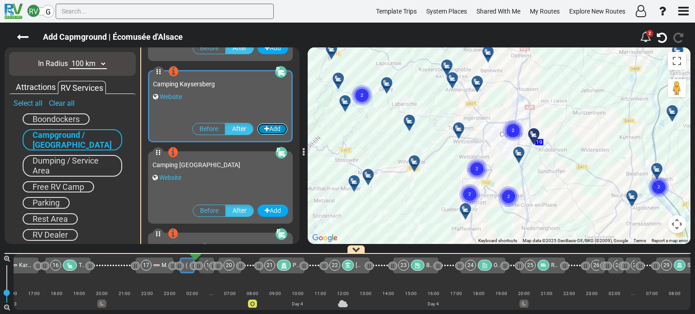
click at [266, 129] on button "Add" at bounding box center [272, 129] width 31 height 12
click at [270, 129] on button "Add" at bounding box center [272, 129] width 31 height 12
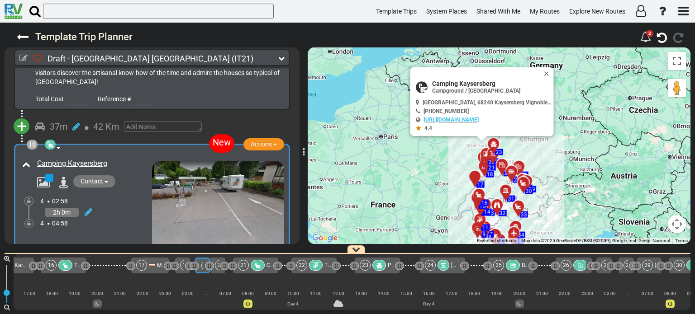
scroll to position [3136, 0]
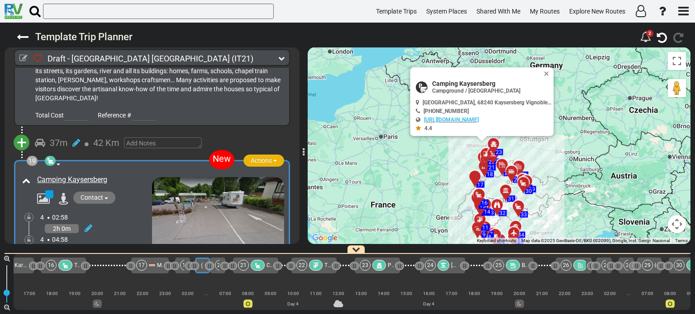
click at [273, 155] on button "Actions" at bounding box center [263, 161] width 41 height 12
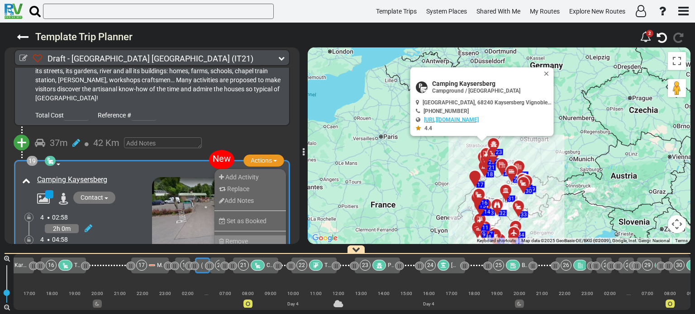
click at [246, 236] on li "Remove" at bounding box center [249, 242] width 71 height 12
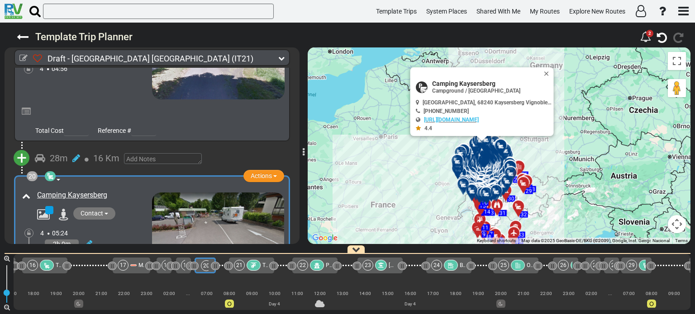
scroll to position [3319, 0]
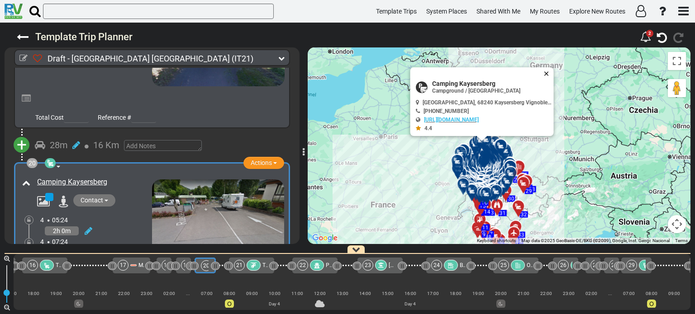
click at [549, 74] on button "Close" at bounding box center [548, 73] width 11 height 13
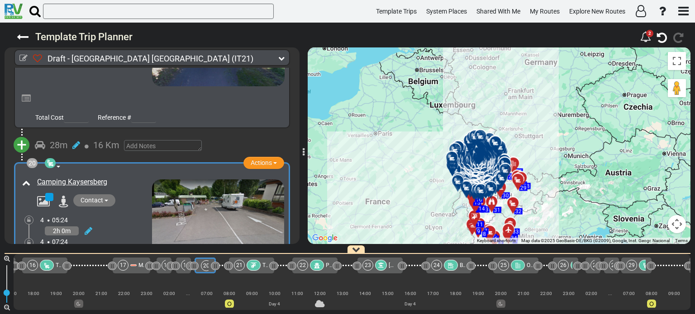
drag, startPoint x: 386, startPoint y: 161, endPoint x: 383, endPoint y: 156, distance: 5.3
click at [383, 156] on div "To activate drag with keyboard, press Alt + Enter. Once in keyboard drag state,…" at bounding box center [499, 146] width 383 height 197
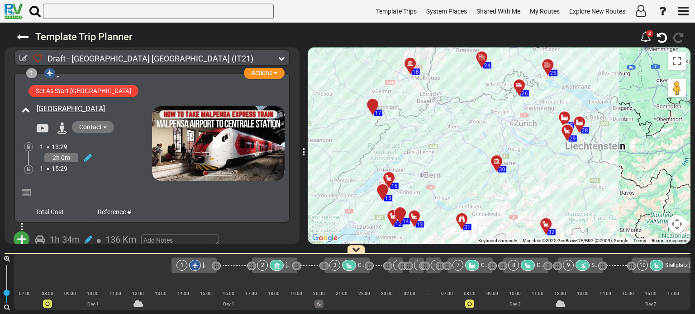
drag, startPoint x: 418, startPoint y: 111, endPoint x: 541, endPoint y: 115, distance: 122.7
click at [541, 115] on div "To activate drag with keyboard, press Alt + Enter. Once in keyboard drag state,…" at bounding box center [499, 146] width 383 height 197
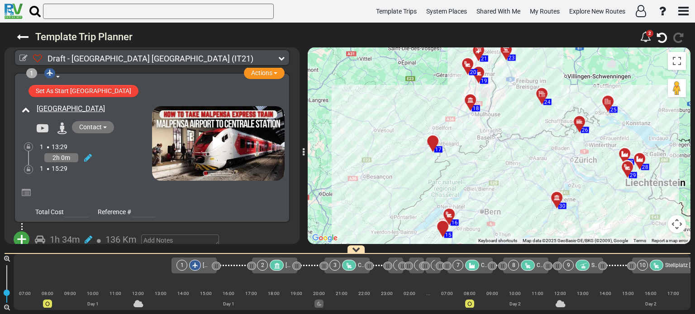
drag, startPoint x: 462, startPoint y: 129, endPoint x: 523, endPoint y: 172, distance: 74.3
click at [523, 172] on div "To activate drag with keyboard, press Alt + Enter. Once in keyboard drag state,…" at bounding box center [499, 146] width 383 height 197
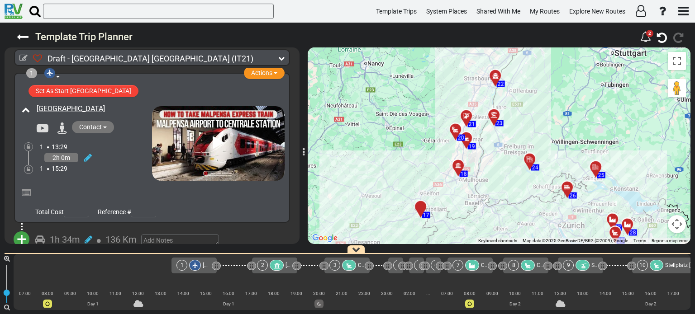
drag, startPoint x: 504, startPoint y: 147, endPoint x: 490, endPoint y: 208, distance: 63.0
click at [490, 208] on div "To activate drag with keyboard, press Alt + Enter. Once in keyboard drag state,…" at bounding box center [499, 146] width 383 height 197
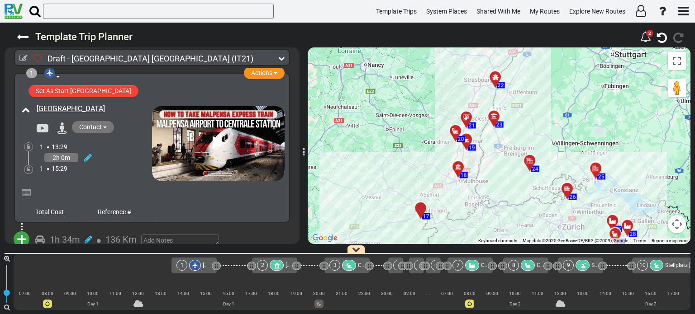
click at [468, 142] on div at bounding box center [469, 143] width 15 height 14
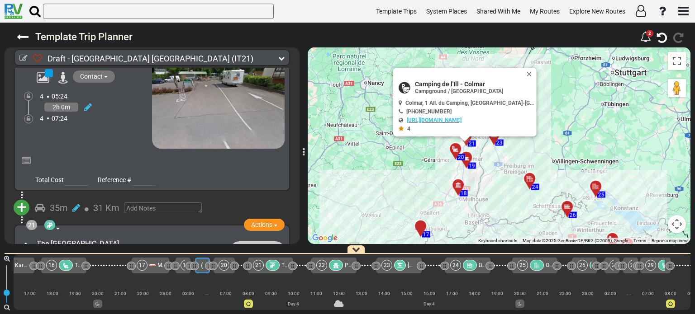
scroll to position [3461, 0]
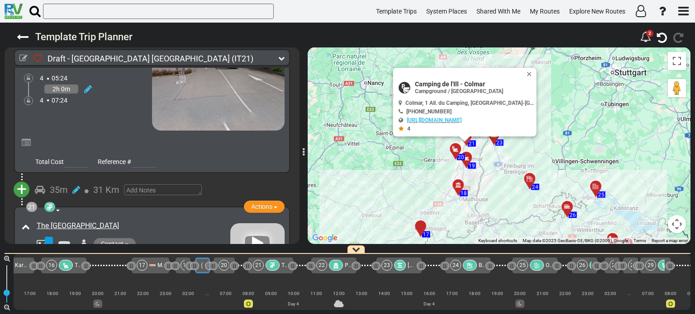
click at [300, 71] on div "Draft - Milano North East (IT21) 5 Days 1,957 Km 326 km 625" at bounding box center [347, 169] width 695 height 292
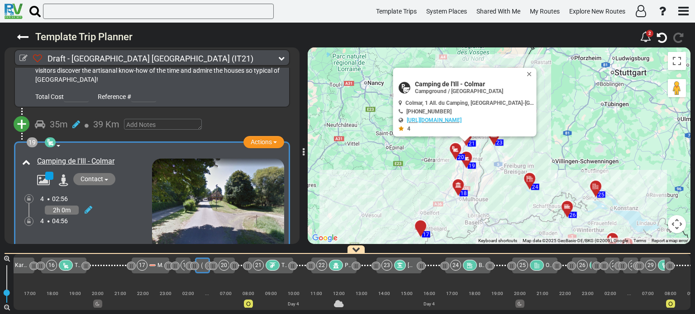
scroll to position [3154, 0]
click at [529, 72] on button "Close" at bounding box center [531, 74] width 11 height 13
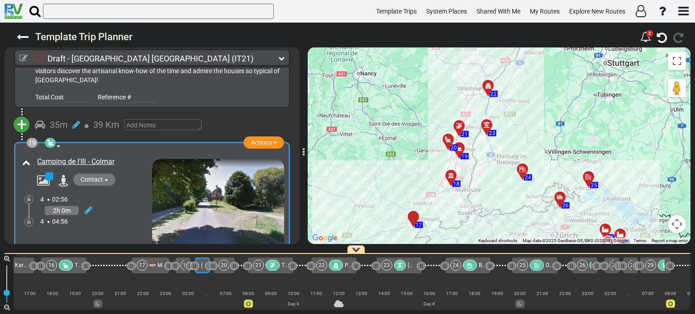
drag, startPoint x: 553, startPoint y: 132, endPoint x: 544, endPoint y: 94, distance: 39.1
click at [544, 94] on div "To activate drag with keyboard, press Alt + Enter. Once in keyboard drag state,…" at bounding box center [499, 146] width 383 height 197
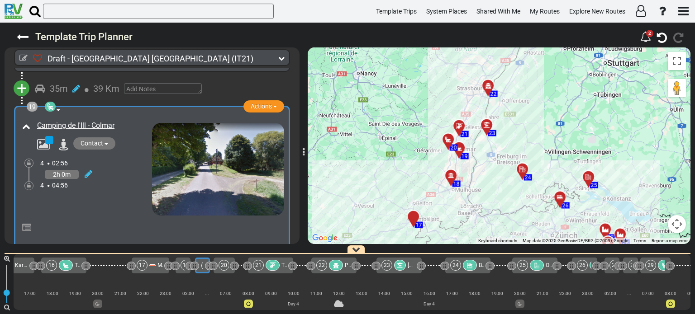
scroll to position [3208, 0]
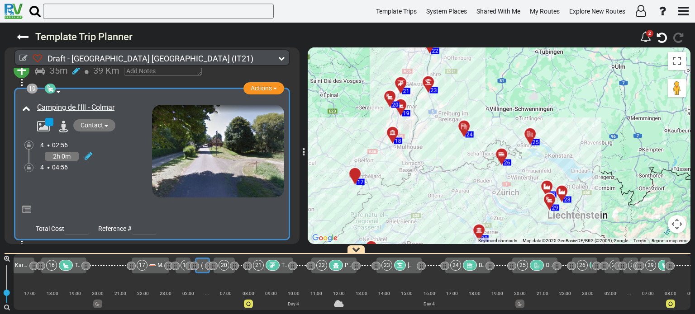
drag, startPoint x: 584, startPoint y: 155, endPoint x: 523, endPoint y: 115, distance: 72.9
click at [523, 115] on div "To activate drag with keyboard, press Alt + Enter. Once in keyboard drag state,…" at bounding box center [499, 146] width 383 height 197
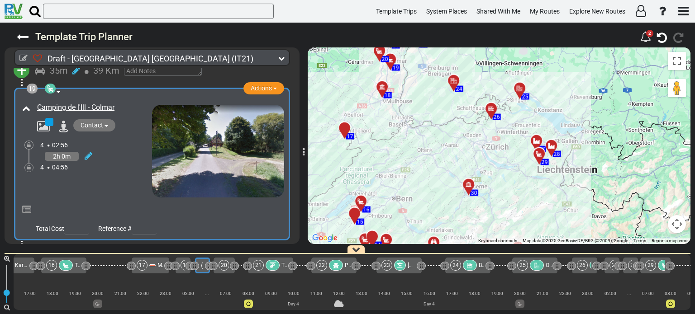
drag, startPoint x: 582, startPoint y: 157, endPoint x: 572, endPoint y: 101, distance: 57.0
click at [572, 101] on div "To activate drag with keyboard, press Alt + Enter. Once in keyboard drag state,…" at bounding box center [499, 146] width 383 height 197
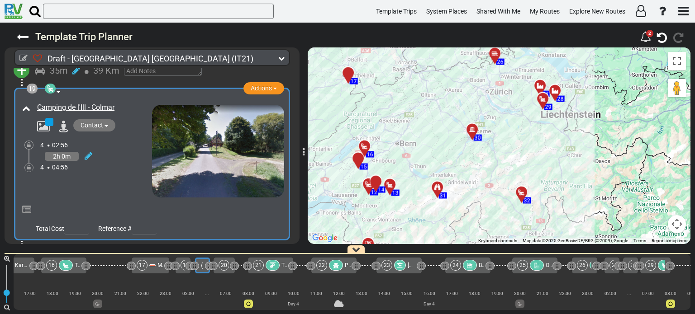
drag, startPoint x: 530, startPoint y: 229, endPoint x: 533, endPoint y: 174, distance: 55.3
click at [533, 174] on div "To activate drag with keyboard, press Alt + Enter. Once in keyboard drag state,…" at bounding box center [499, 146] width 383 height 197
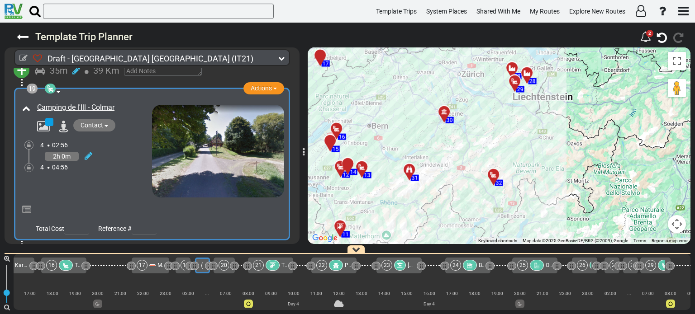
drag, startPoint x: 574, startPoint y: 185, endPoint x: 545, endPoint y: 151, distance: 45.0
click at [546, 159] on div "To activate drag with keyboard, press Alt + Enter. Once in keyboard drag state,…" at bounding box center [499, 146] width 383 height 197
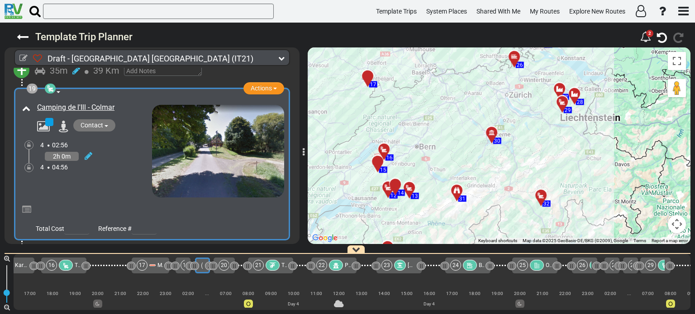
drag, startPoint x: 523, startPoint y: 162, endPoint x: 574, endPoint y: 198, distance: 62.1
click at [574, 198] on div "To activate drag with keyboard, press Alt + Enter. Once in keyboard drag state,…" at bounding box center [499, 146] width 383 height 197
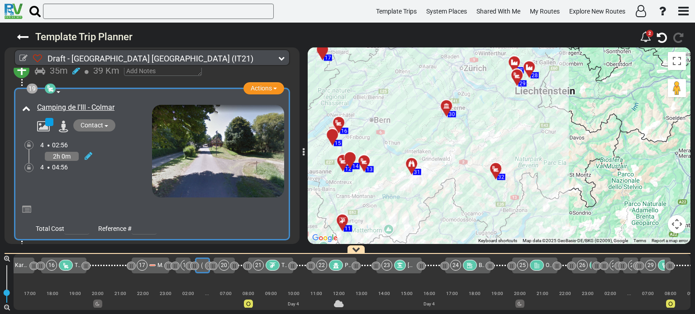
drag, startPoint x: 566, startPoint y: 168, endPoint x: 520, endPoint y: 141, distance: 53.5
click at [520, 141] on div "To activate drag with keyboard, press Alt + Enter. Once in keyboard drag state,…" at bounding box center [499, 146] width 383 height 197
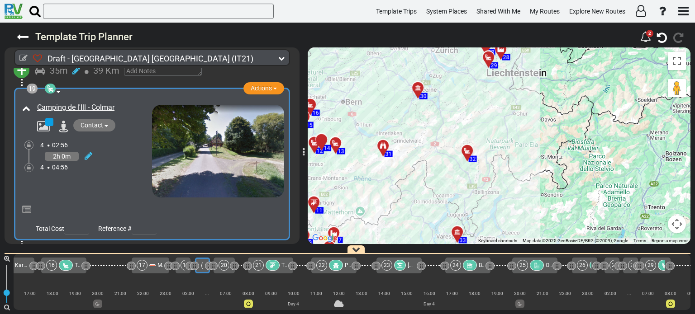
drag, startPoint x: 569, startPoint y: 148, endPoint x: 532, endPoint y: 125, distance: 43.3
click at [532, 125] on div "To activate drag with keyboard, press Alt + Enter. Once in keyboard drag state,…" at bounding box center [499, 146] width 383 height 197
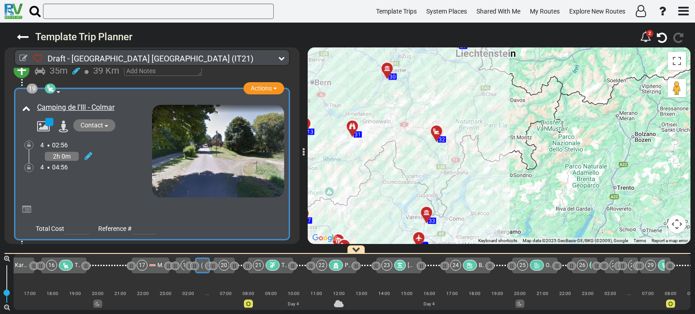
drag, startPoint x: 532, startPoint y: 167, endPoint x: 533, endPoint y: 122, distance: 45.7
click at [533, 122] on div "To activate drag with keyboard, press Alt + Enter. Once in keyboard drag state,…" at bounding box center [499, 146] width 383 height 197
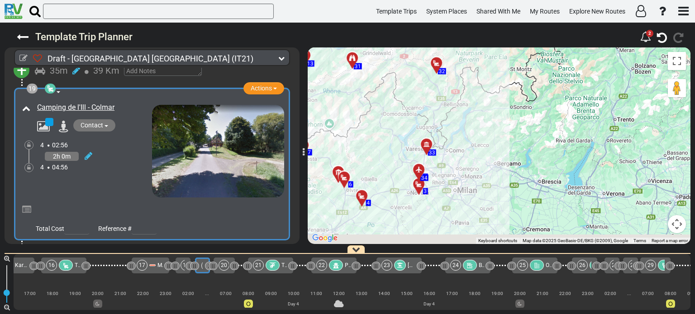
drag, startPoint x: 538, startPoint y: 176, endPoint x: 539, endPoint y: 184, distance: 8.2
click at [539, 184] on div "To activate drag with keyboard, press Alt + Enter. Once in keyboard drag state,…" at bounding box center [499, 146] width 383 height 197
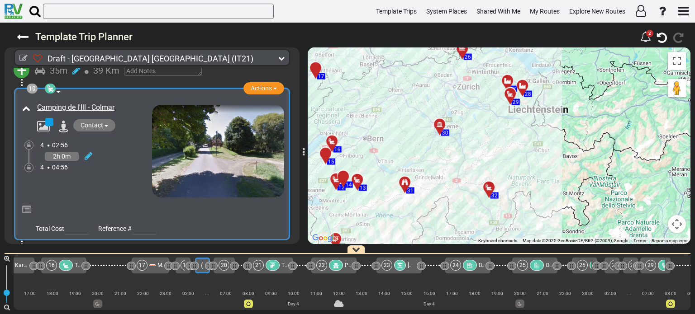
drag, startPoint x: 528, startPoint y: 143, endPoint x: 569, endPoint y: 163, distance: 45.7
click at [569, 163] on div "To activate drag with keyboard, press Alt + Enter. Once in keyboard drag state,…" at bounding box center [499, 146] width 383 height 197
